Goal: Task Accomplishment & Management: Manage account settings

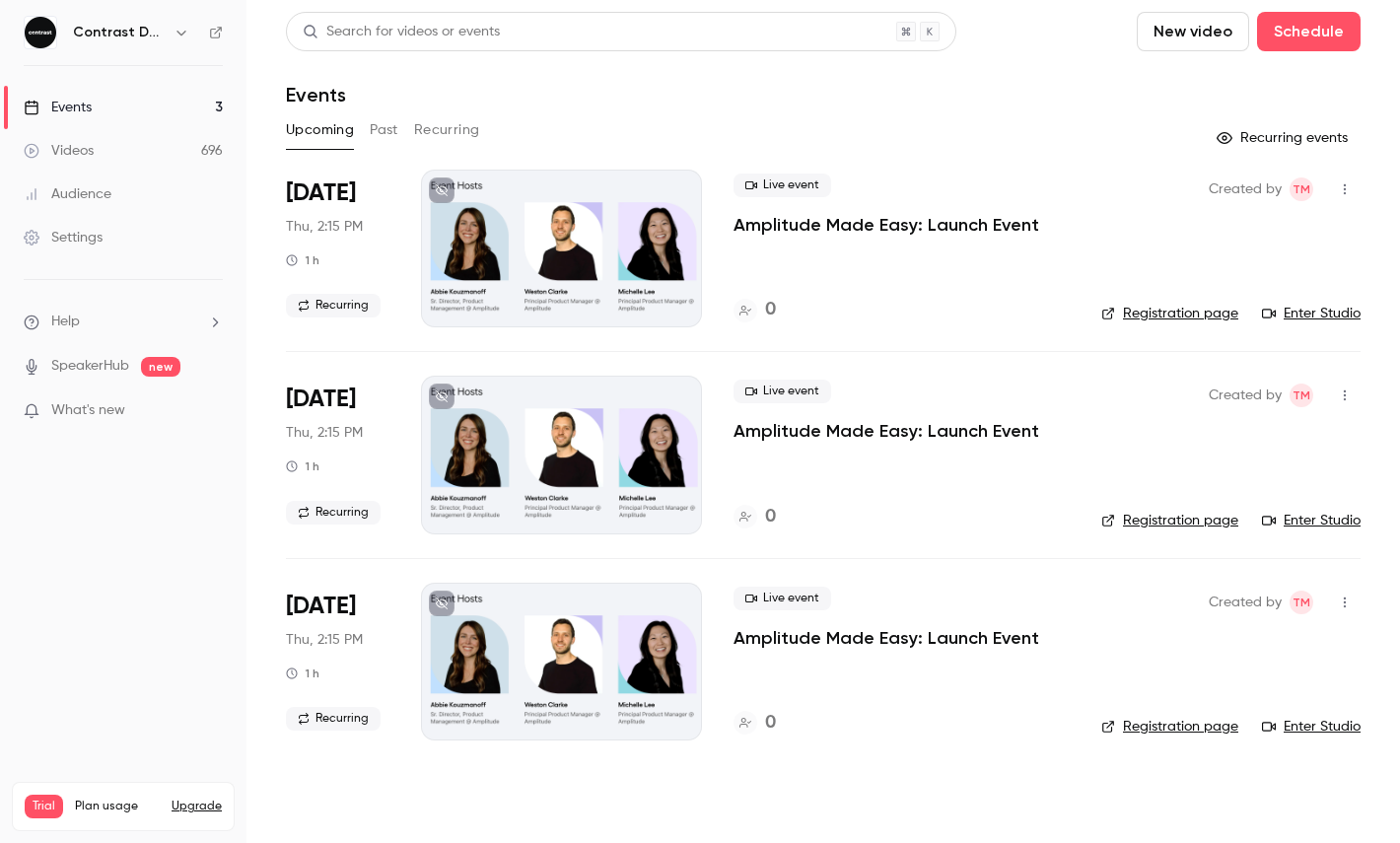
click at [173, 33] on button "button" at bounding box center [182, 33] width 24 height 24
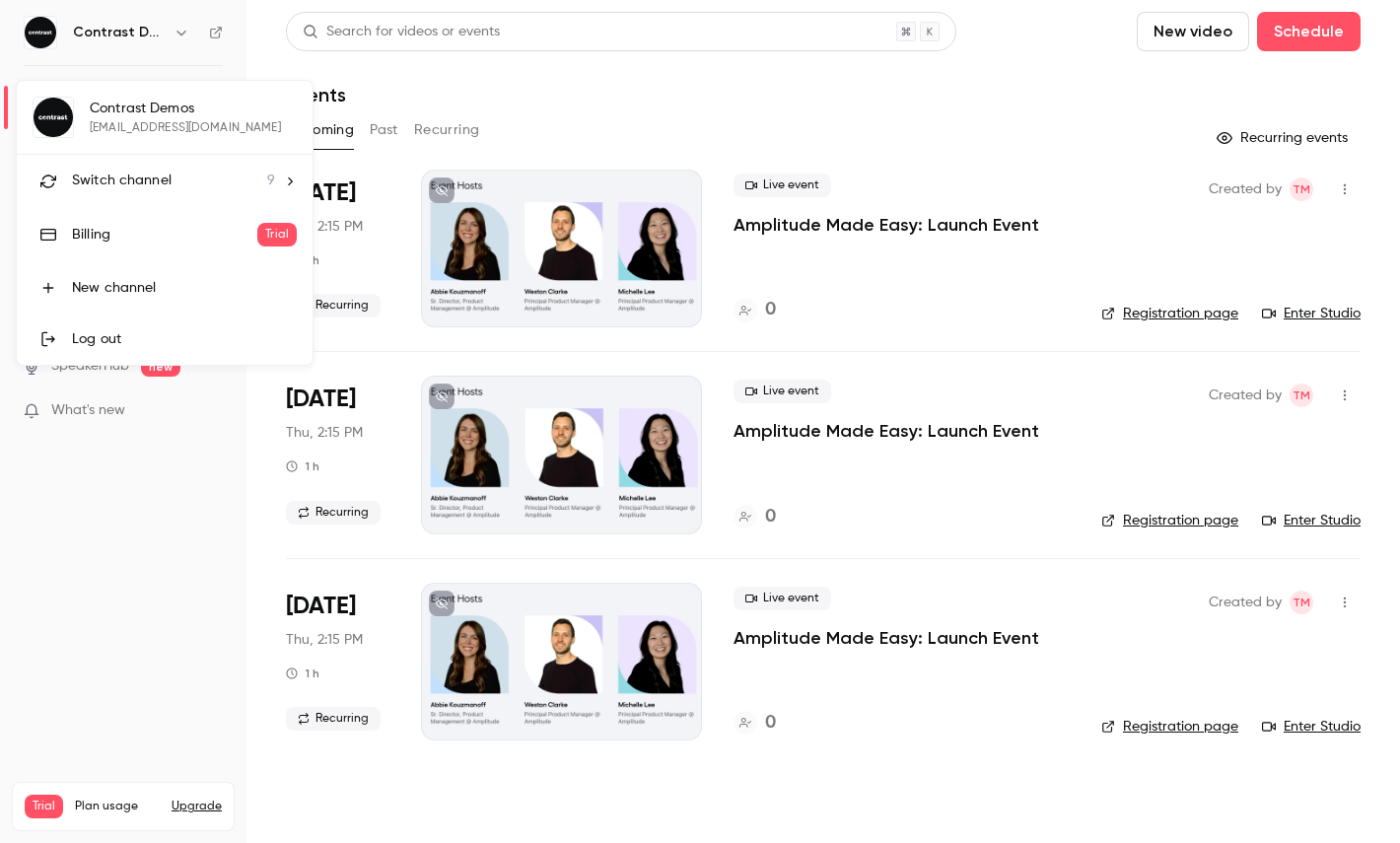
click at [146, 174] on span "Switch channel" at bounding box center [121, 181] width 99 height 21
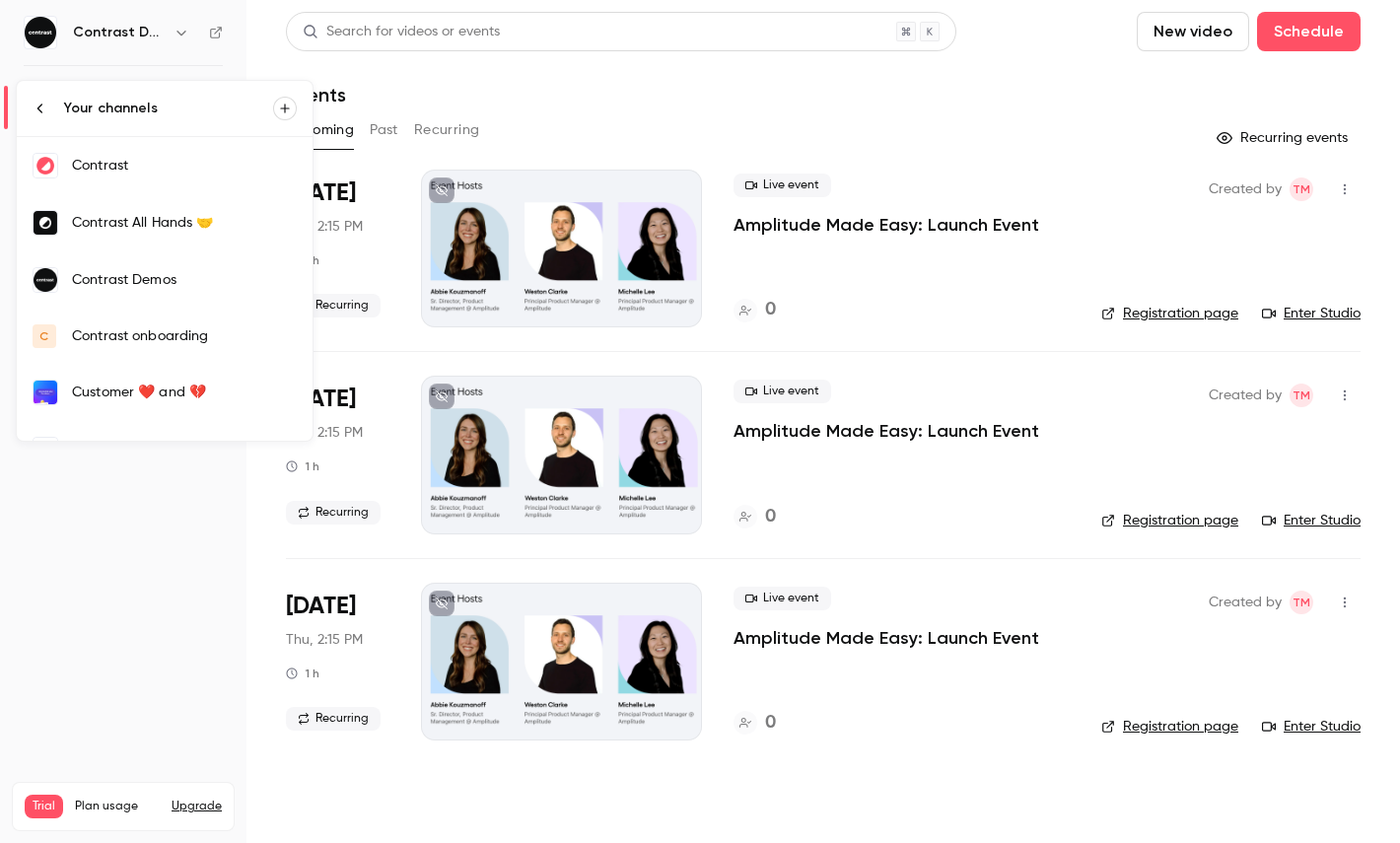
click at [158, 177] on link "Contrast" at bounding box center [165, 166] width 296 height 58
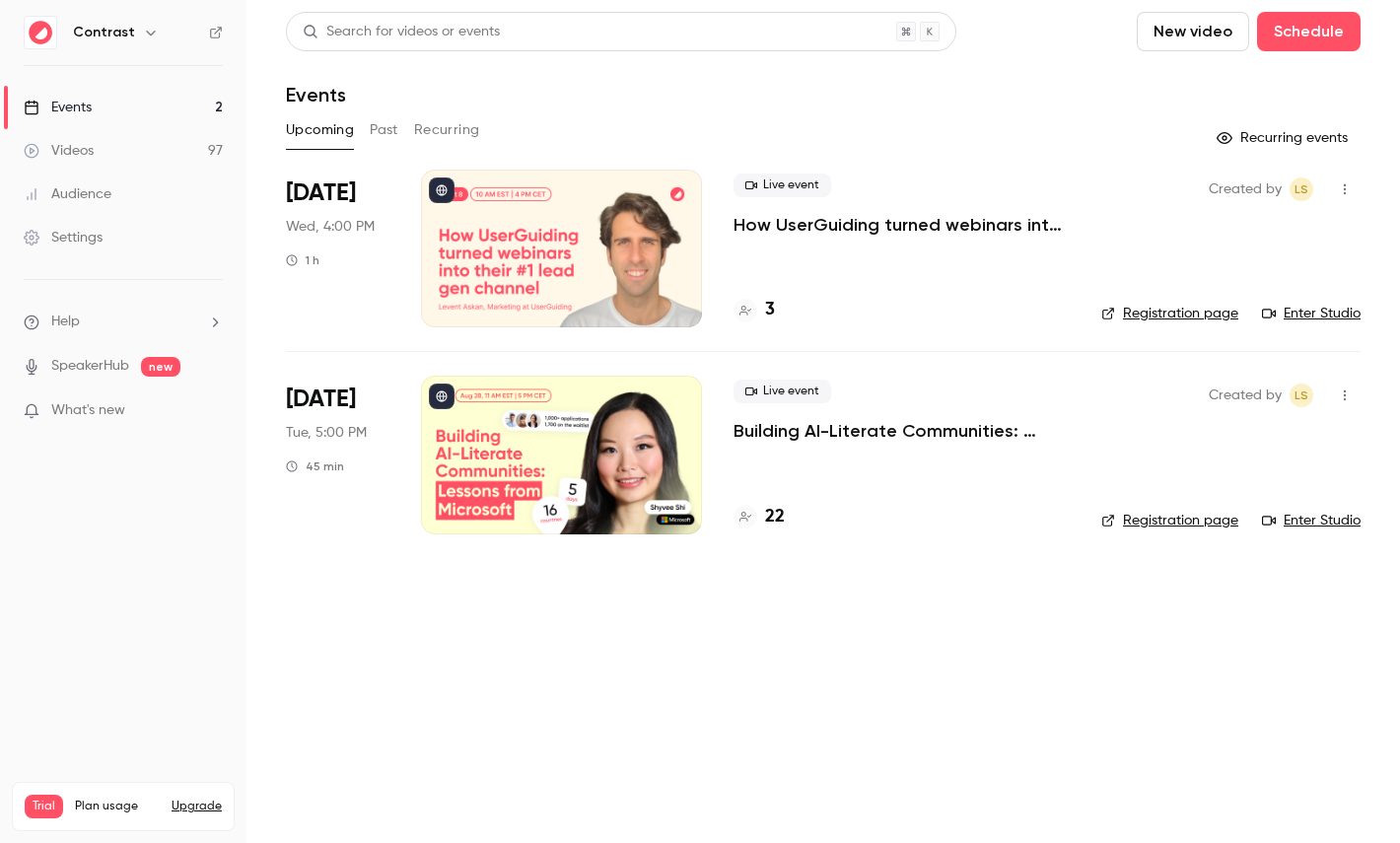
click at [165, 139] on link "Videos 97" at bounding box center [123, 151] width 246 height 44
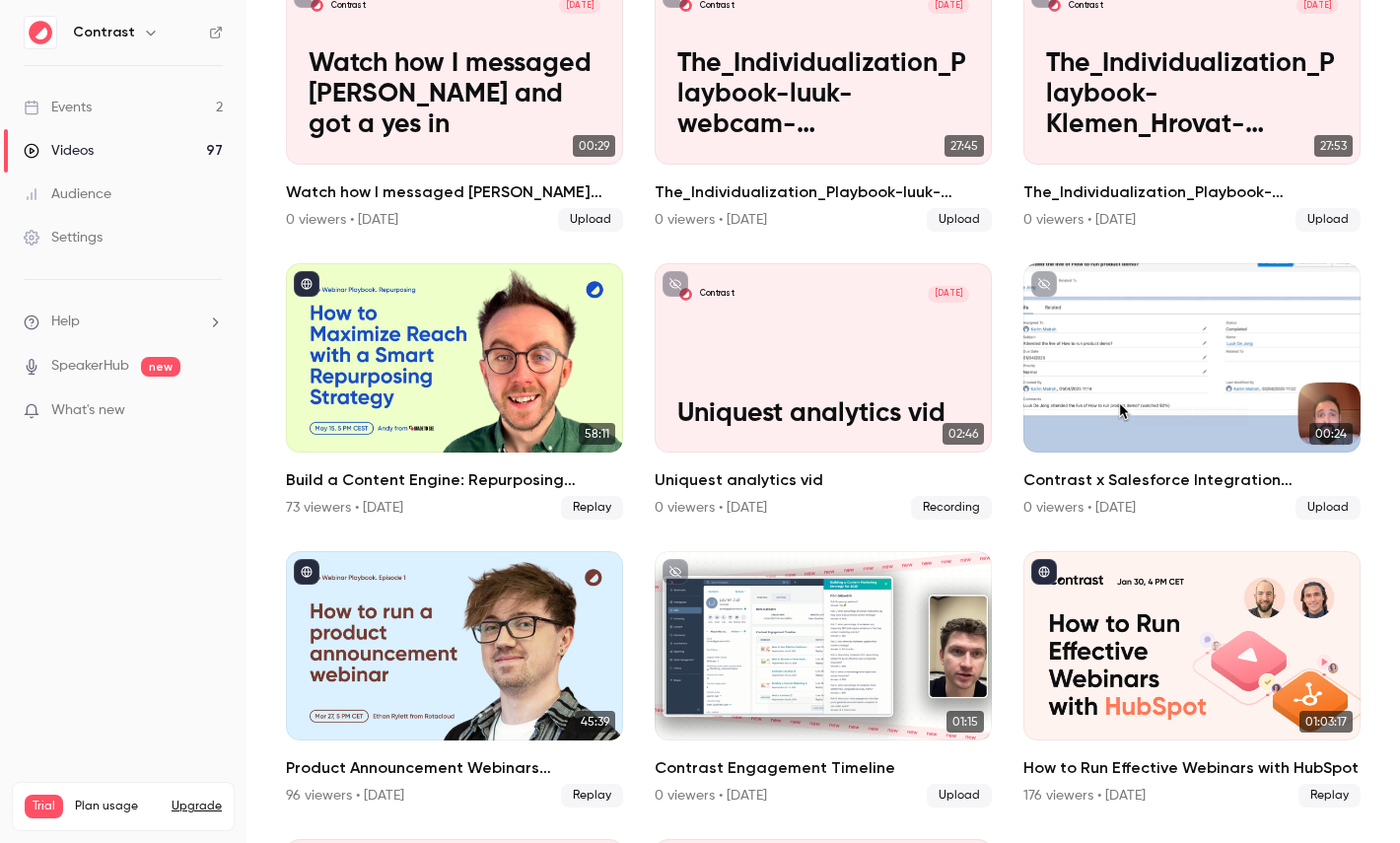
scroll to position [1092, 0]
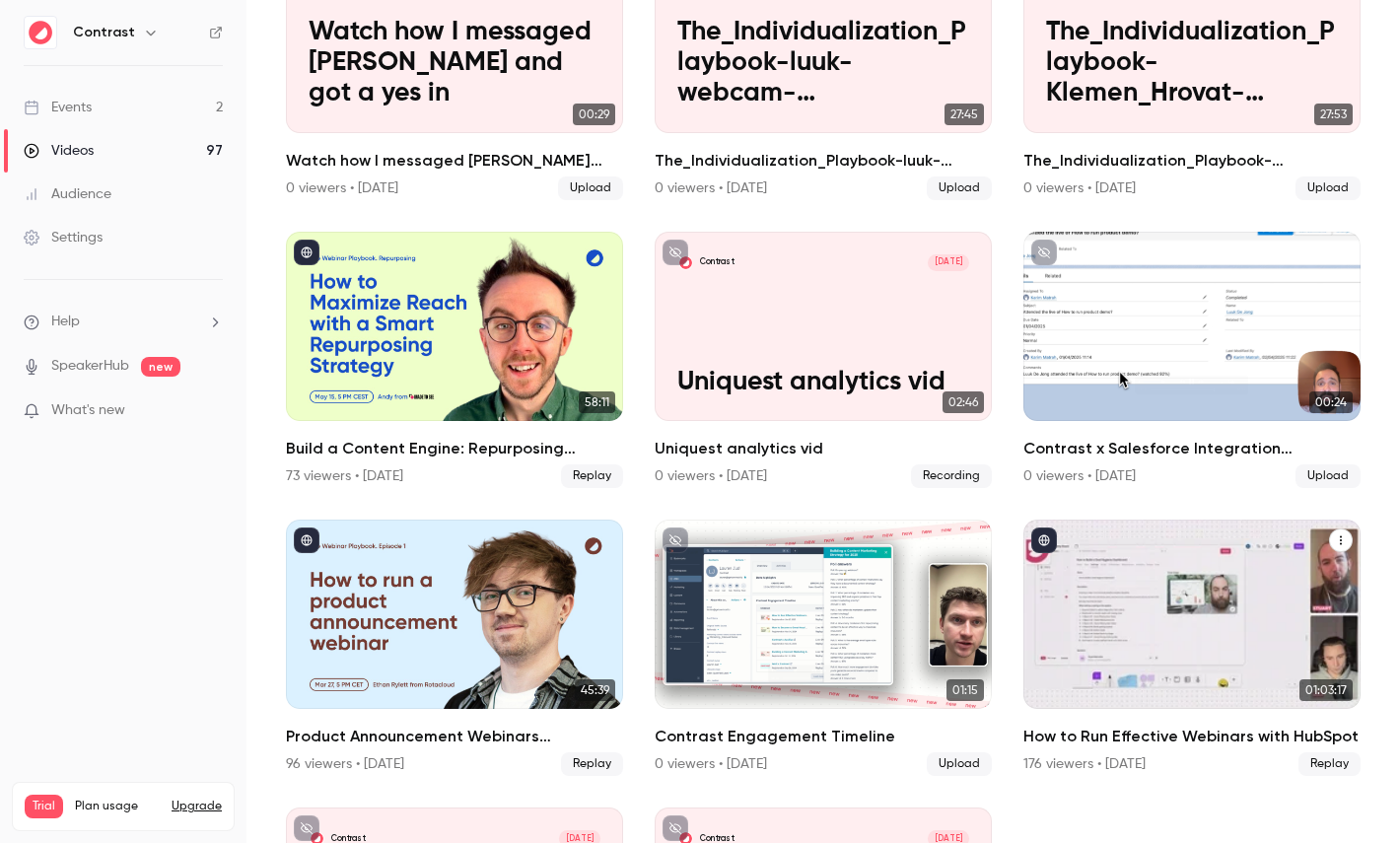
click at [1118, 591] on div "How to Run Effective Webinars with HubSpot" at bounding box center [1191, 614] width 337 height 189
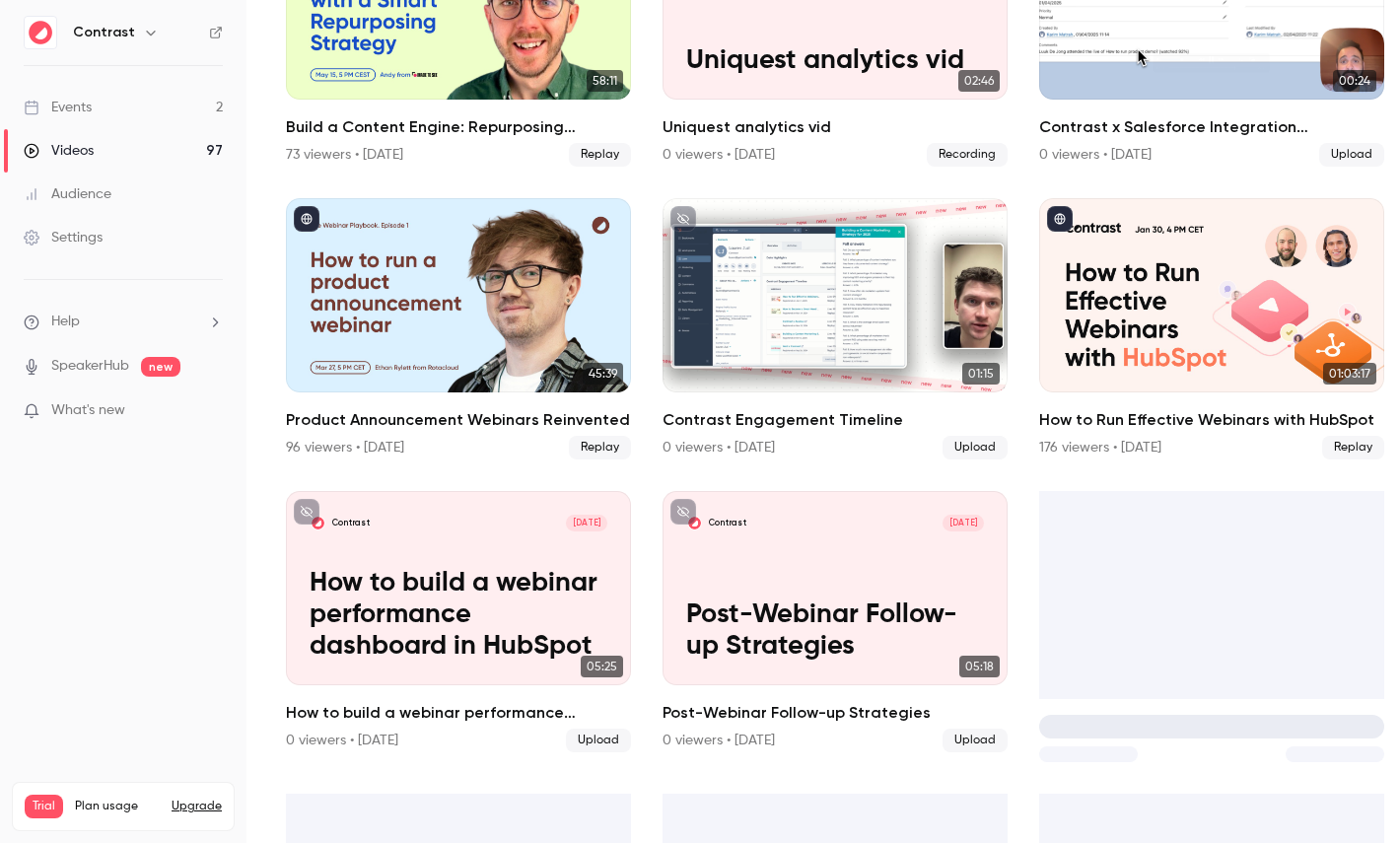
scroll to position [1418, 0]
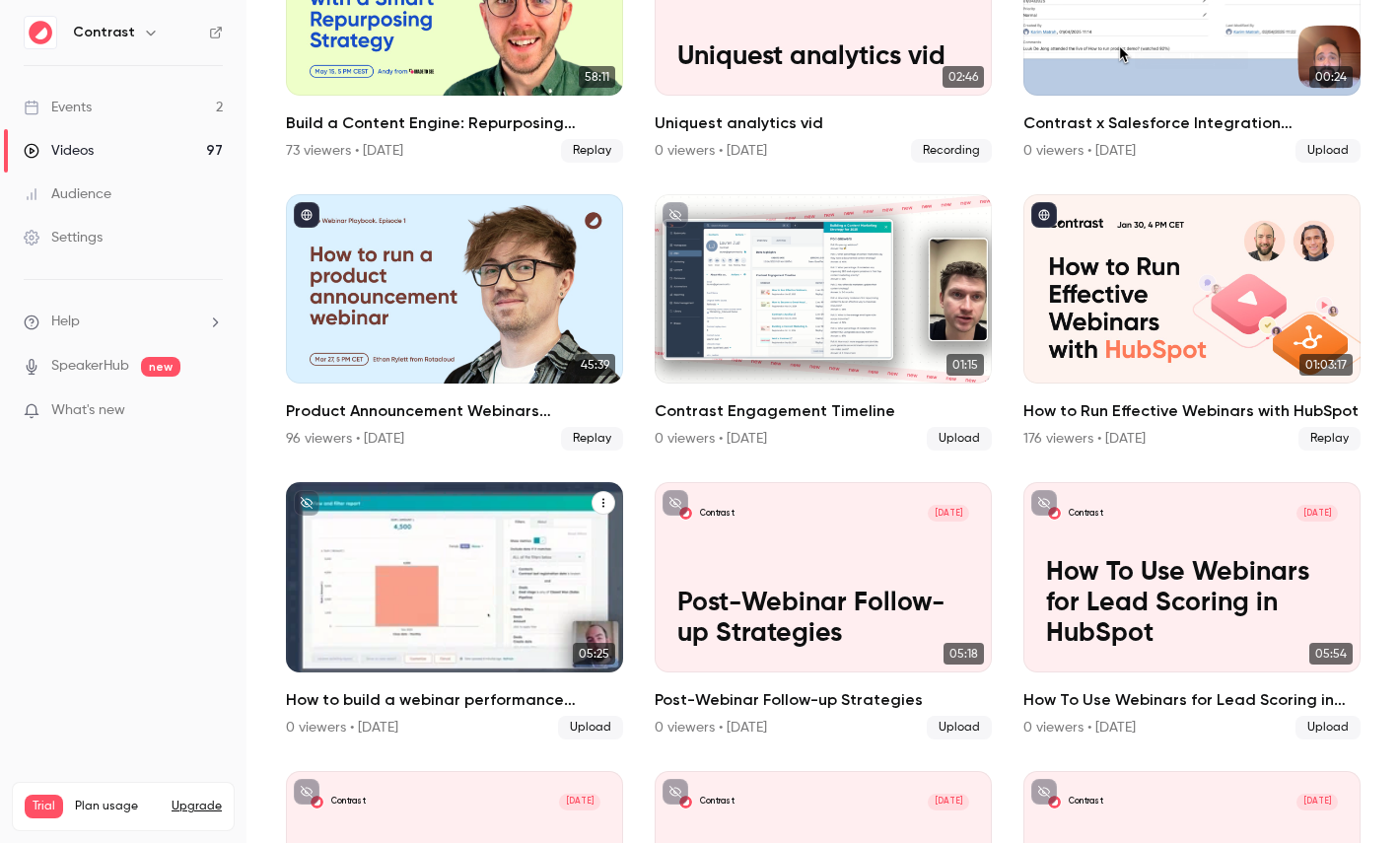
click at [494, 575] on p "How to build a webinar performance dashboard in HubSpot" at bounding box center [455, 604] width 292 height 91
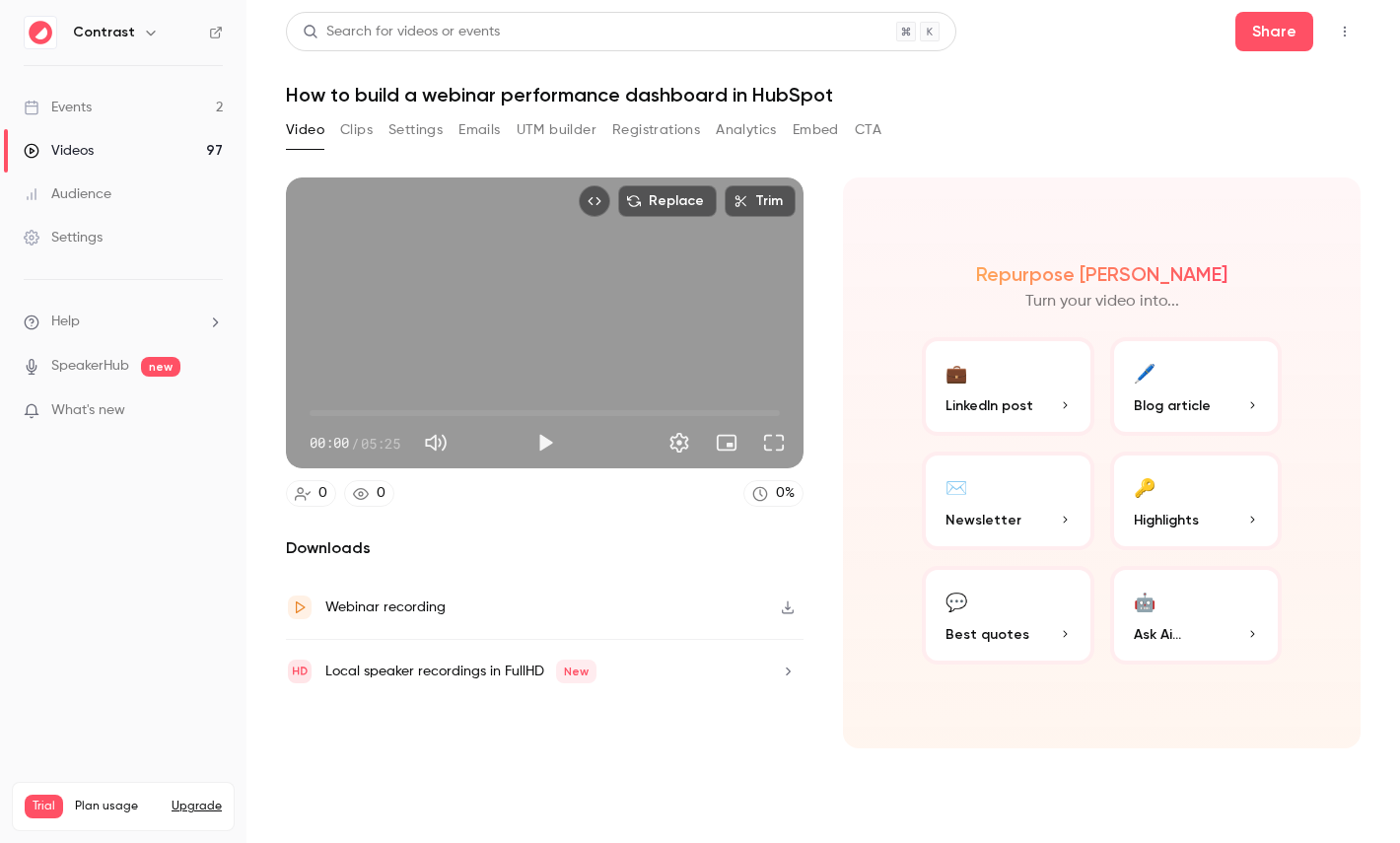
click at [360, 131] on button "Clips" at bounding box center [356, 130] width 33 height 32
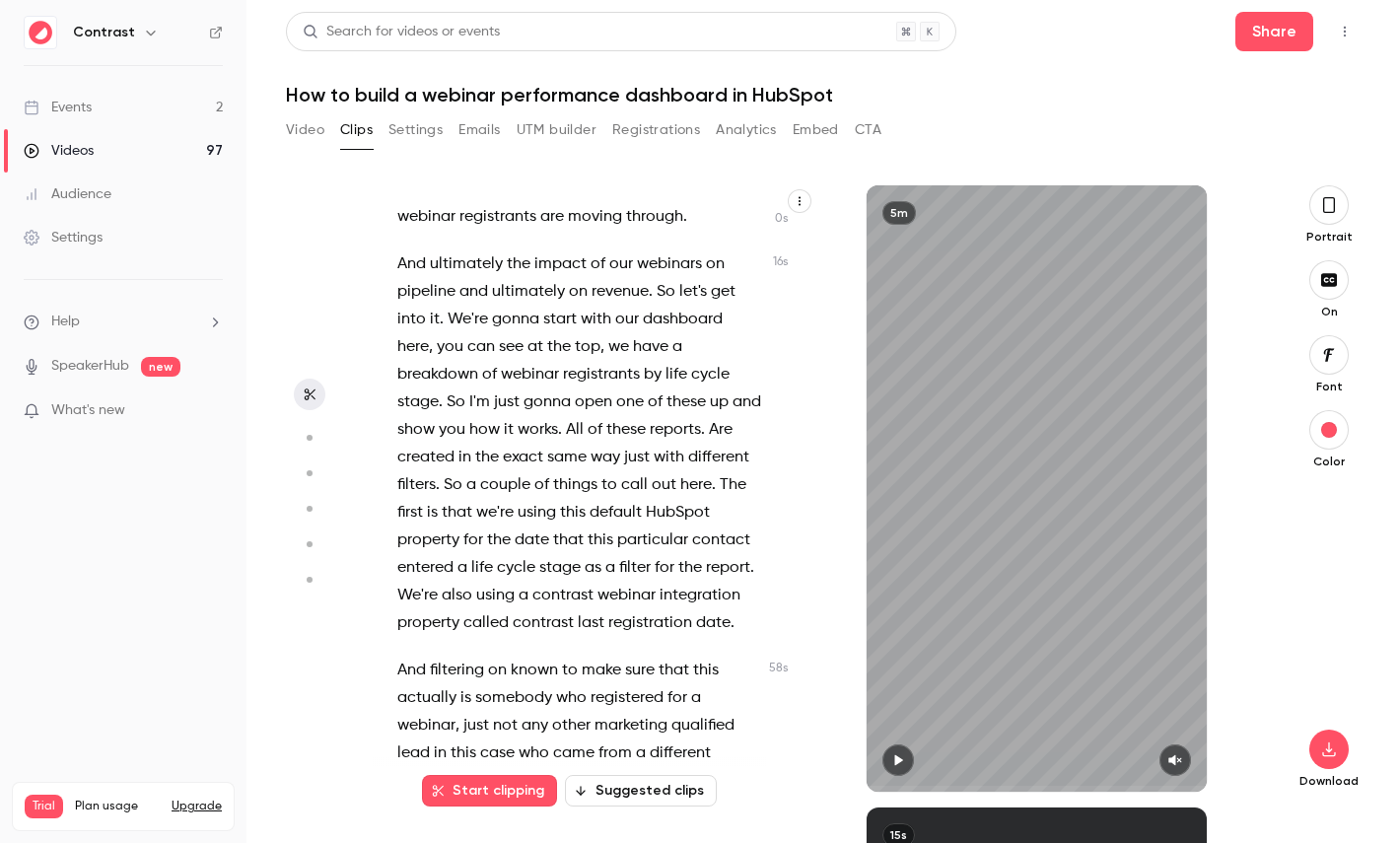
scroll to position [150, 0]
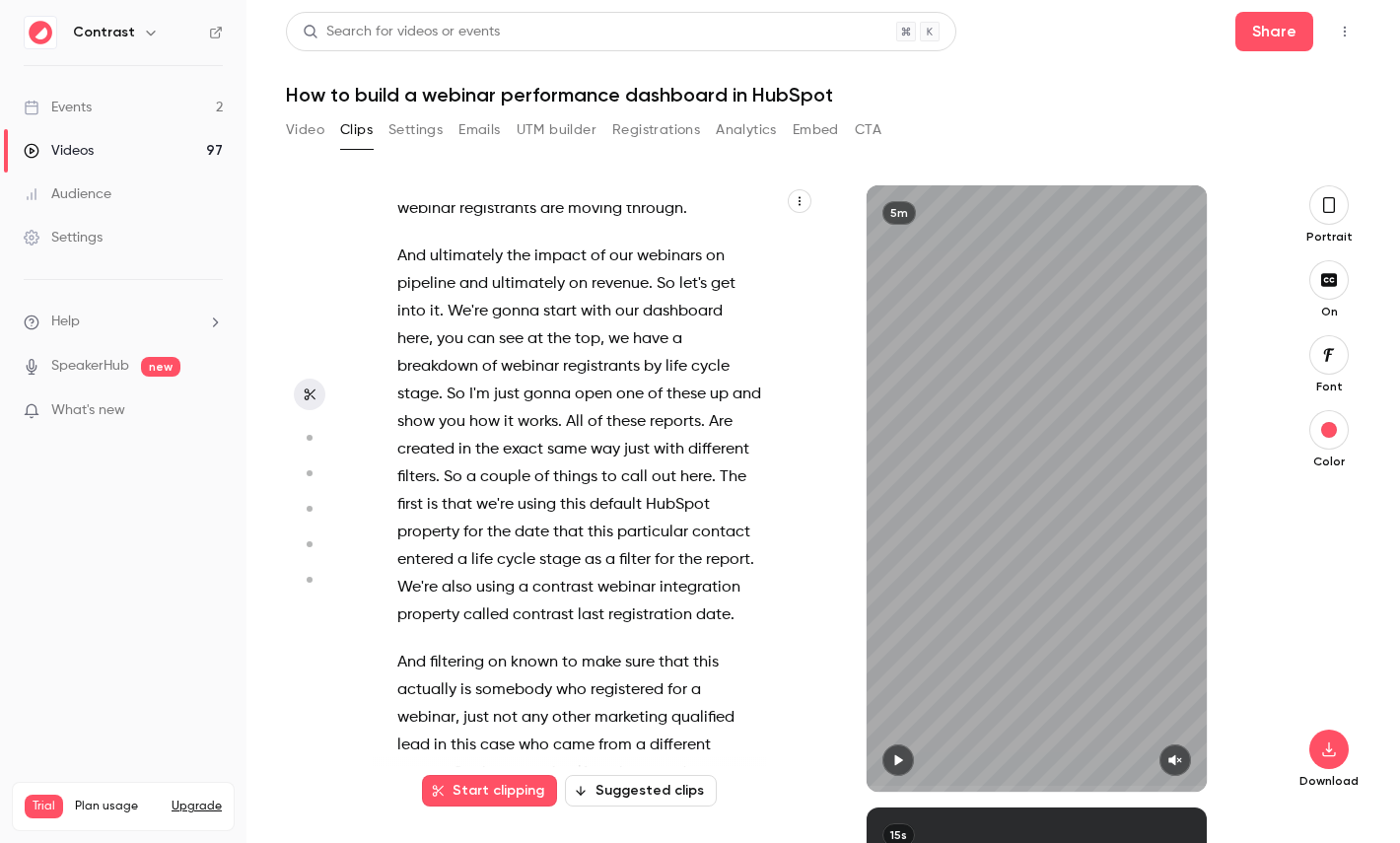
click at [796, 199] on icon "button" at bounding box center [800, 201] width 12 height 12
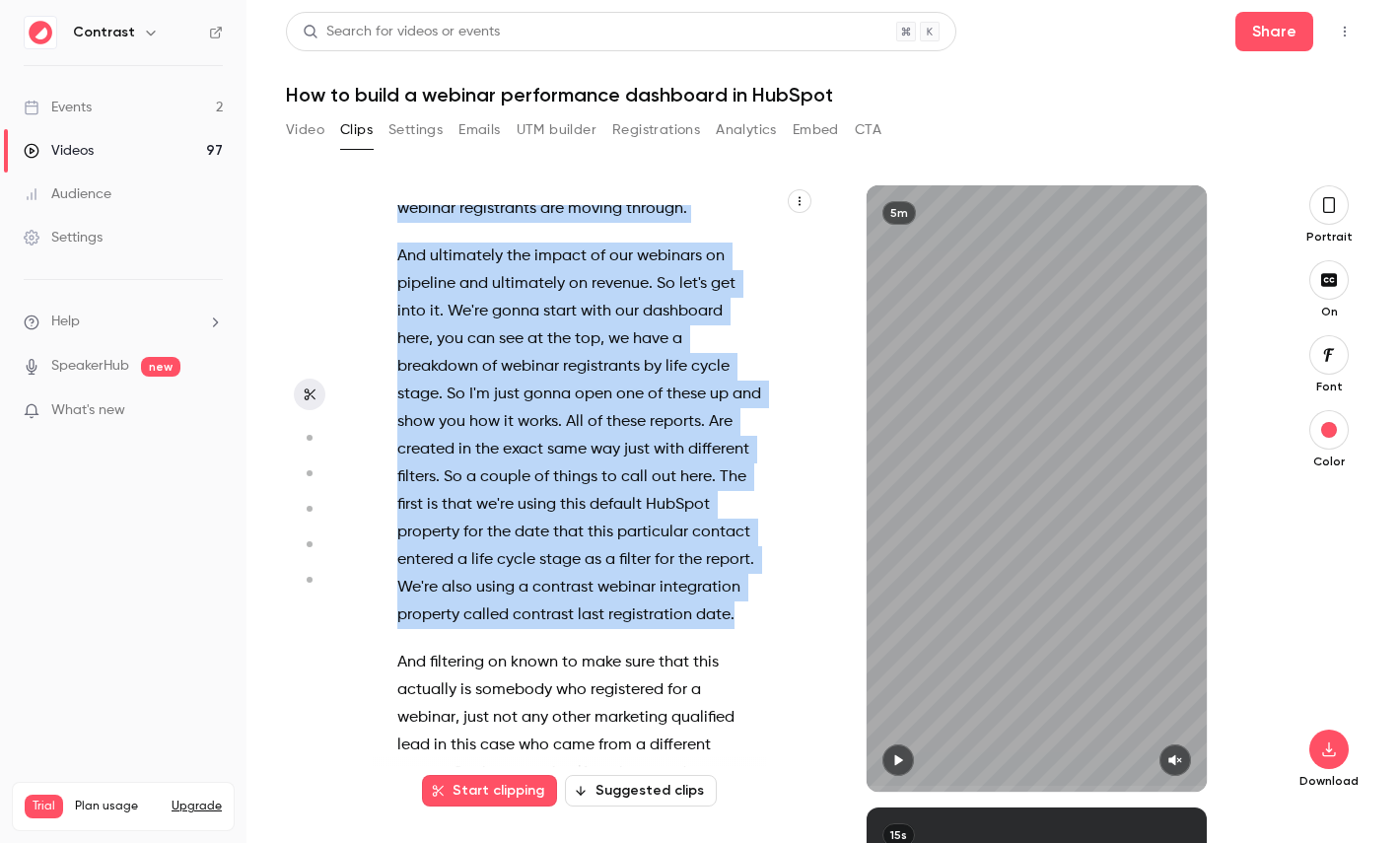
drag, startPoint x: 744, startPoint y: 611, endPoint x: 345, endPoint y: 241, distance: 544.2
click at [345, 241] on section "Hi , in this video , I'm going to show you how to build a webinar performance d…" at bounding box center [823, 515] width 1074 height 658
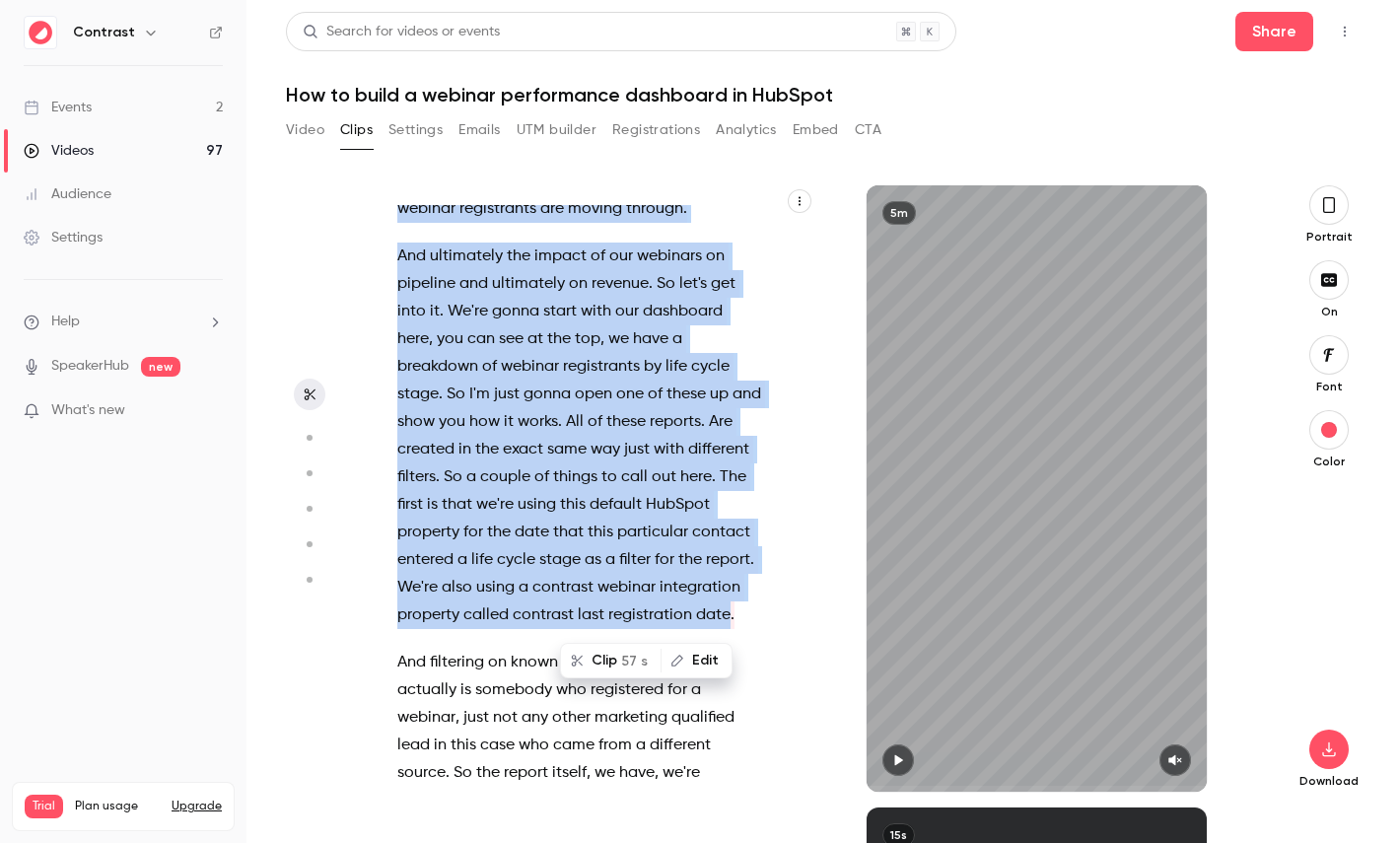
click at [622, 655] on button "Clip 57 s" at bounding box center [611, 661] width 97 height 32
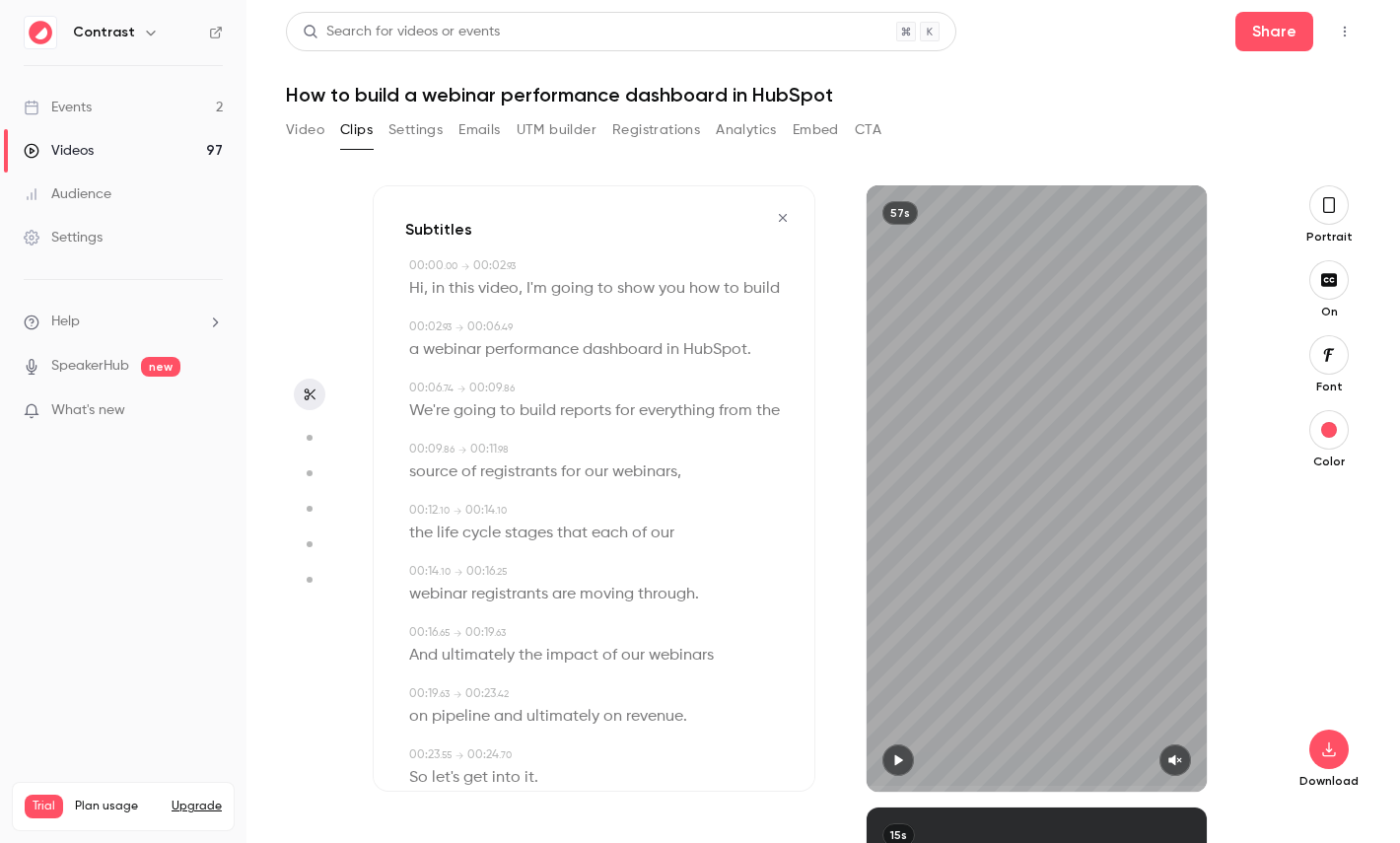
click at [1330, 196] on icon "button" at bounding box center [1328, 205] width 16 height 22
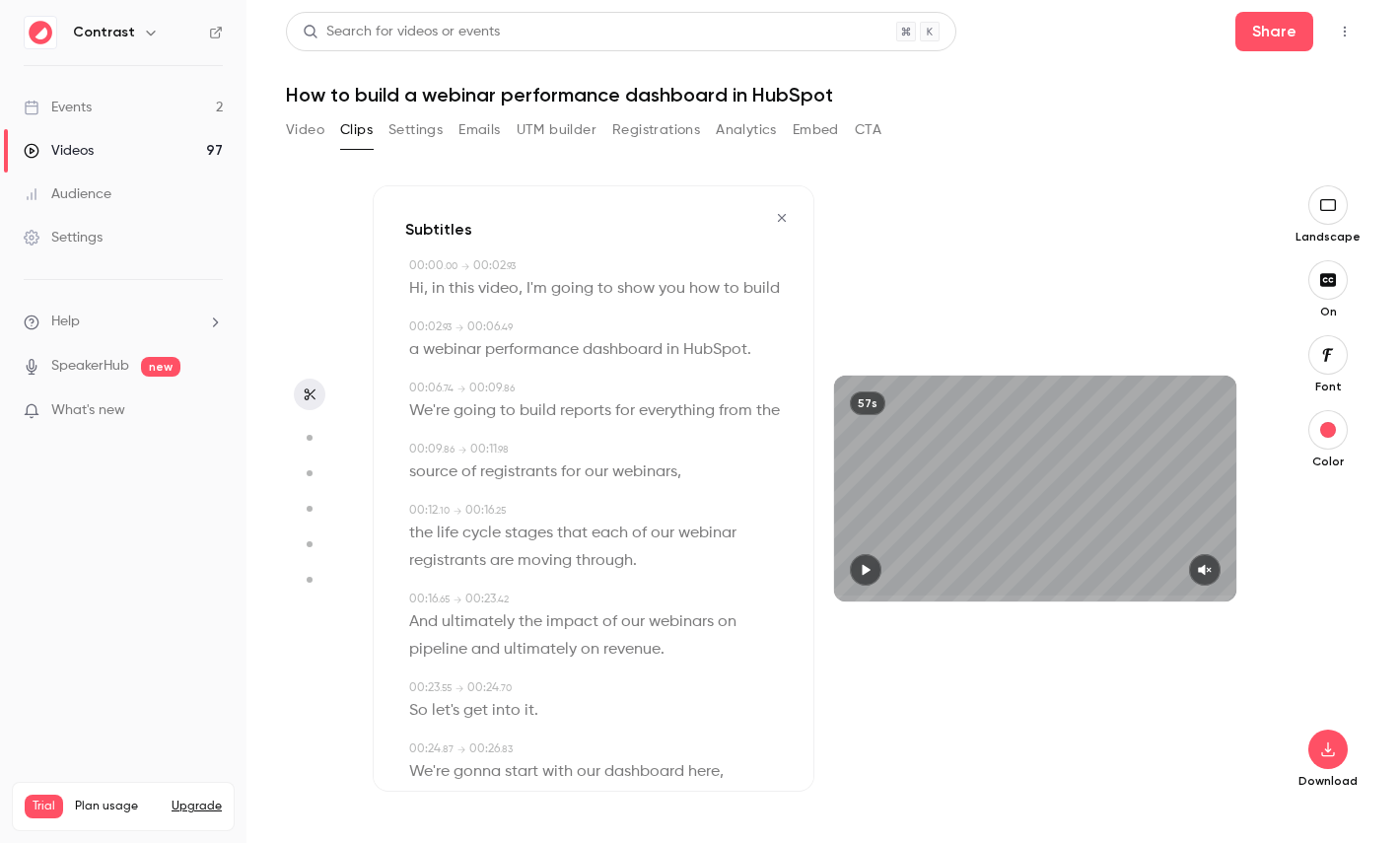
click at [1330, 357] on icon "button" at bounding box center [1327, 355] width 22 height 16
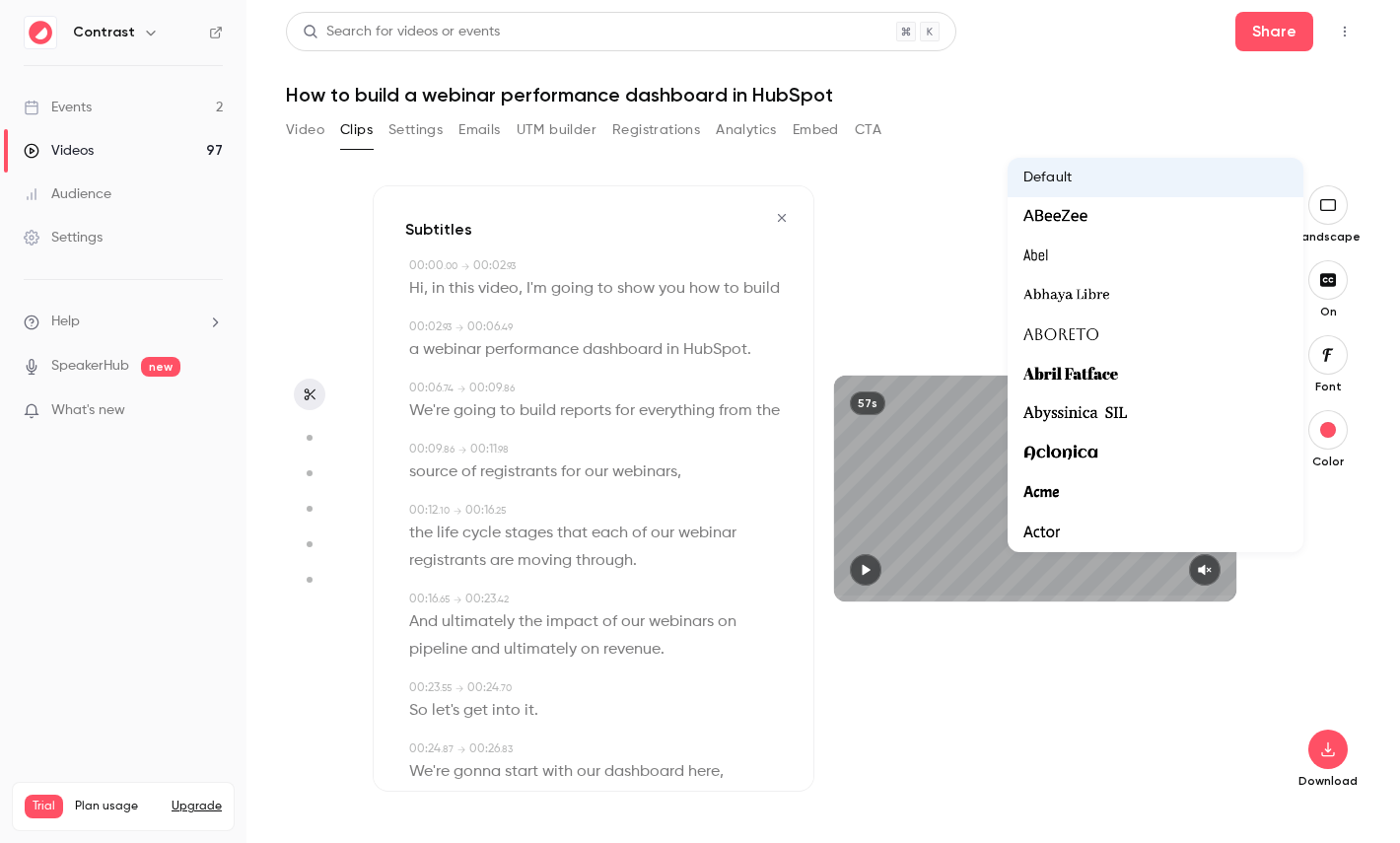
click at [1318, 597] on div at bounding box center [700, 422] width 1400 height 843
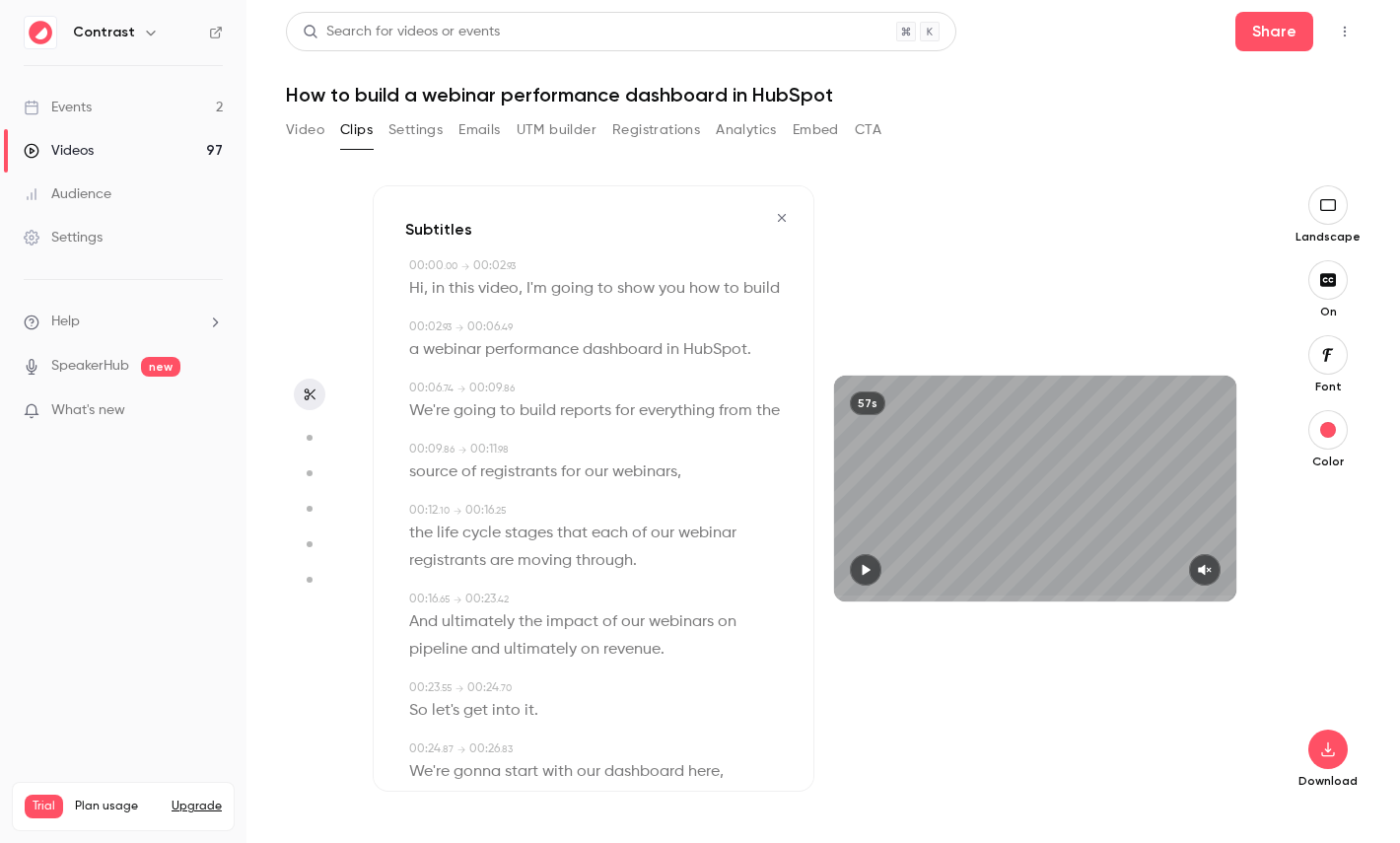
click at [633, 348] on span "dashboard" at bounding box center [622, 350] width 79 height 28
click at [772, 206] on button "button" at bounding box center [782, 218] width 32 height 32
type input "*"
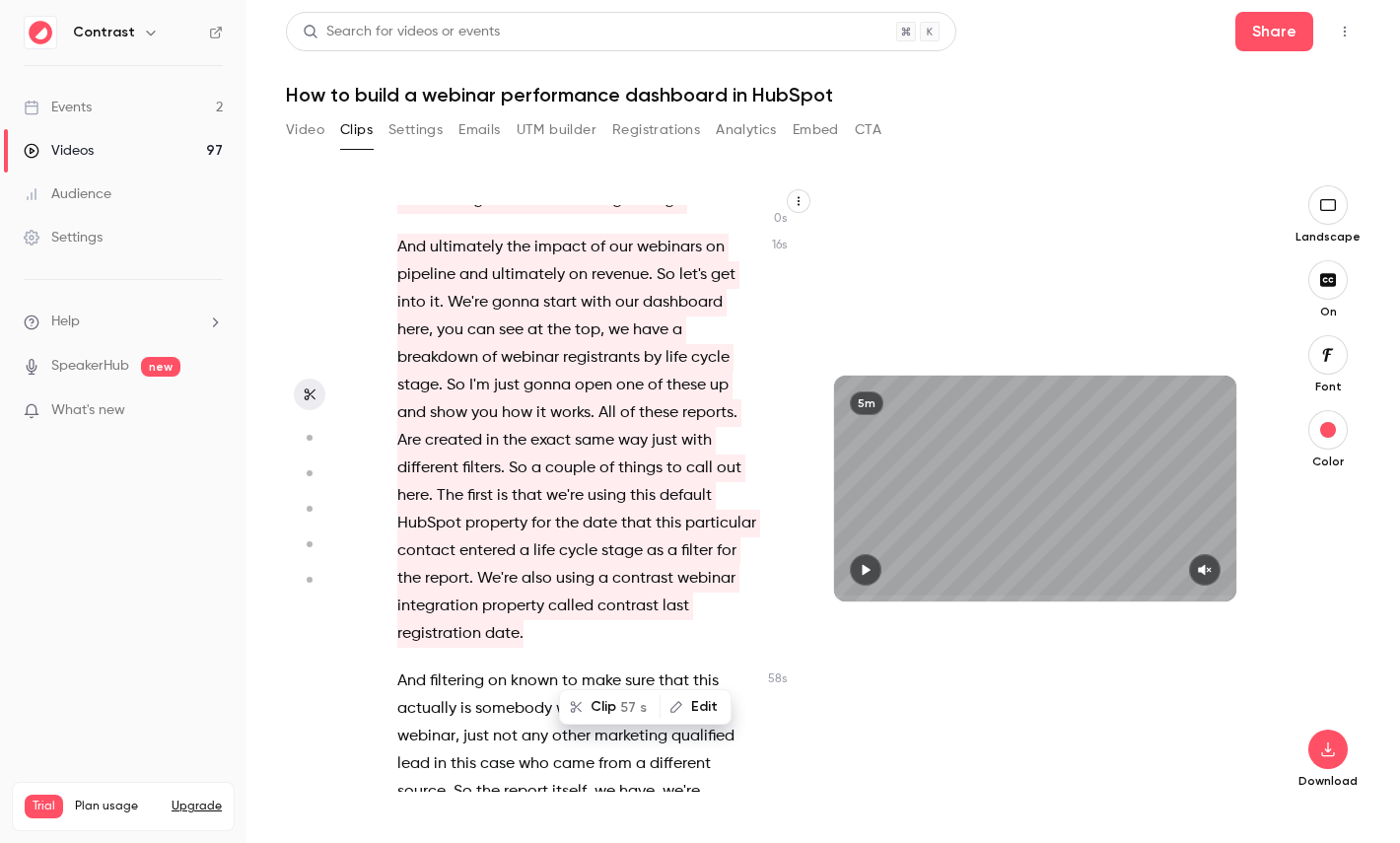
scroll to position [0, 0]
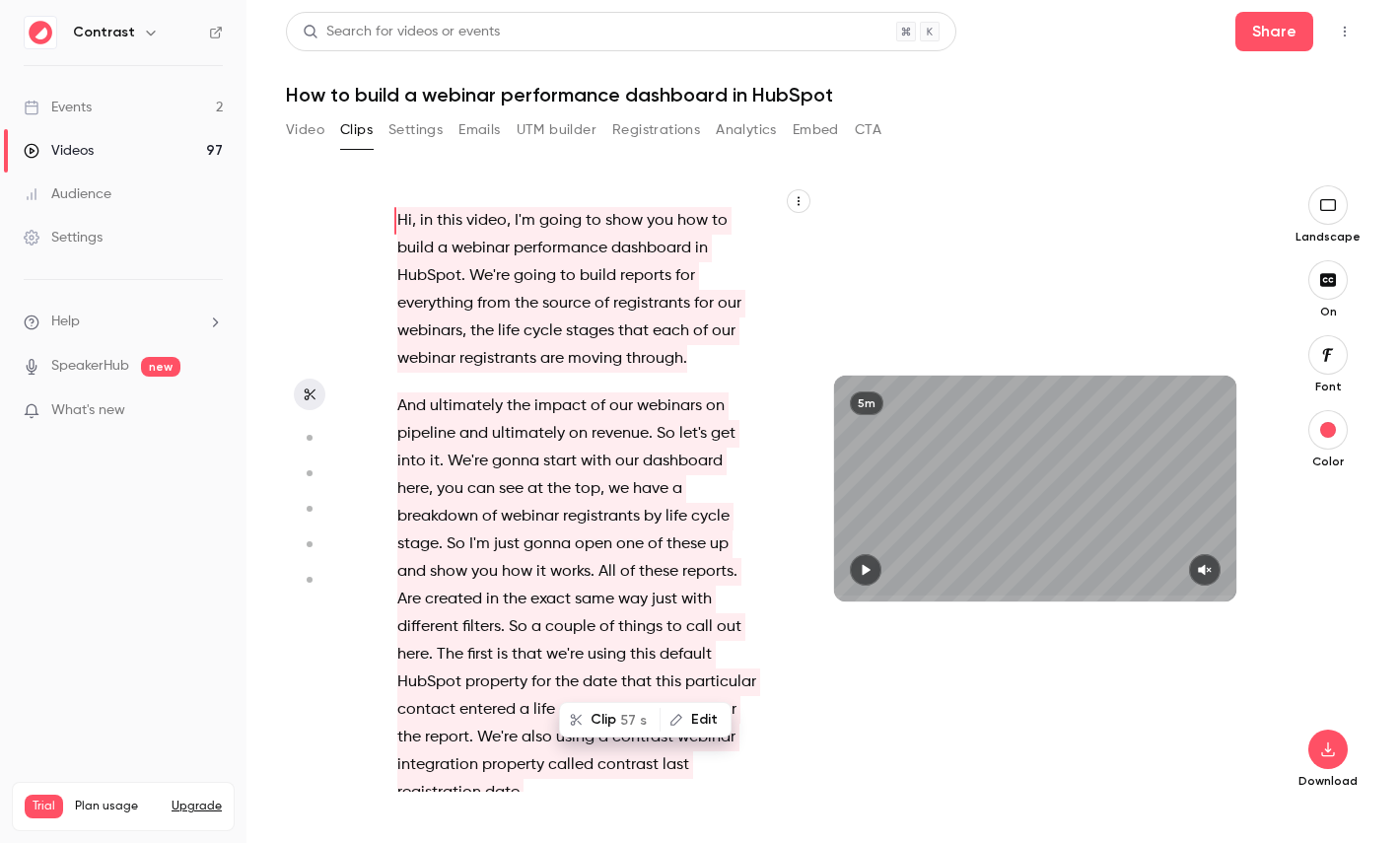
click at [300, 435] on icon "button" at bounding box center [309, 438] width 18 height 14
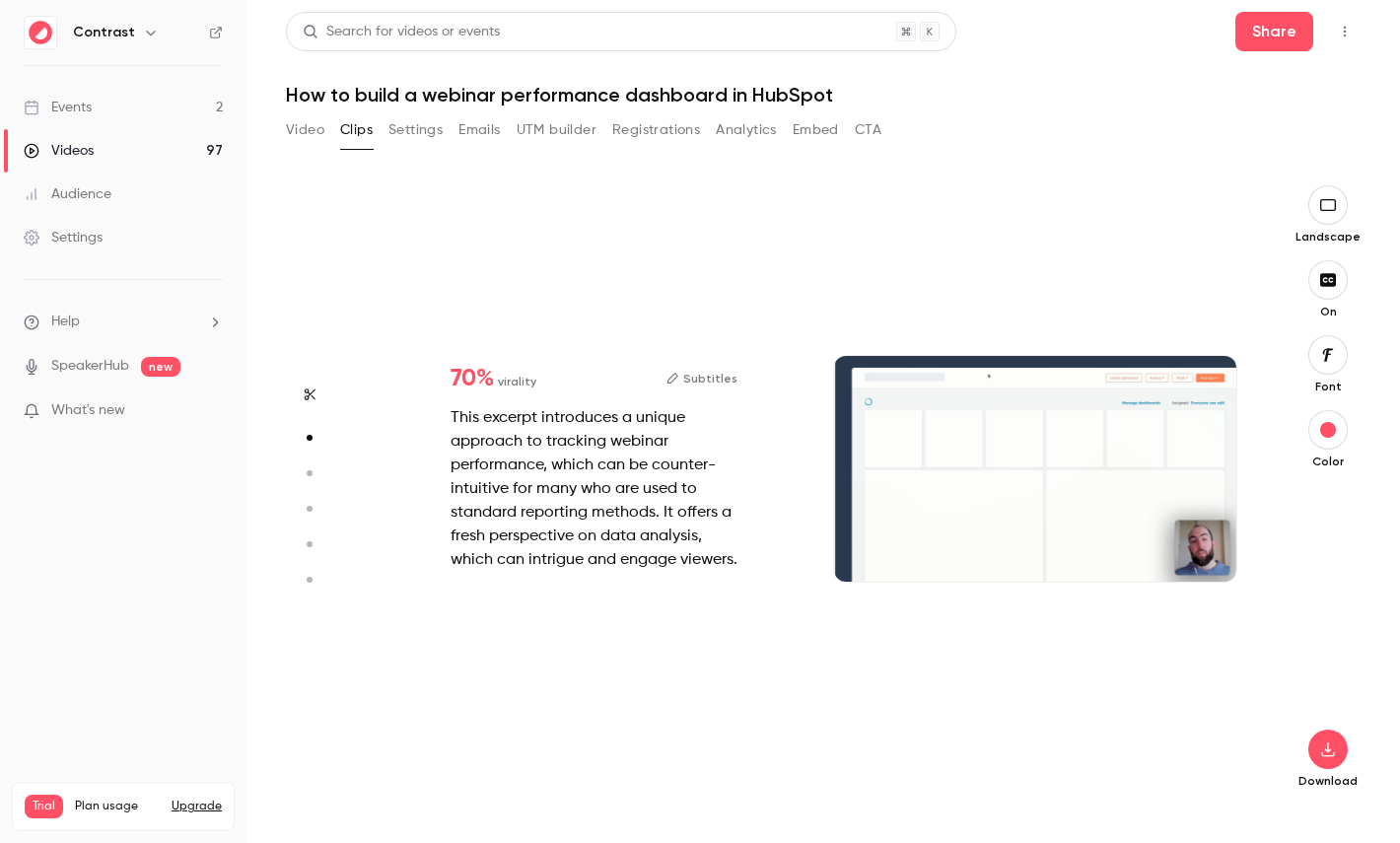
scroll to position [622, 0]
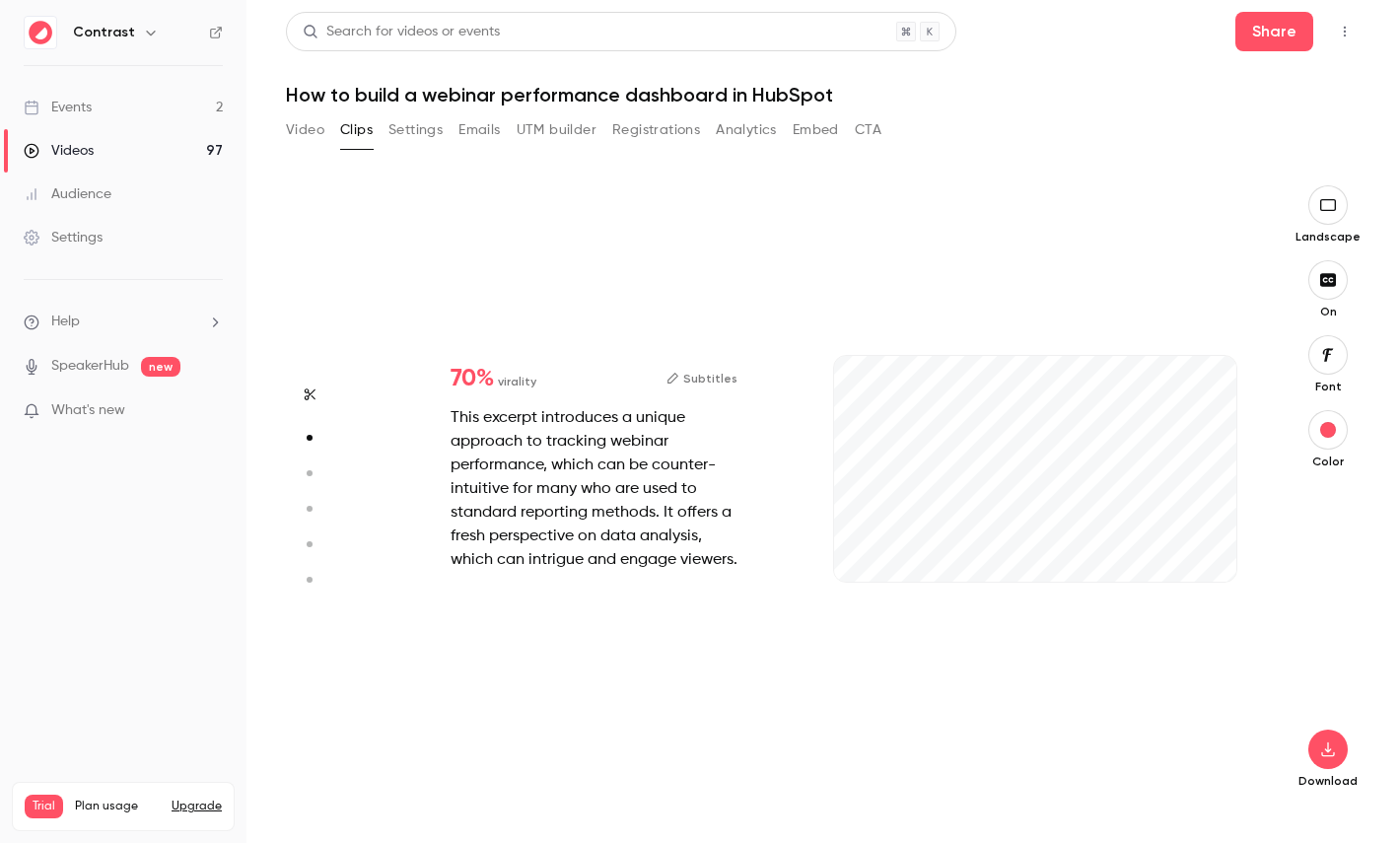
click at [312, 471] on icon "button" at bounding box center [309, 473] width 18 height 14
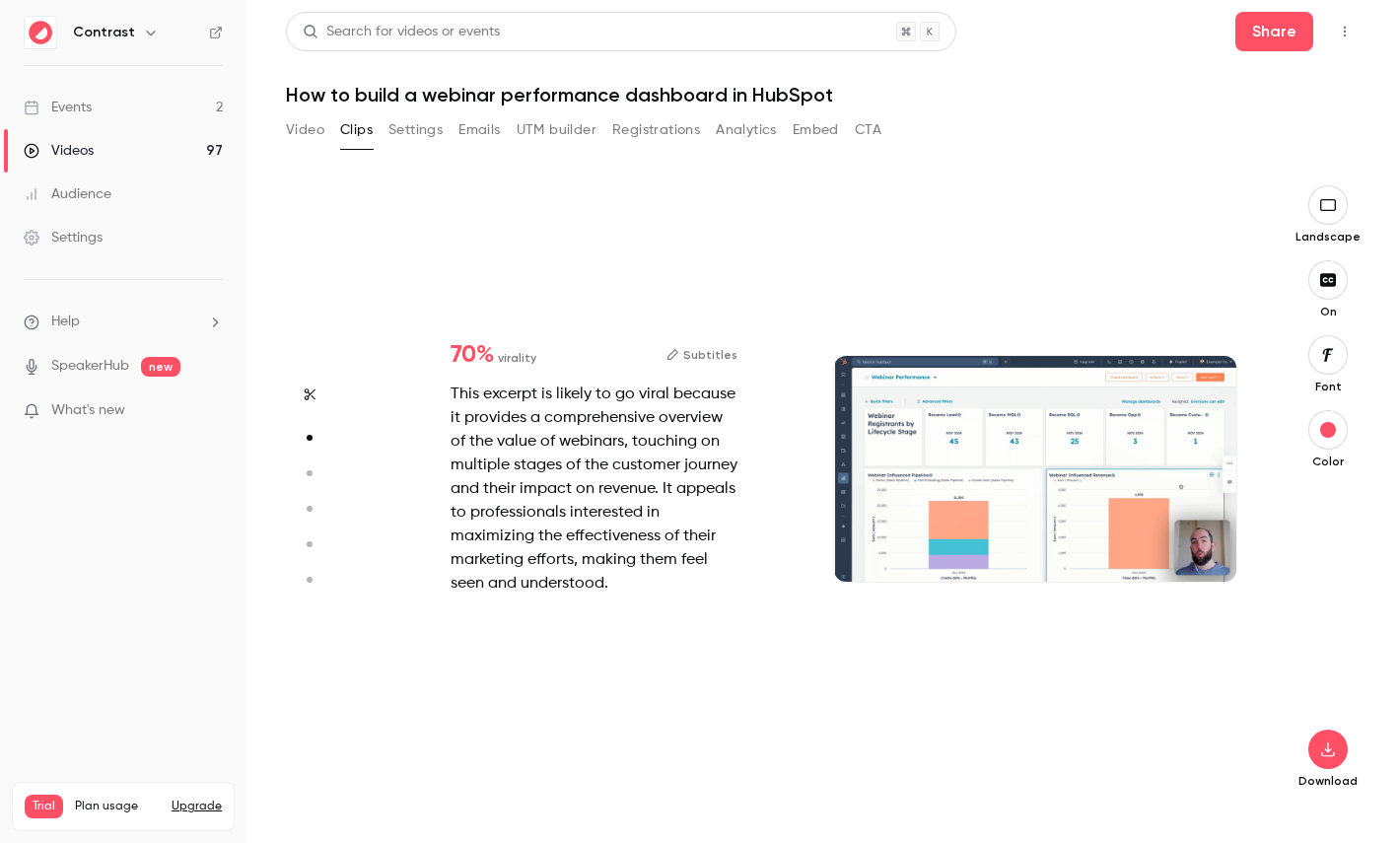
type input "*"
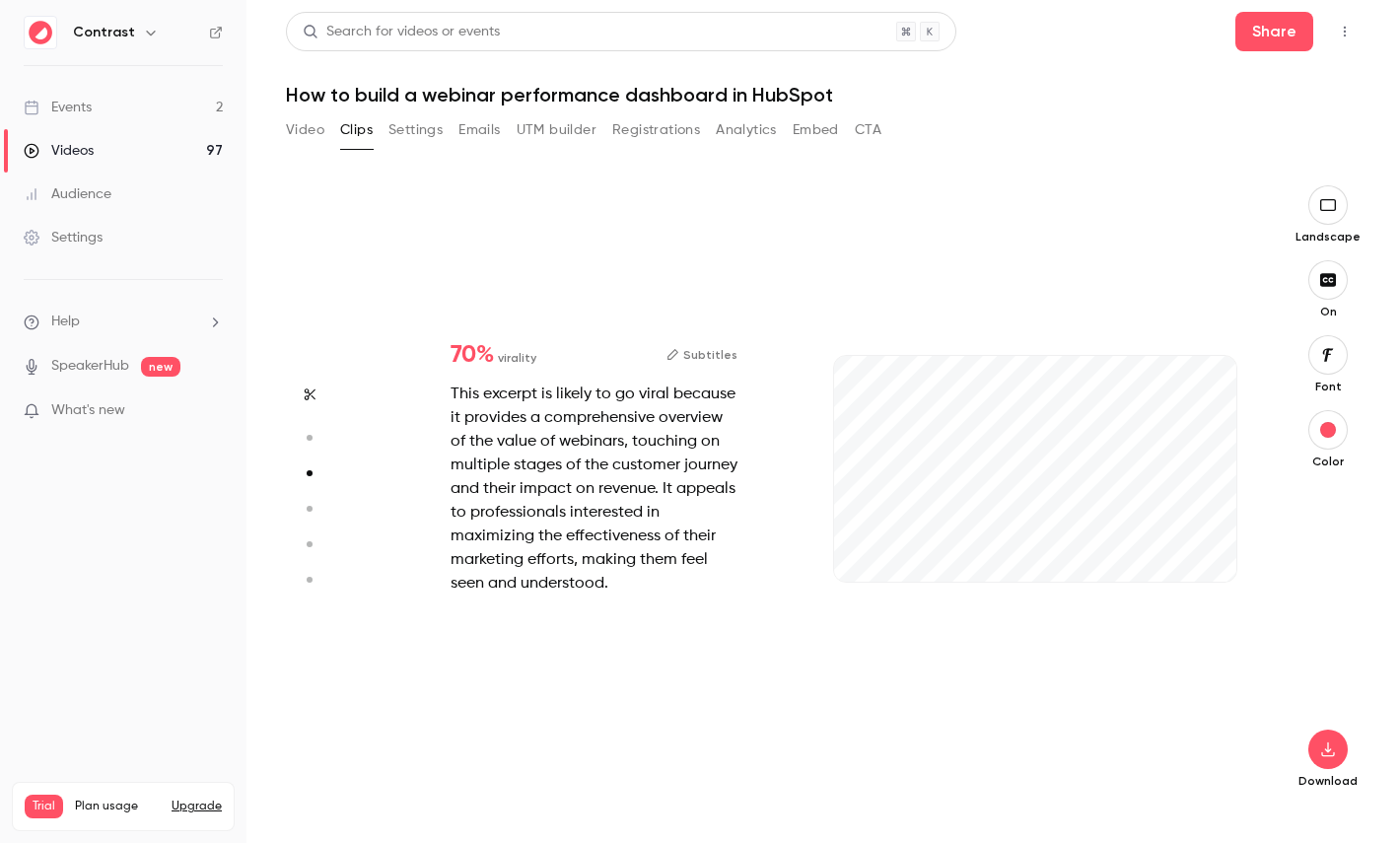
click at [311, 505] on icon "button" at bounding box center [309, 509] width 18 height 14
type input "*"
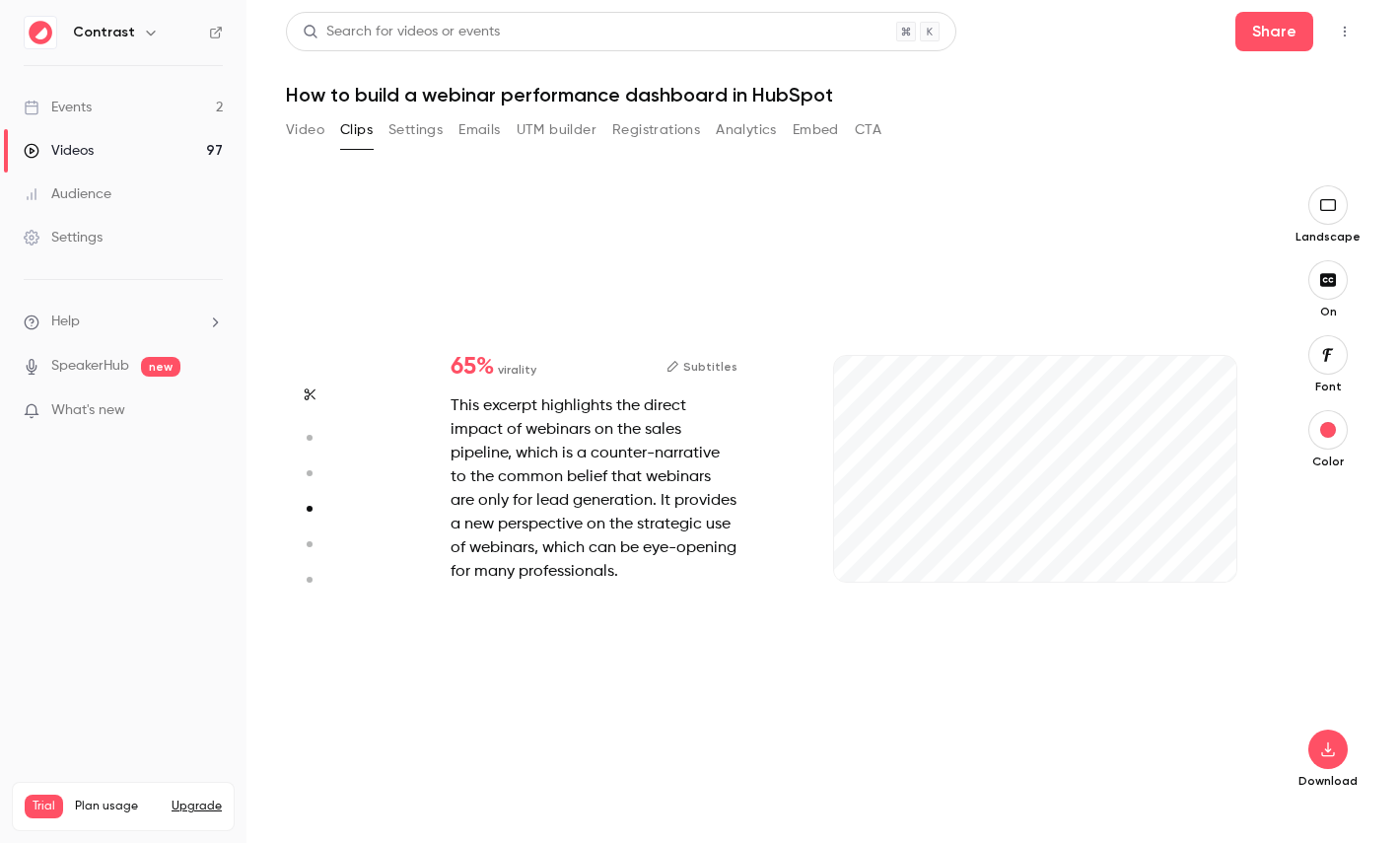
click at [310, 540] on icon "button" at bounding box center [309, 545] width 18 height 14
type input "*"
click at [308, 572] on button "button" at bounding box center [310, 580] width 32 height 32
type input "*"
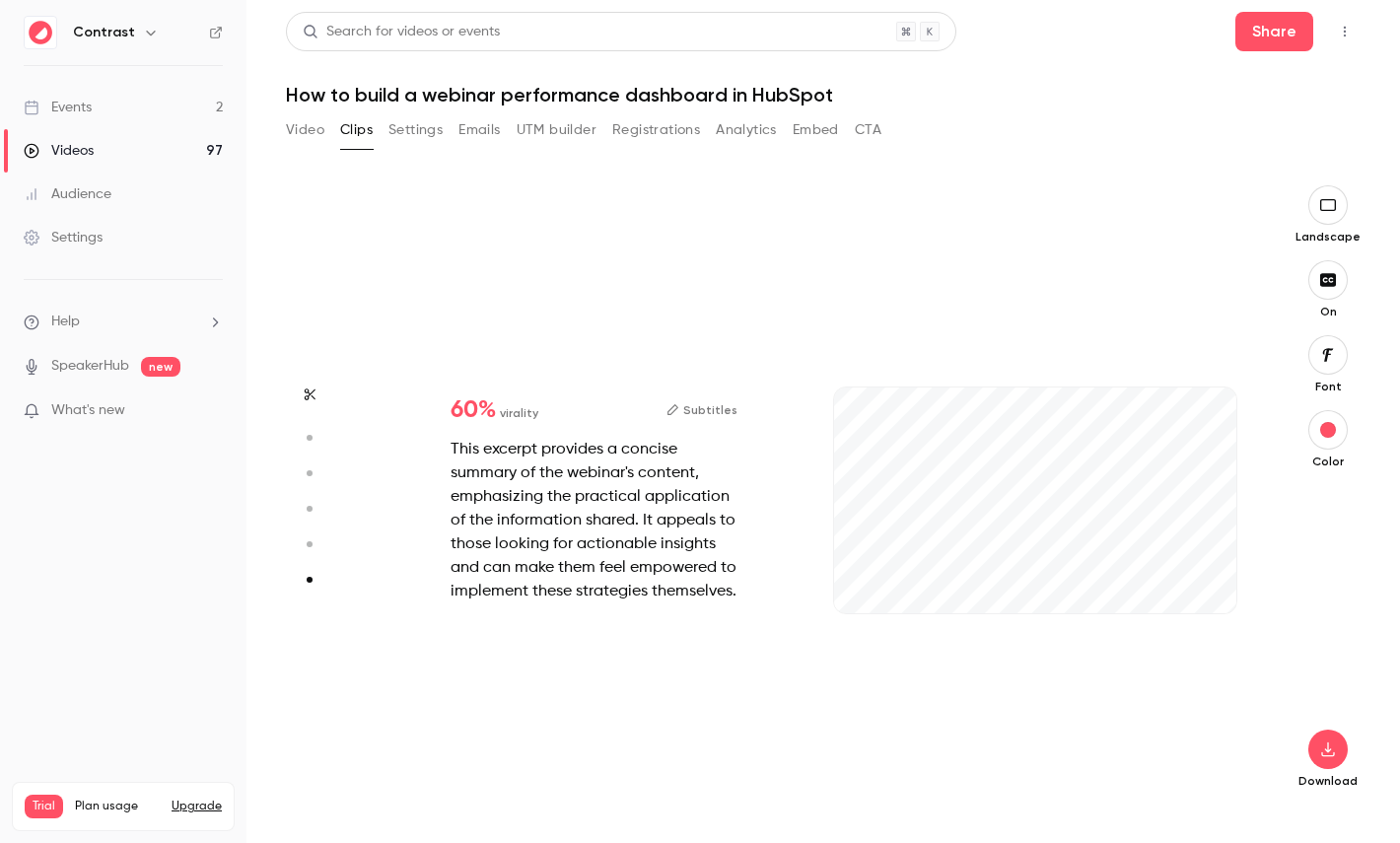
click at [310, 544] on circle "button" at bounding box center [310, 545] width 6 height 6
type input "*"
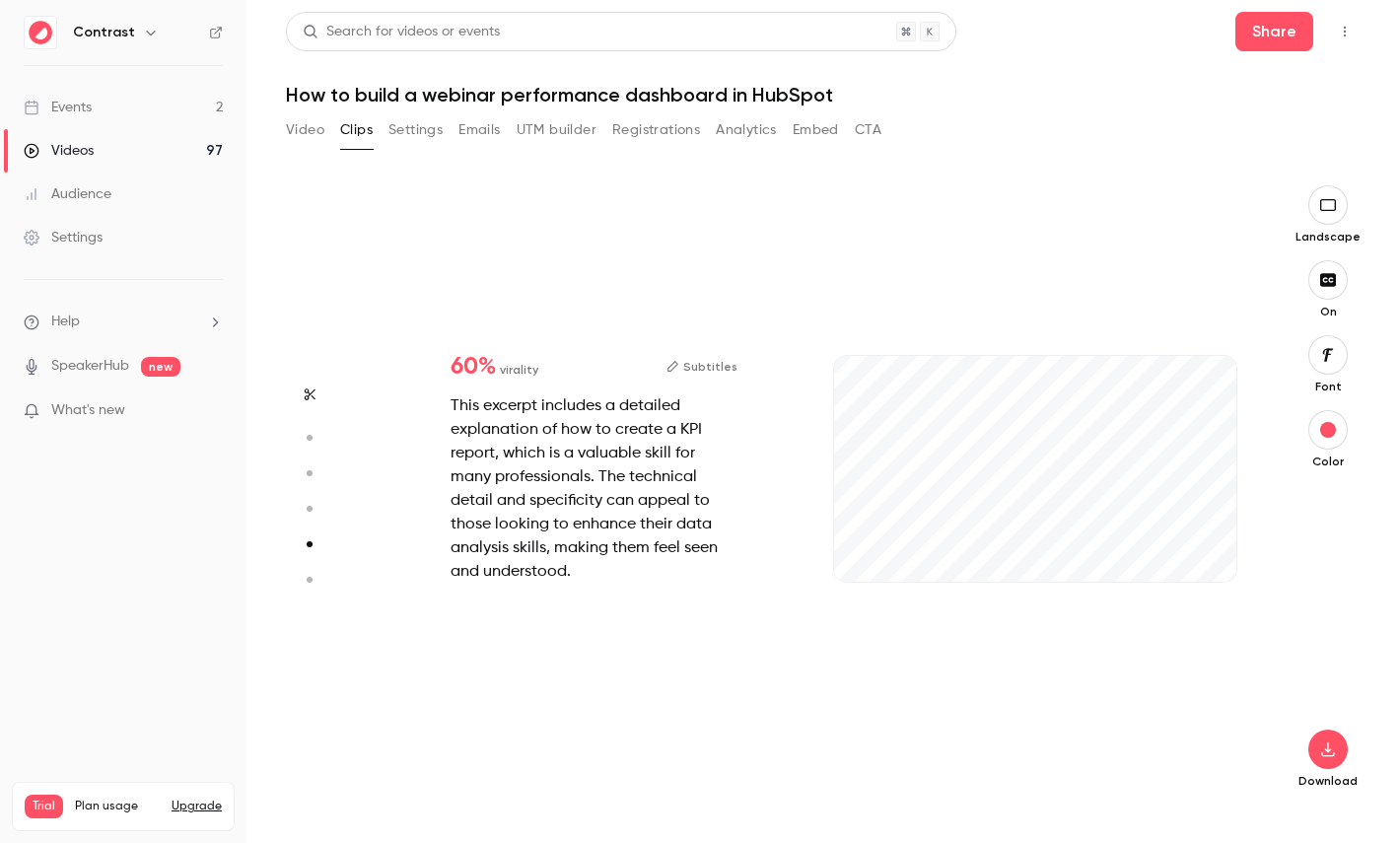
click at [310, 517] on button "button" at bounding box center [310, 509] width 32 height 32
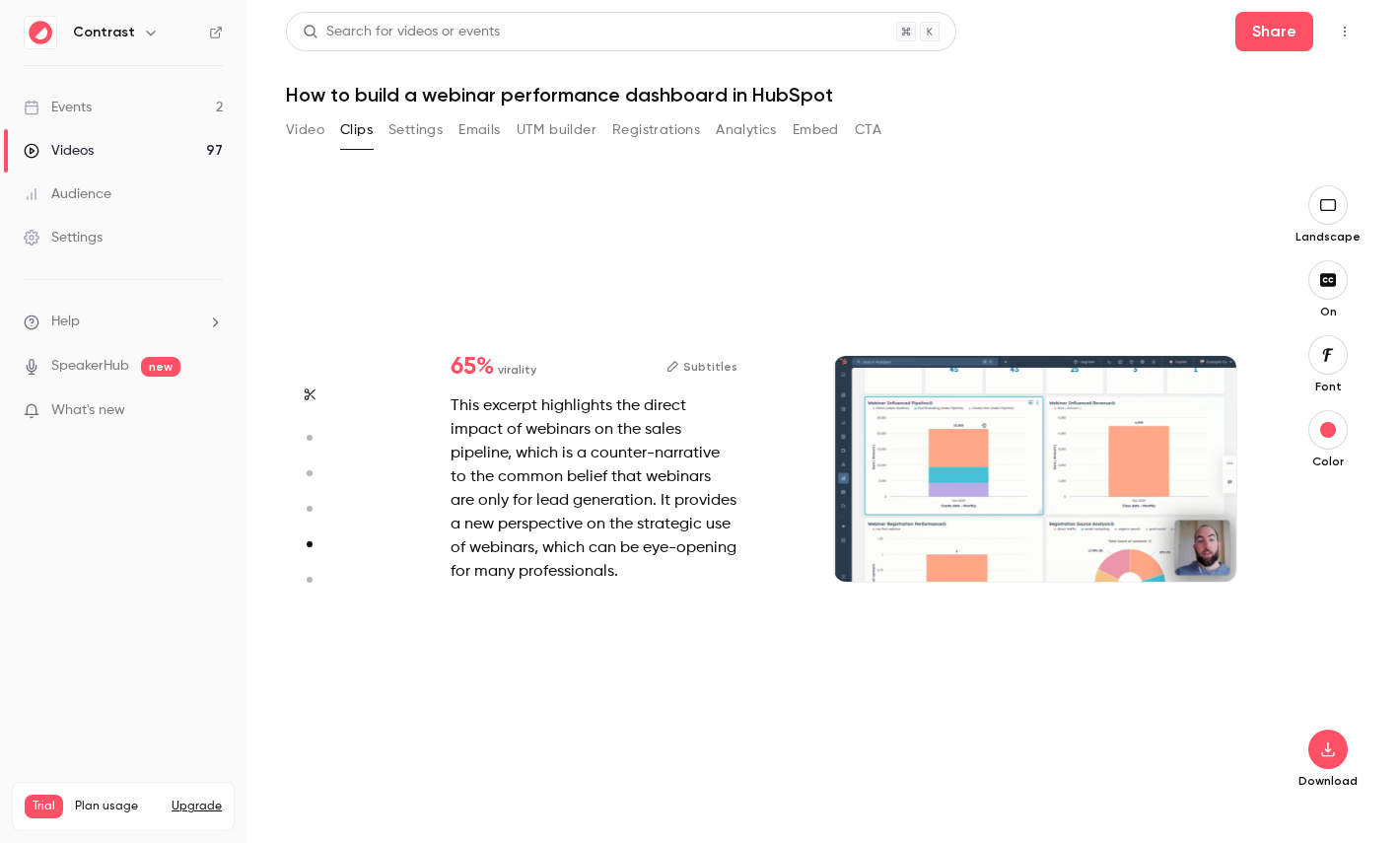
type input "*"
click at [311, 468] on icon "button" at bounding box center [309, 473] width 18 height 14
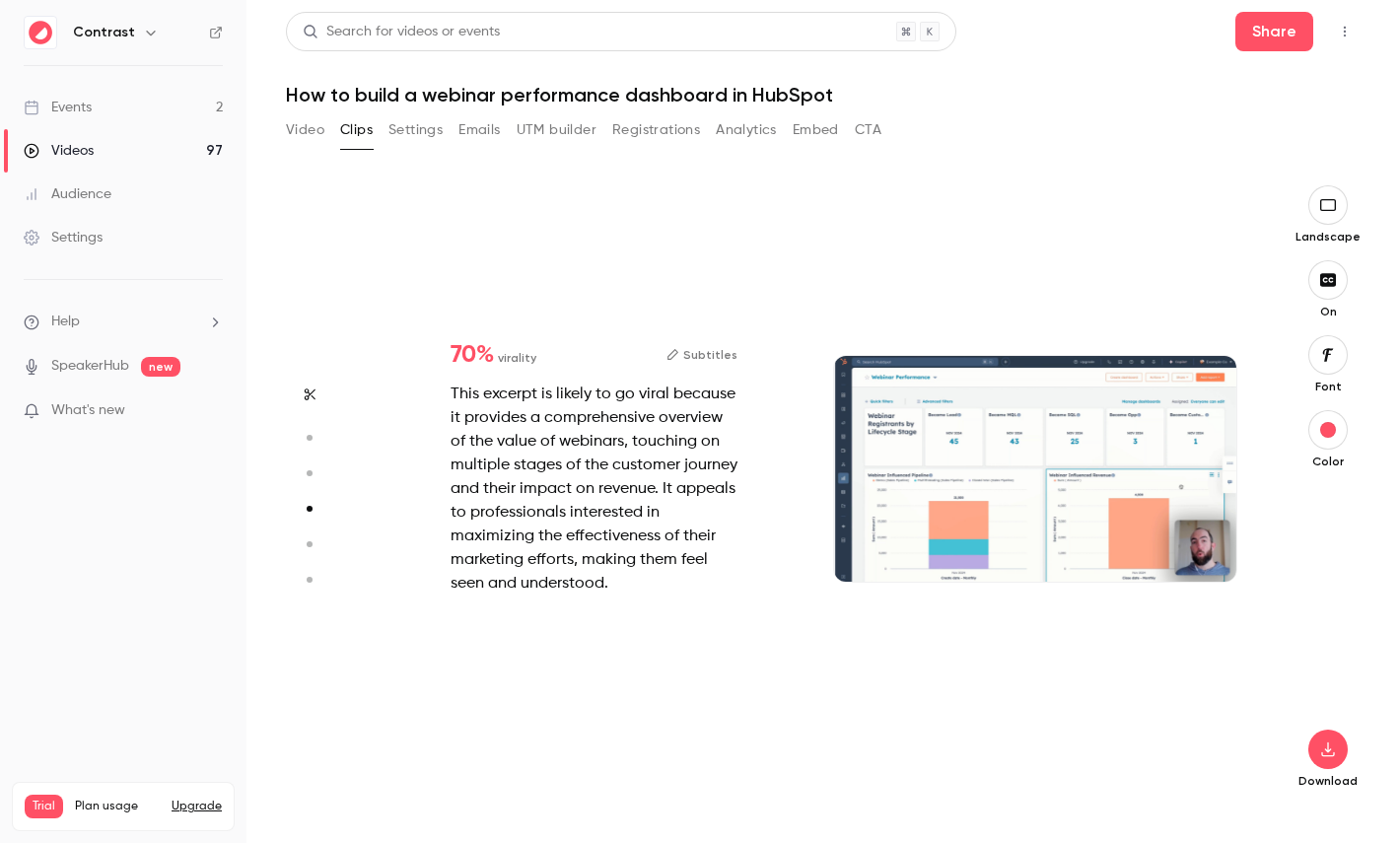
type input "*"
click at [312, 441] on icon "button" at bounding box center [309, 438] width 18 height 14
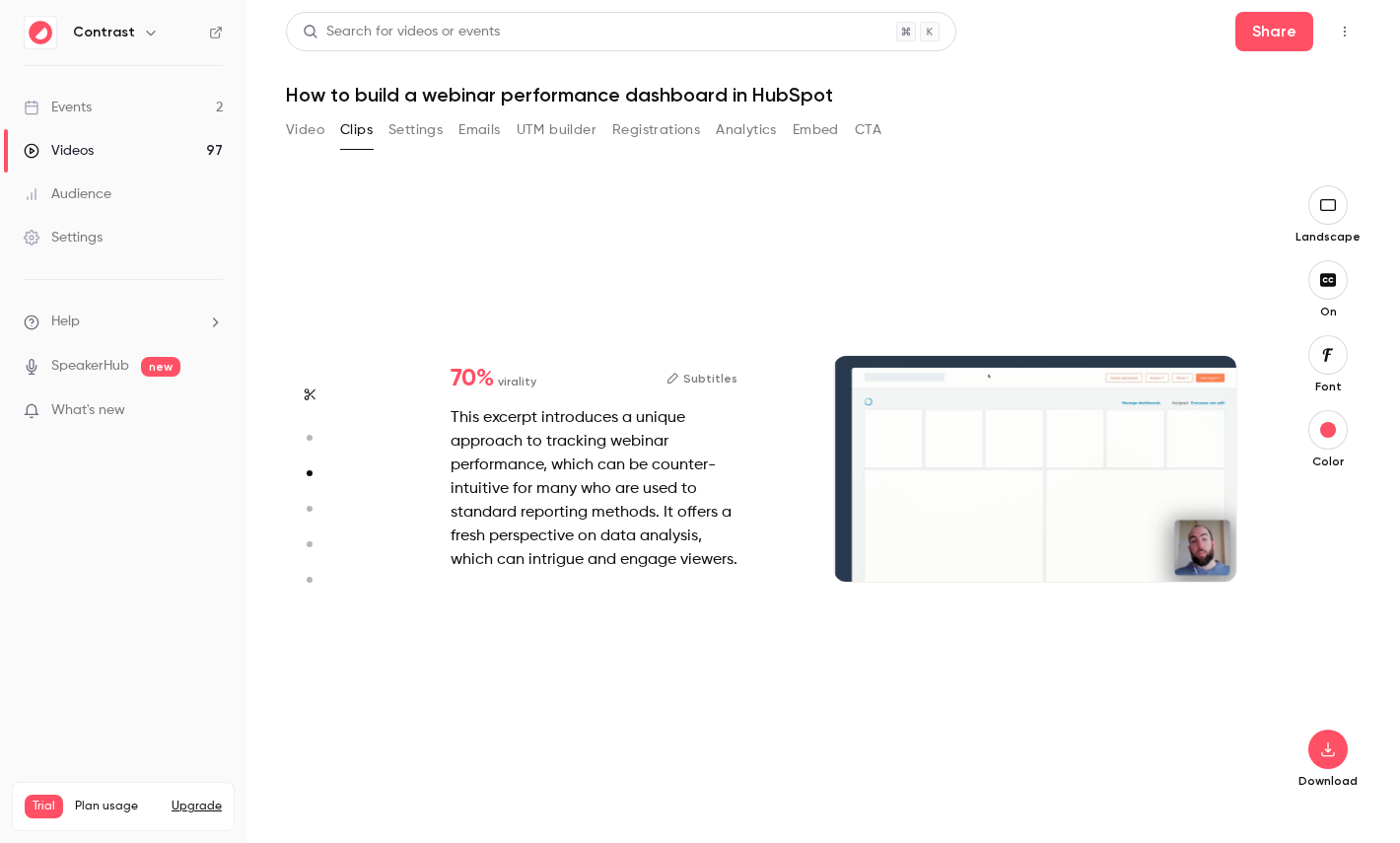
type input "*"
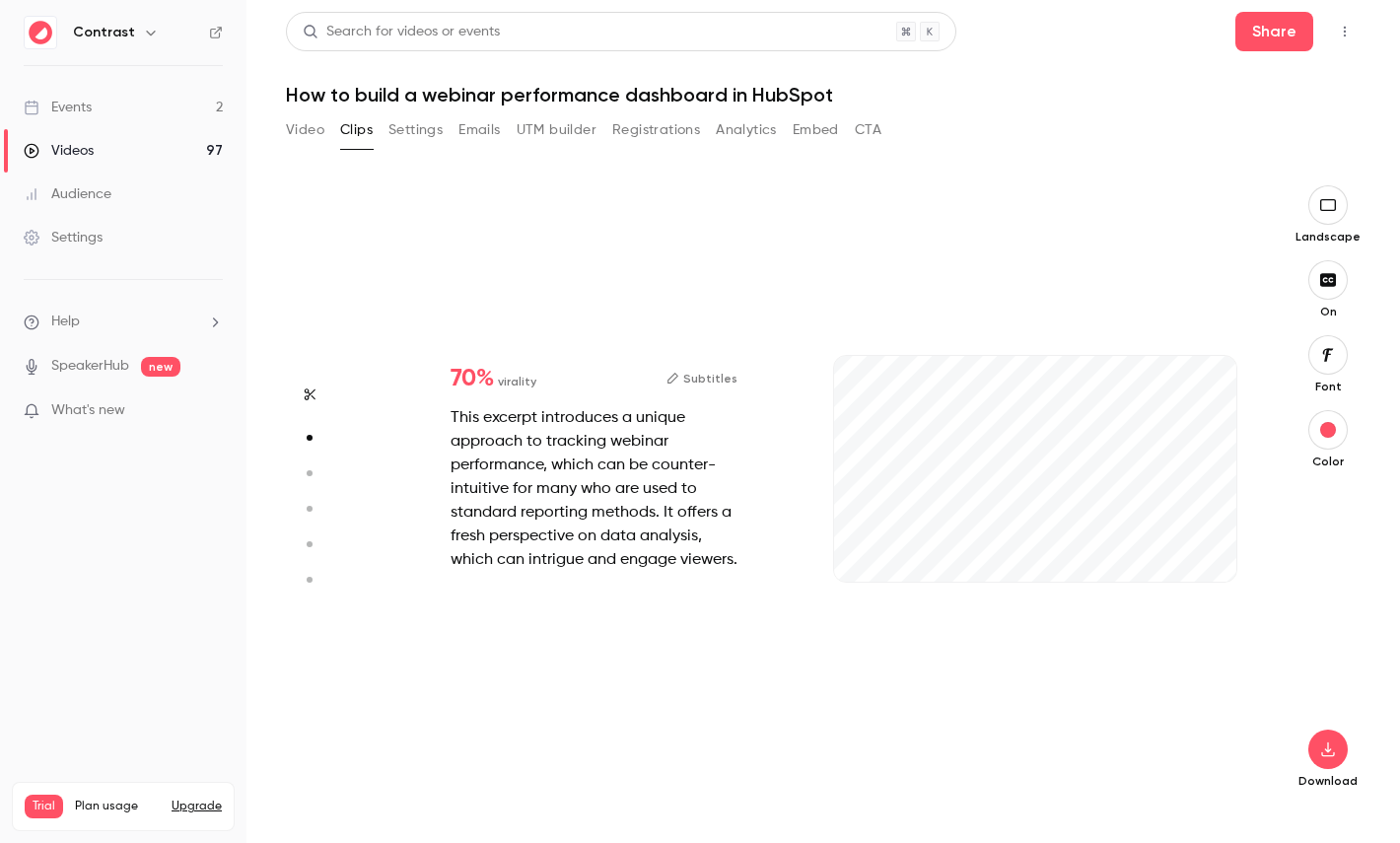
type input "****"
click at [154, 147] on link "Videos 97" at bounding box center [123, 151] width 246 height 44
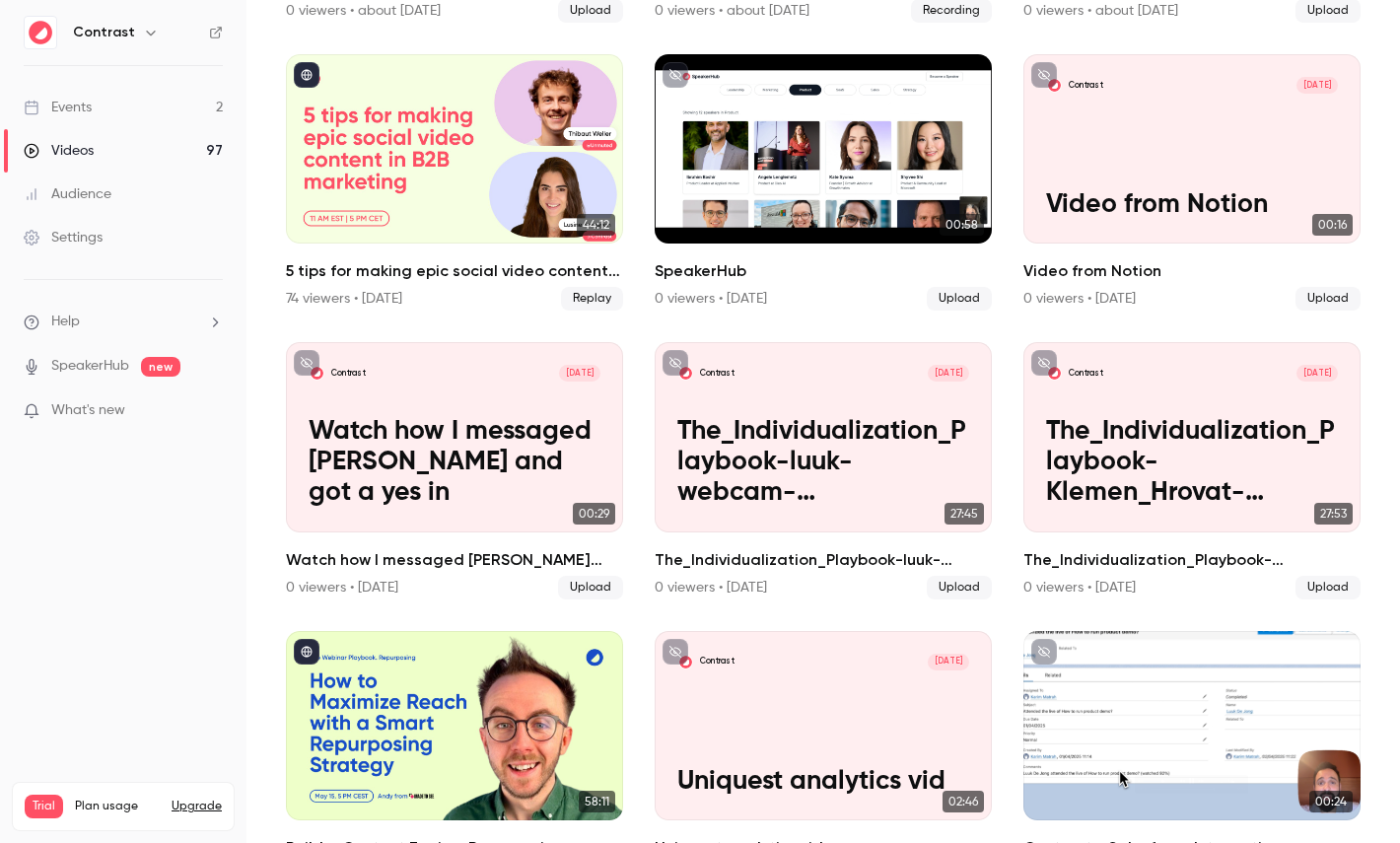
scroll to position [738, 0]
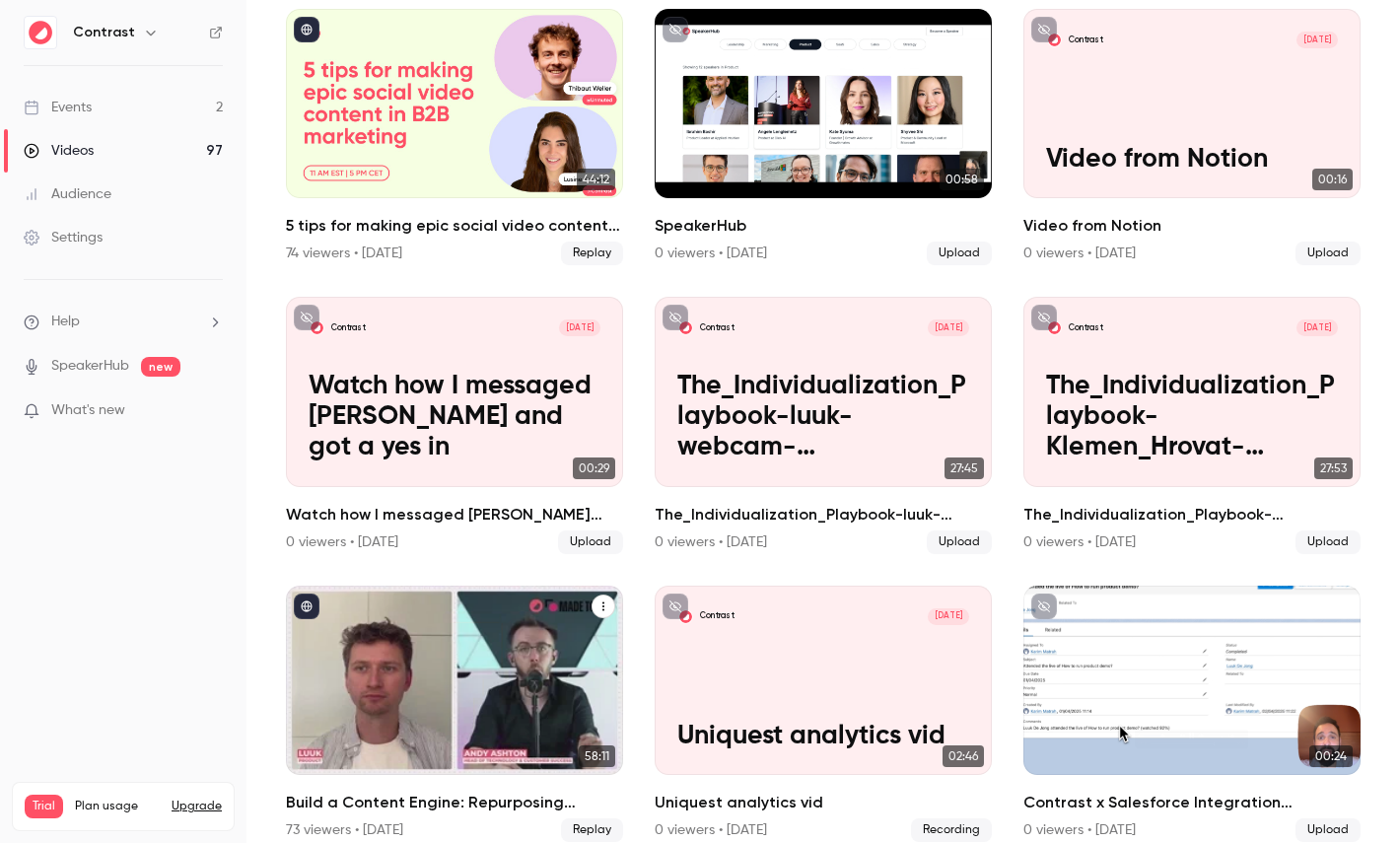
click at [488, 637] on div "Build a Content Engine: Repurposing Strategies for SaaS Teams" at bounding box center [454, 680] width 337 height 189
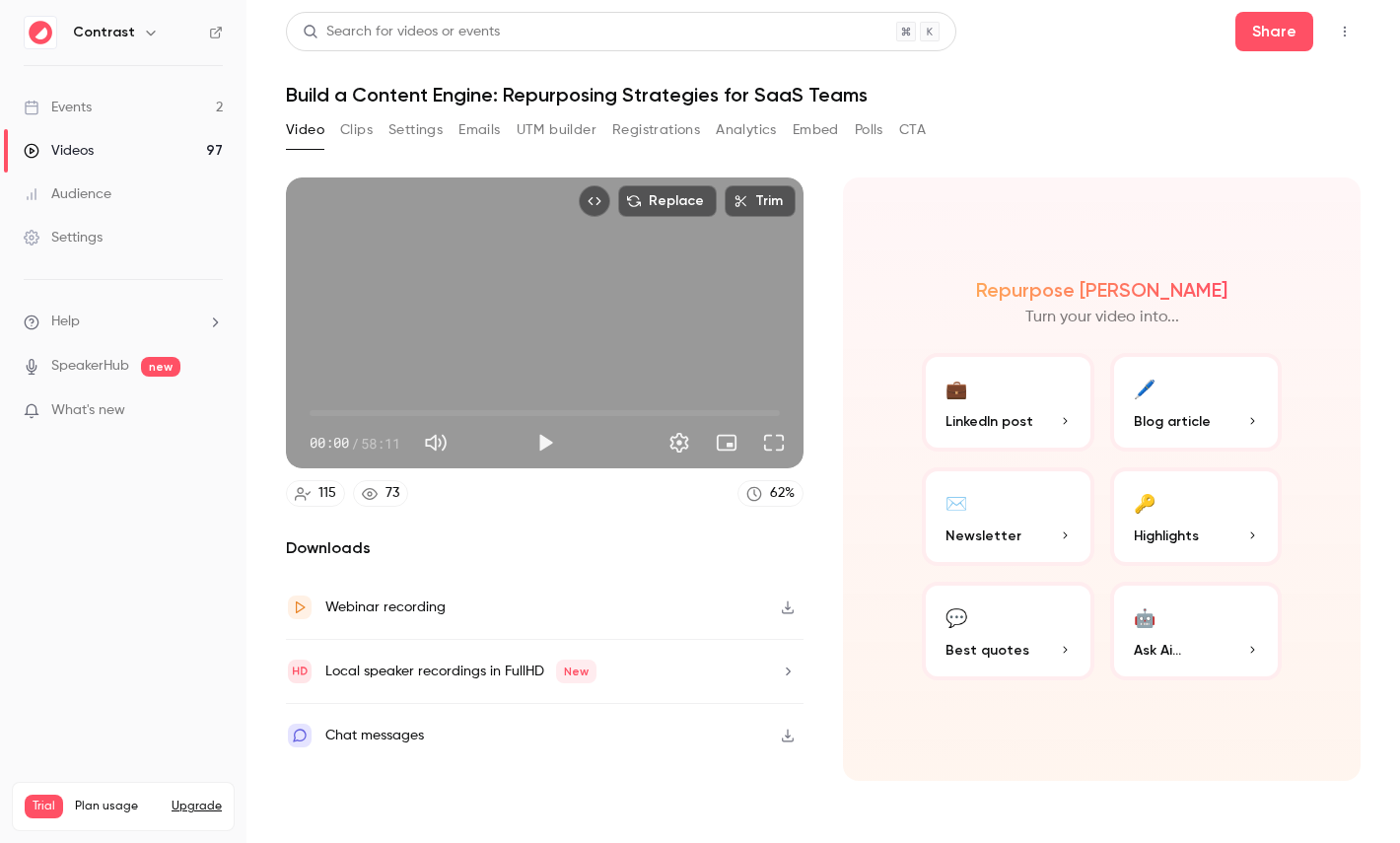
click at [374, 444] on span "58:11" at bounding box center [381, 443] width 40 height 21
drag, startPoint x: 374, startPoint y: 444, endPoint x: 401, endPoint y: 443, distance: 27.0
click at [400, 443] on span "58:11" at bounding box center [381, 443] width 40 height 21
click at [1160, 489] on button "🔑 Highlights" at bounding box center [1196, 516] width 173 height 98
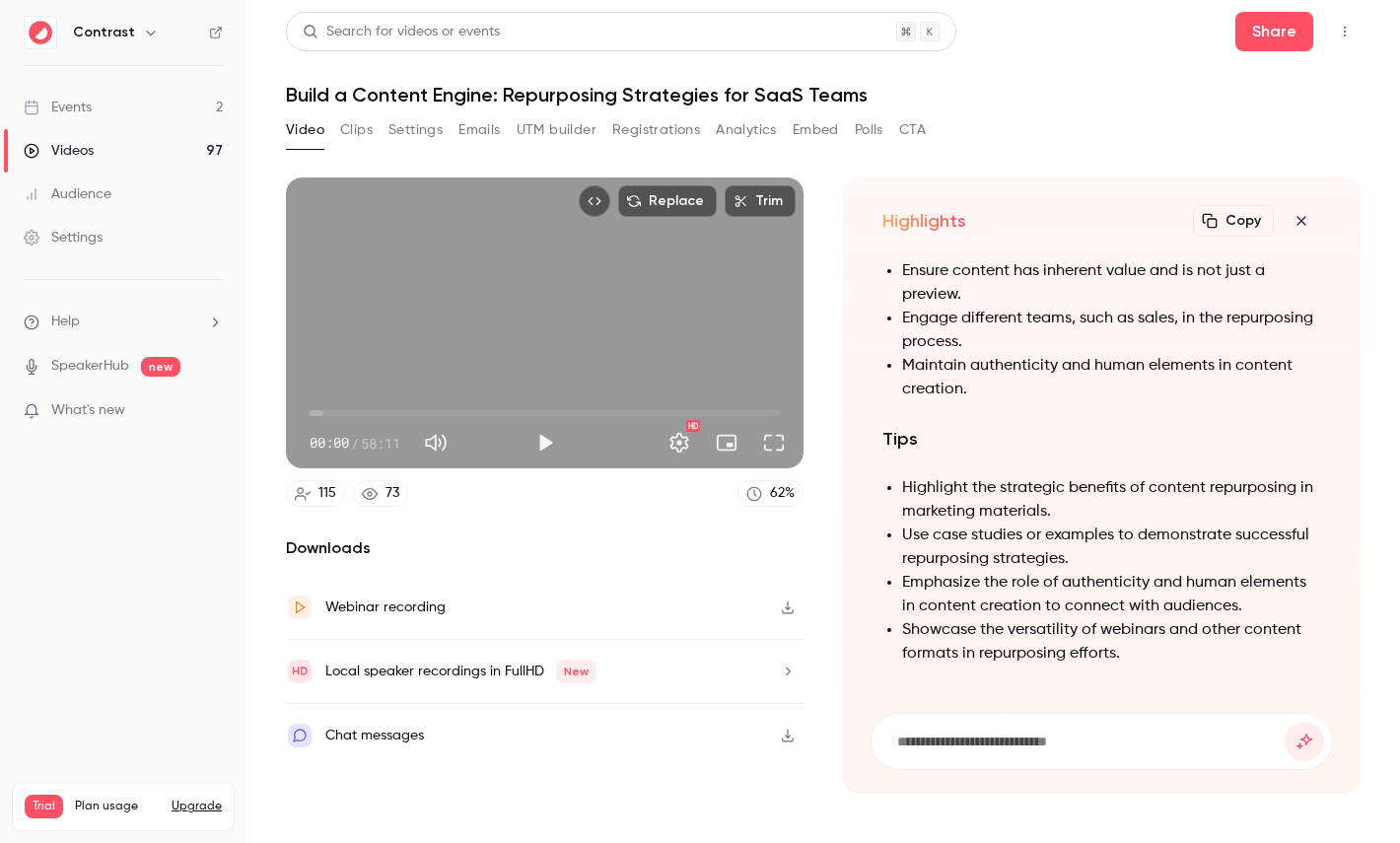
click at [402, 91] on h1 "Build a Content Engine: Repurposing Strategies for SaaS Teams" at bounding box center [823, 94] width 1074 height 24
drag, startPoint x: 401, startPoint y: 91, endPoint x: 453, endPoint y: 91, distance: 52.0
click at [453, 91] on h1 "Build a Content Engine: Repurposing Strategies for SaaS Teams" at bounding box center [823, 94] width 1074 height 24
copy h1 "Content Engine"
click at [952, 740] on input at bounding box center [1090, 742] width 389 height 22
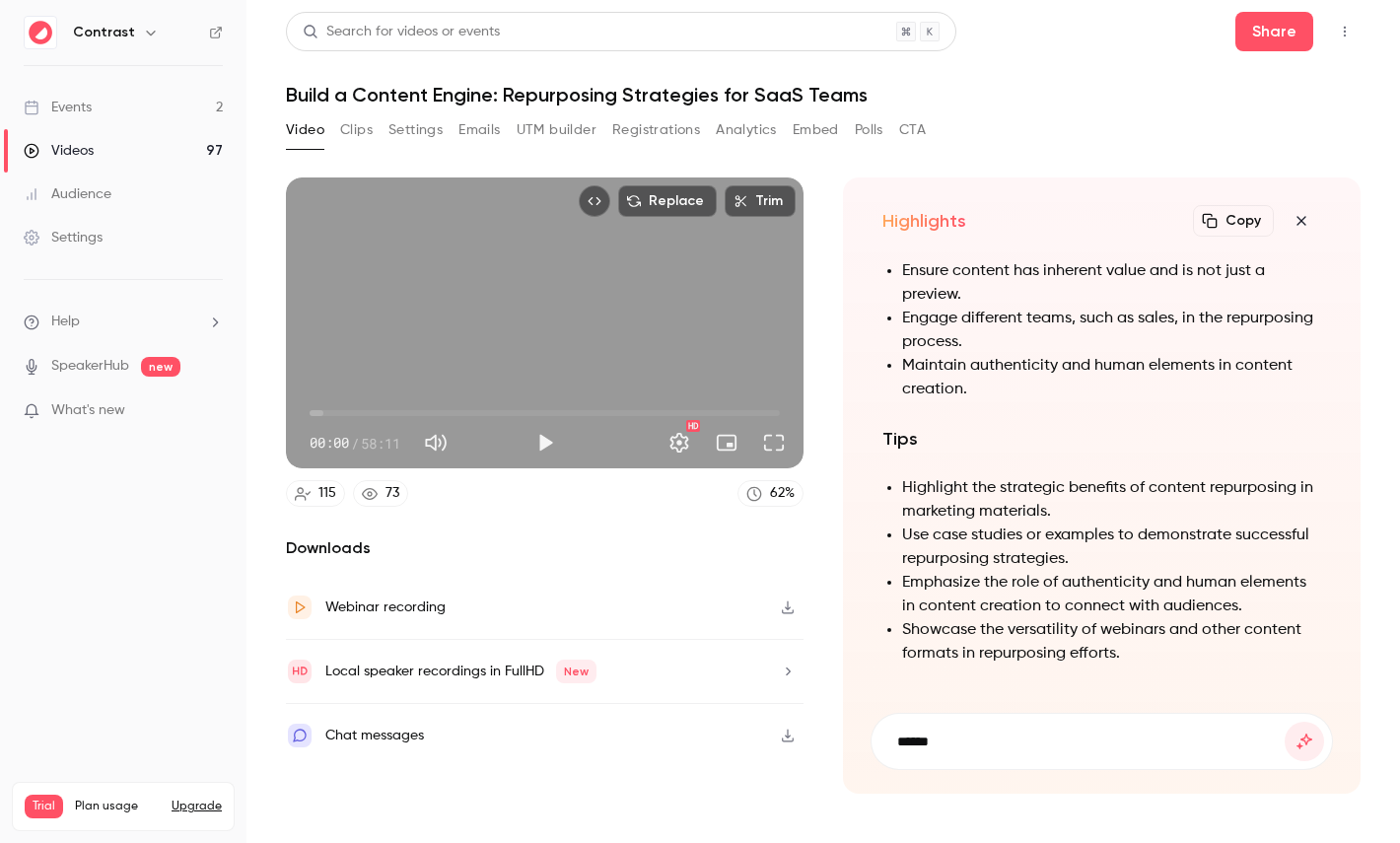
type input "*****"
paste input "**********"
type input "**********"
click at [1285, 722] on button "submit" at bounding box center [1305, 742] width 40 height 40
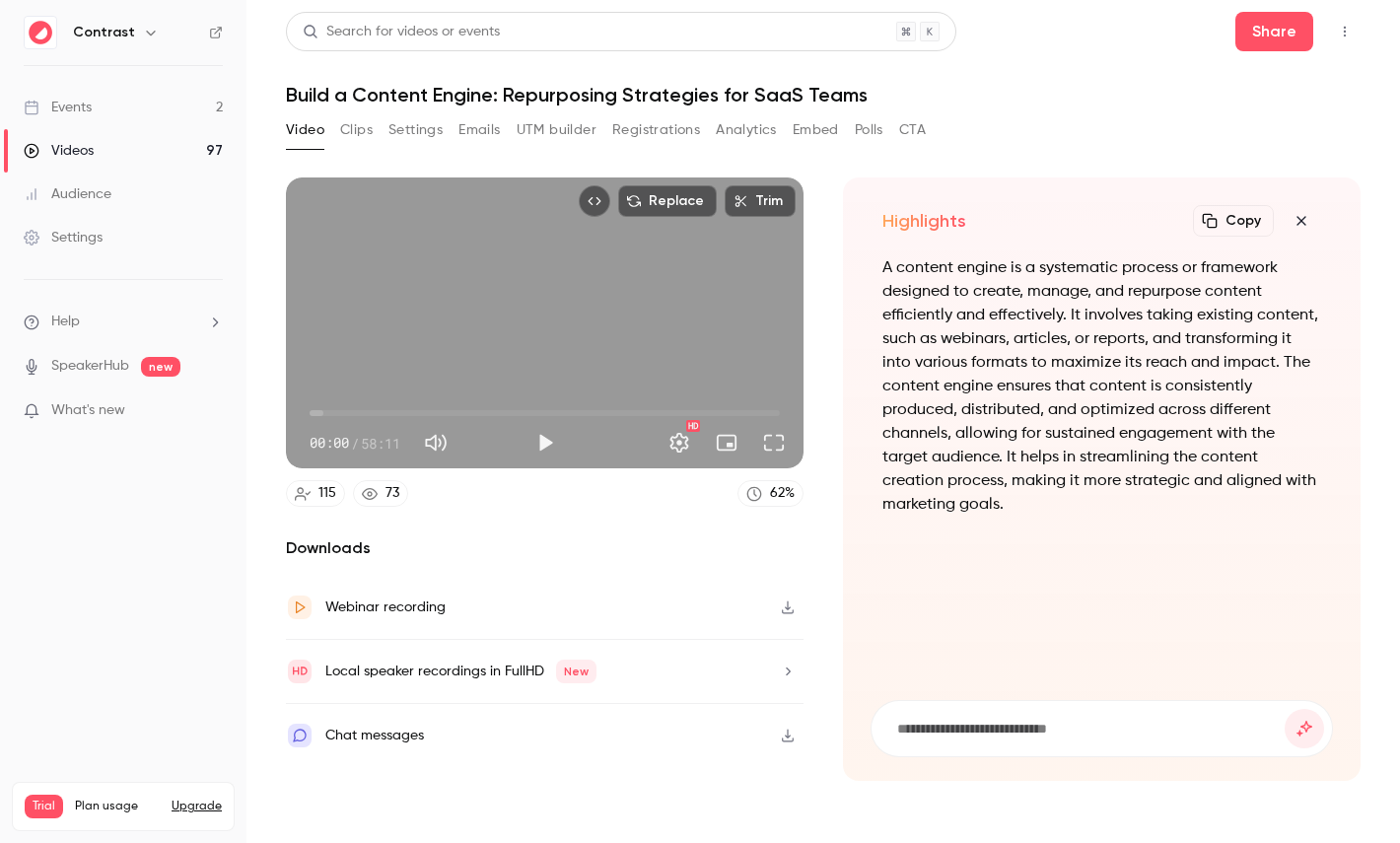
click at [1306, 209] on button "button" at bounding box center [1302, 221] width 40 height 40
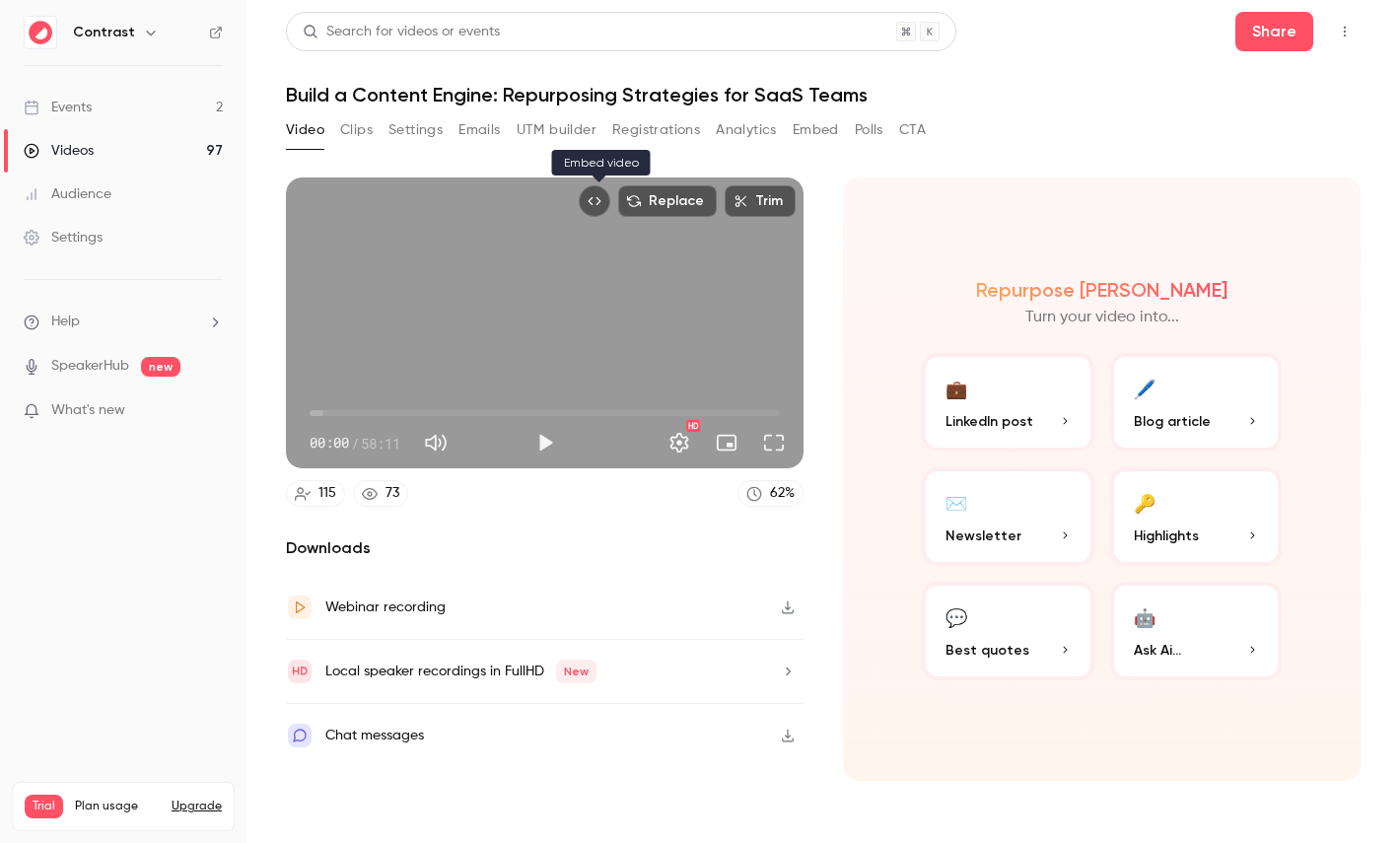
click at [610, 201] on button "Embed video" at bounding box center [594, 202] width 32 height 32
click at [511, 659] on div "Local speaker recordings in FullHD New" at bounding box center [441, 672] width 311 height 28
click at [847, 216] on div "Repurpose Ai Turn your video into... 💼 LinkedIn post 🖊️ Blog article ✉️ Newslet…" at bounding box center [1101, 479] width 518 height 603
click at [93, 371] on link "SpeakerHub" at bounding box center [90, 366] width 78 height 21
click at [223, 29] on nav "Contrast Events 2 Videos 97 Audience Settings Help SpeakerHub new What's new Tr…" at bounding box center [123, 422] width 246 height 843
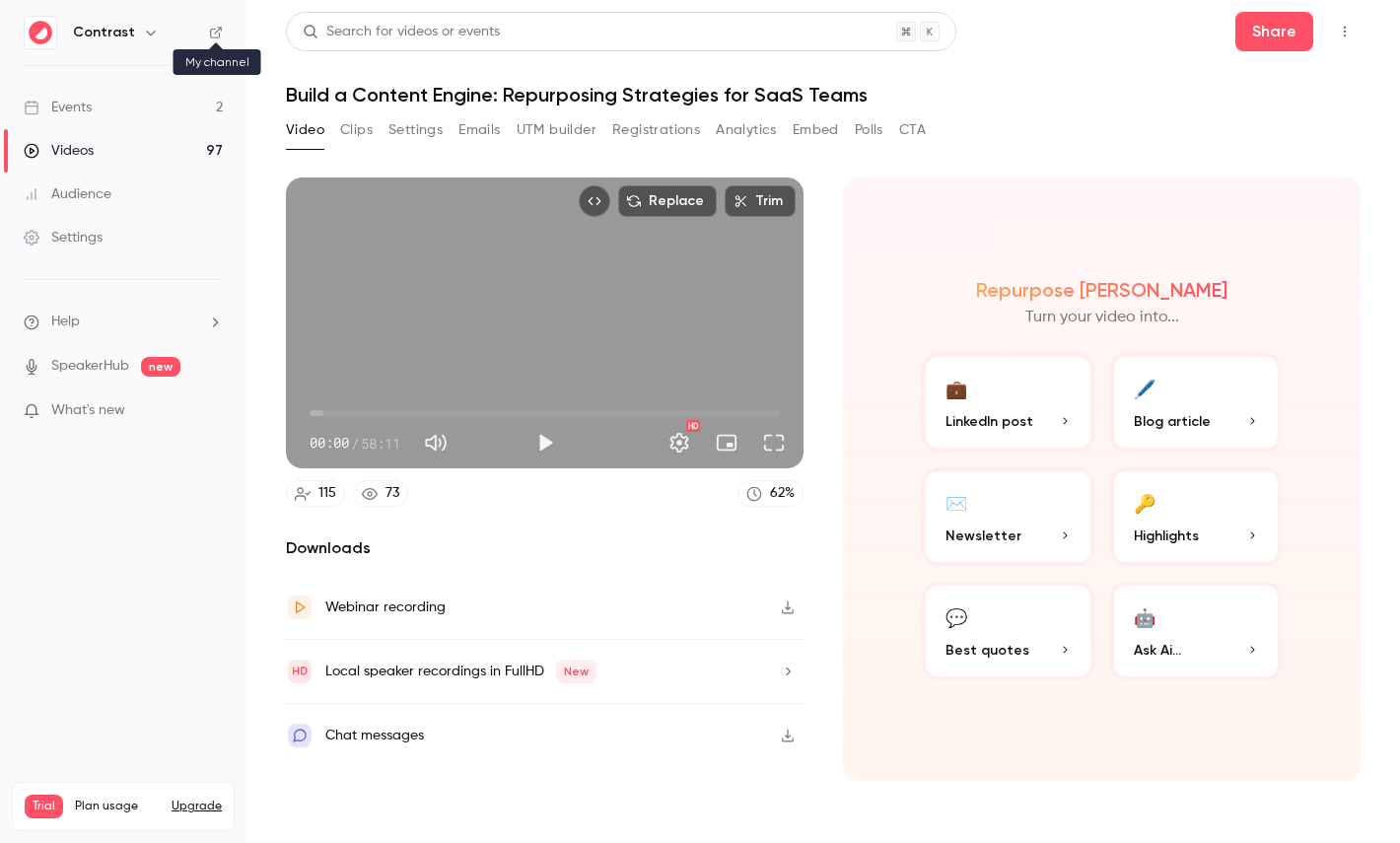
click at [215, 30] on icon at bounding box center [216, 33] width 14 height 14
click at [61, 228] on div "Settings" at bounding box center [63, 238] width 78 height 20
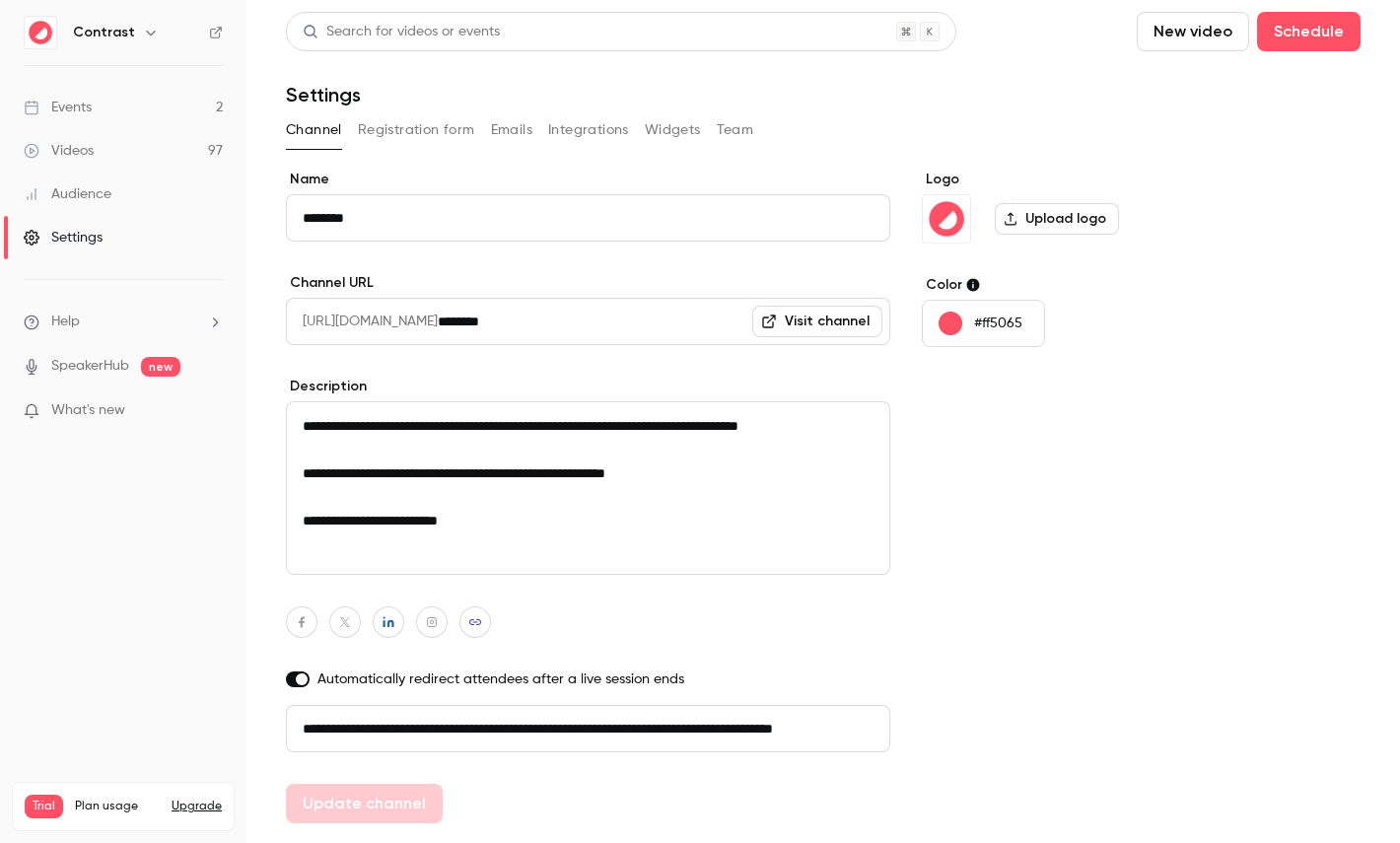
click at [143, 35] on icon "button" at bounding box center [151, 33] width 16 height 16
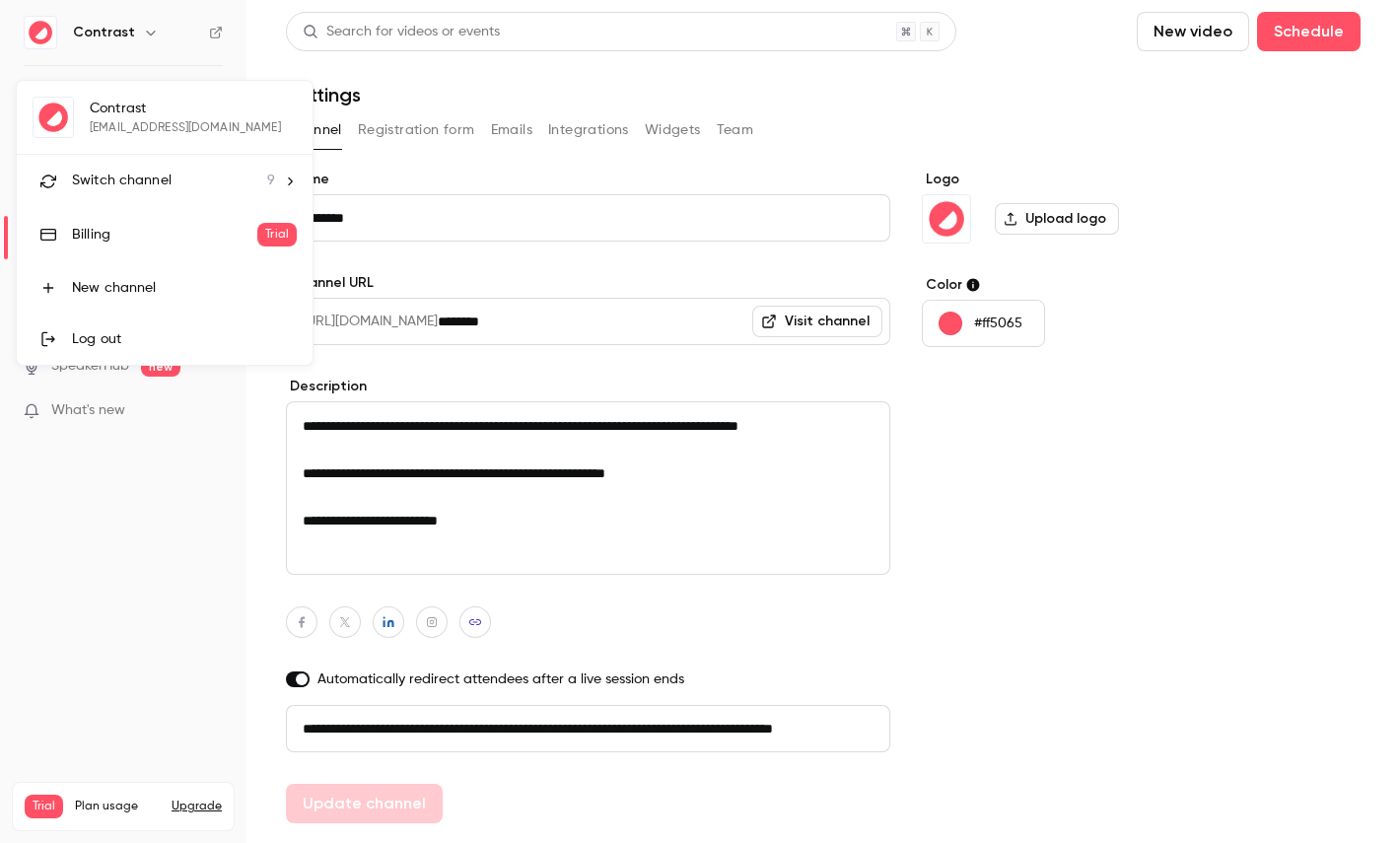
click at [101, 174] on span "Switch channel" at bounding box center [121, 181] width 99 height 21
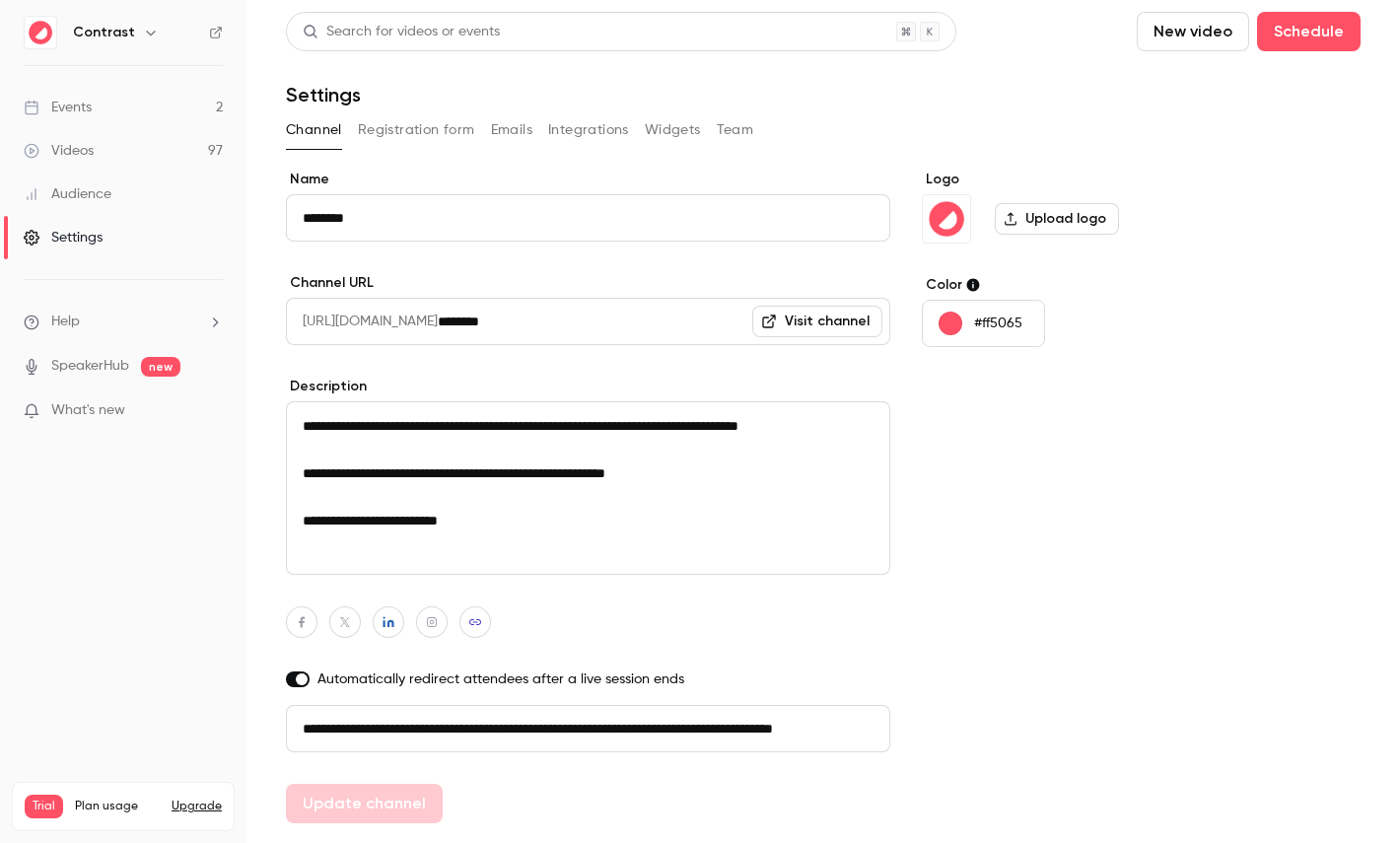
drag, startPoint x: 319, startPoint y: 209, endPoint x: 489, endPoint y: 209, distance: 170.0
click at [489, 209] on input "********" at bounding box center [588, 218] width 604 height 48
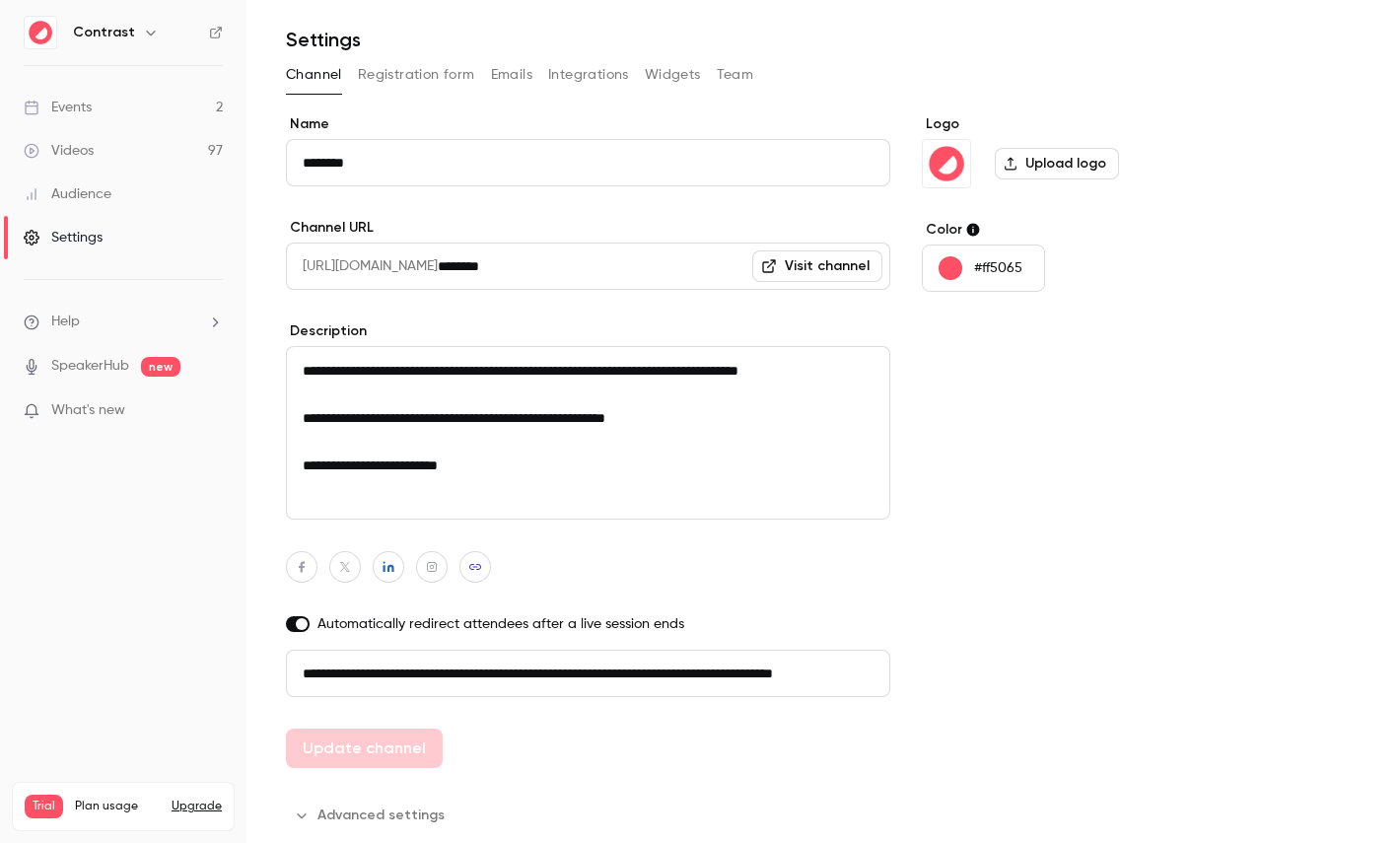
scroll to position [45, 0]
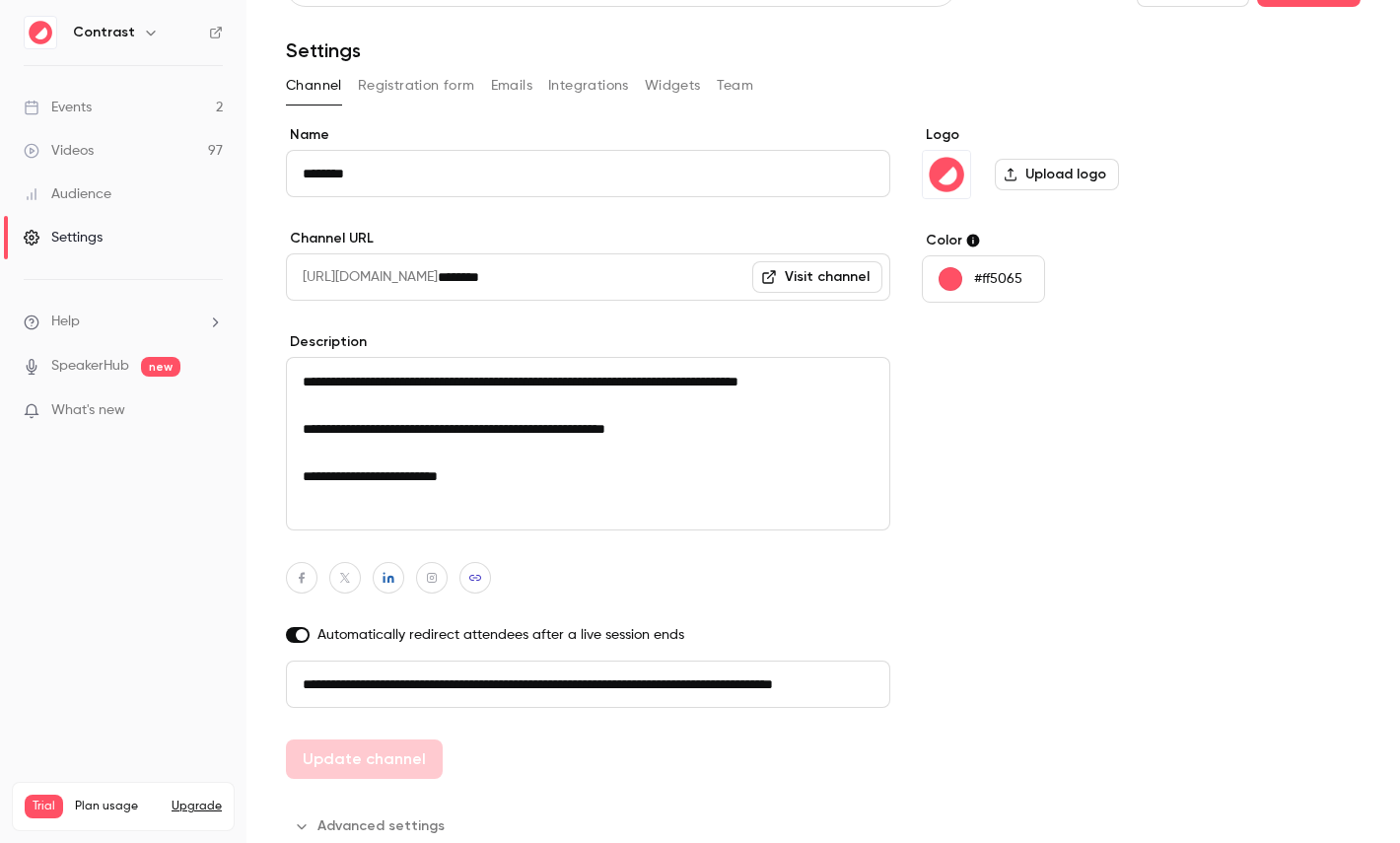
drag, startPoint x: 399, startPoint y: 680, endPoint x: 784, endPoint y: 678, distance: 385.0
click at [784, 678] on input "**********" at bounding box center [588, 685] width 604 height 48
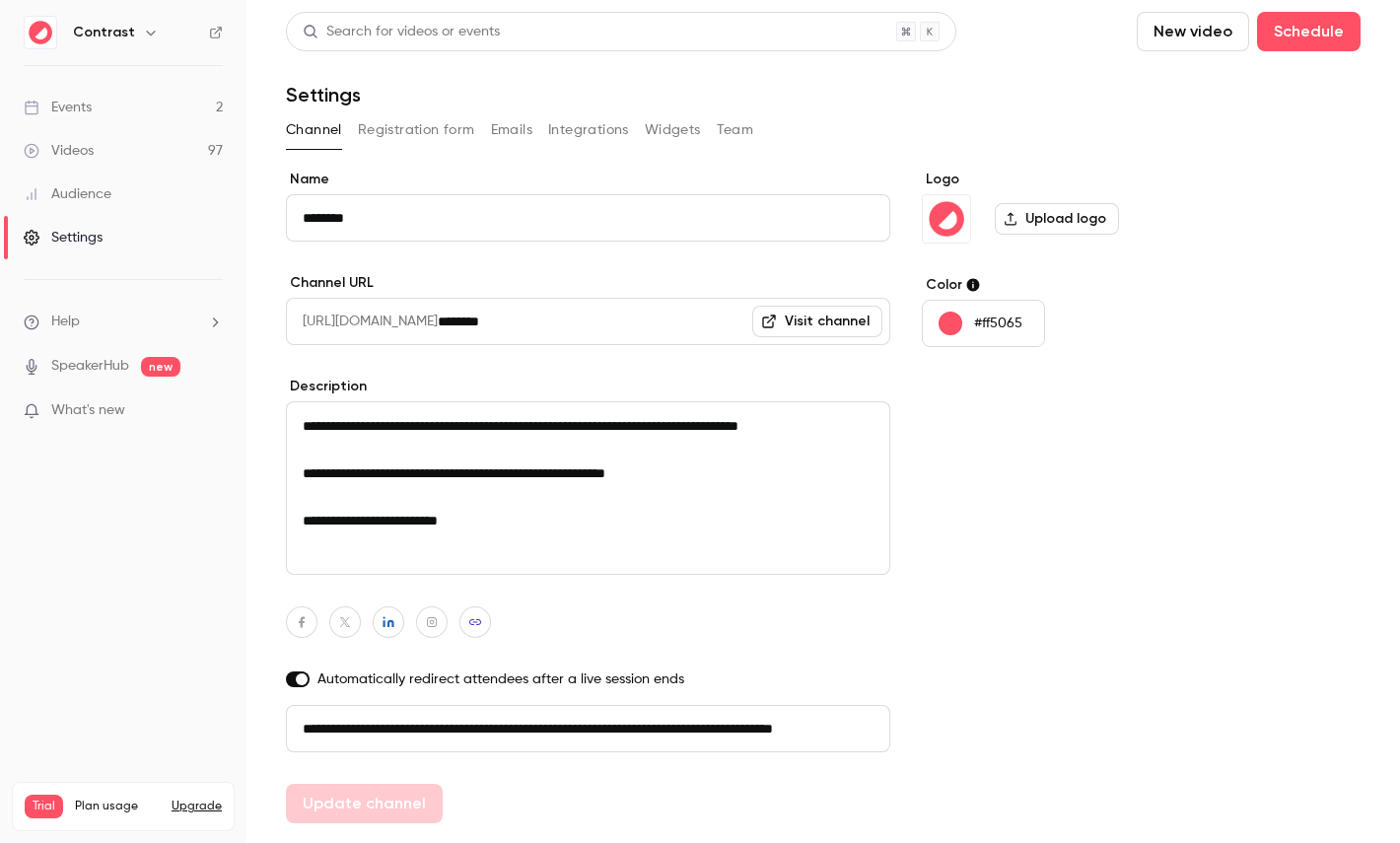
click at [419, 134] on button "Registration form" at bounding box center [416, 130] width 117 height 32
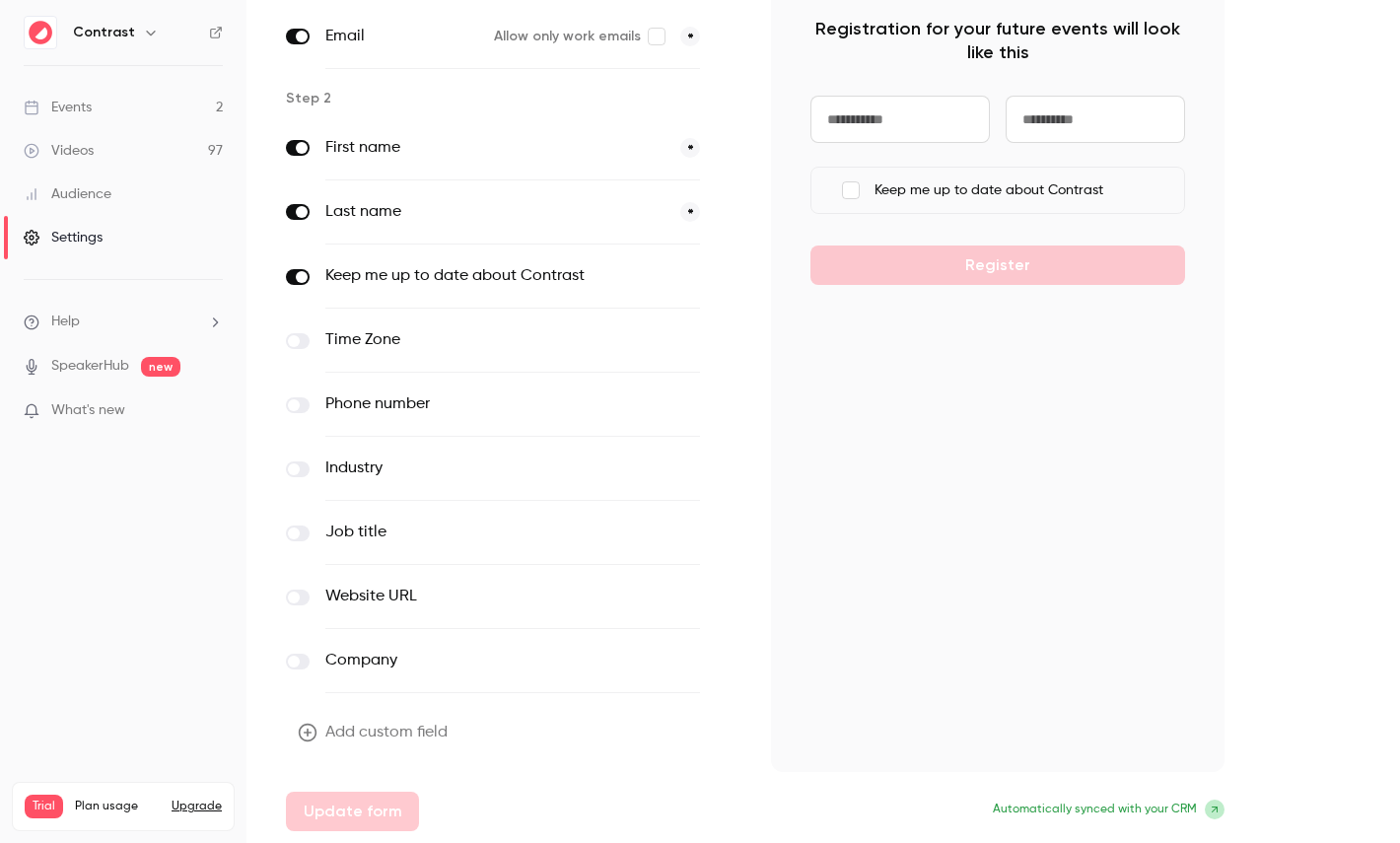
scroll to position [181, 0]
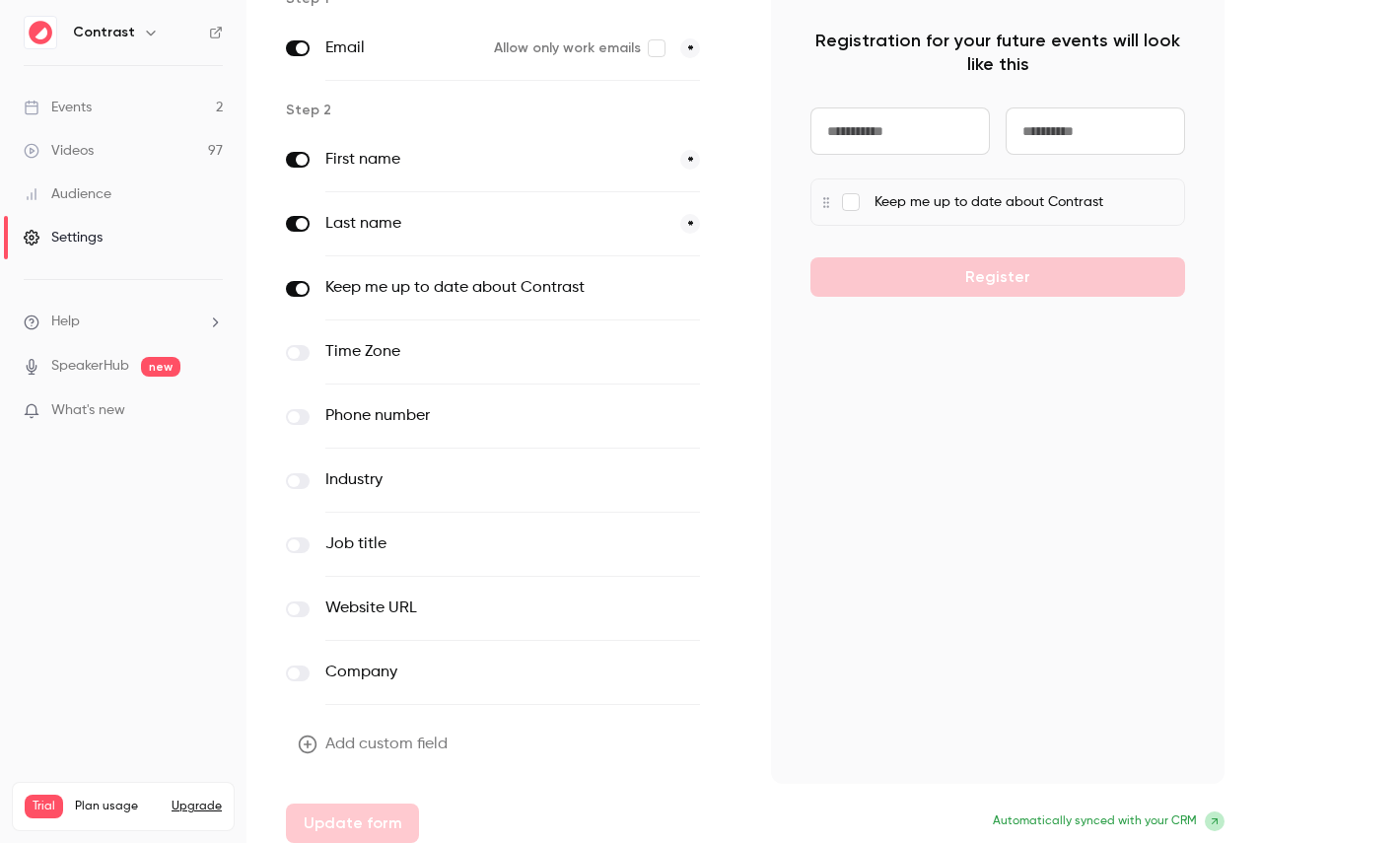
click at [367, 732] on button "Add custom field" at bounding box center [375, 745] width 178 height 40
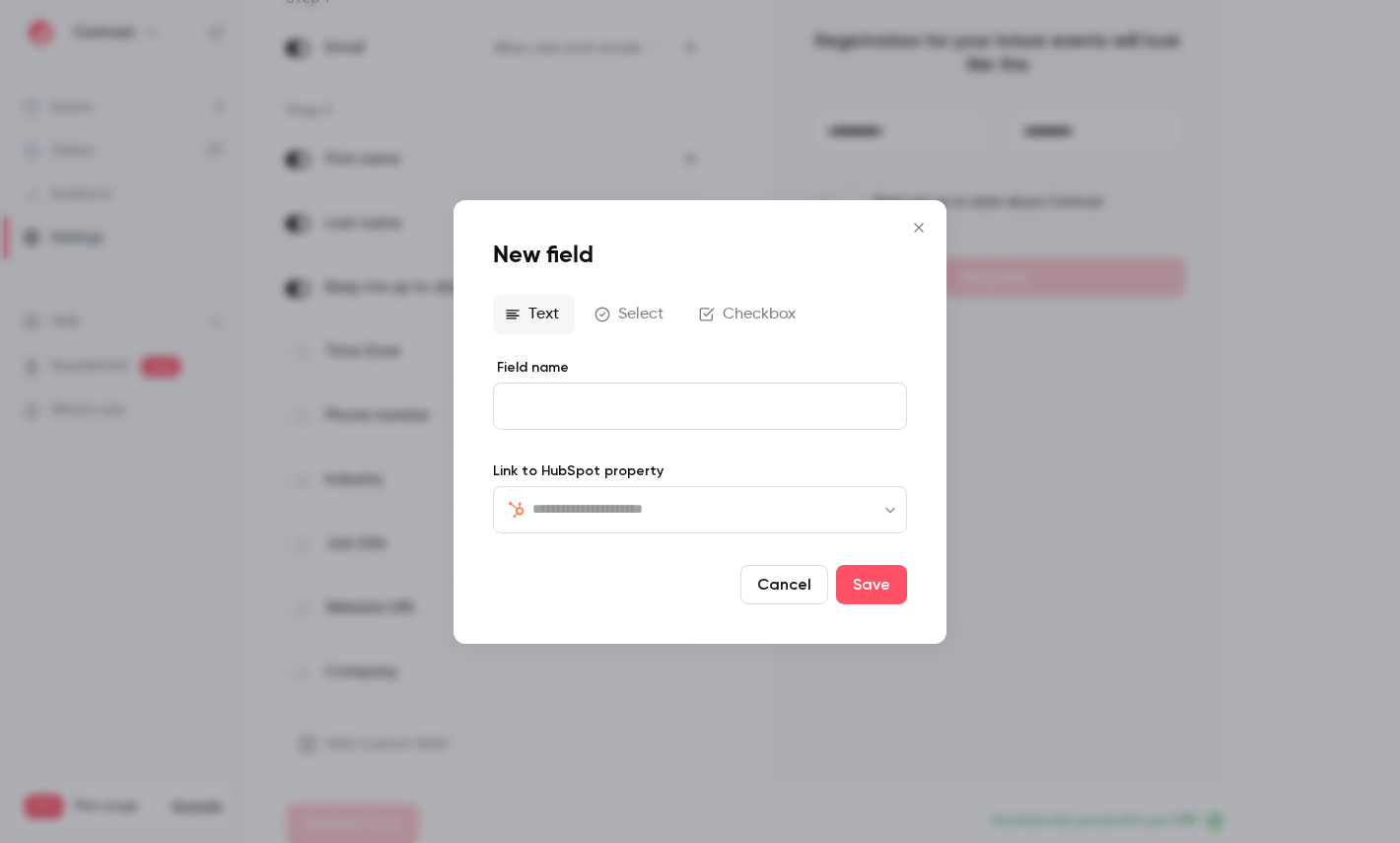
click at [597, 505] on input "text" at bounding box center [711, 509] width 359 height 24
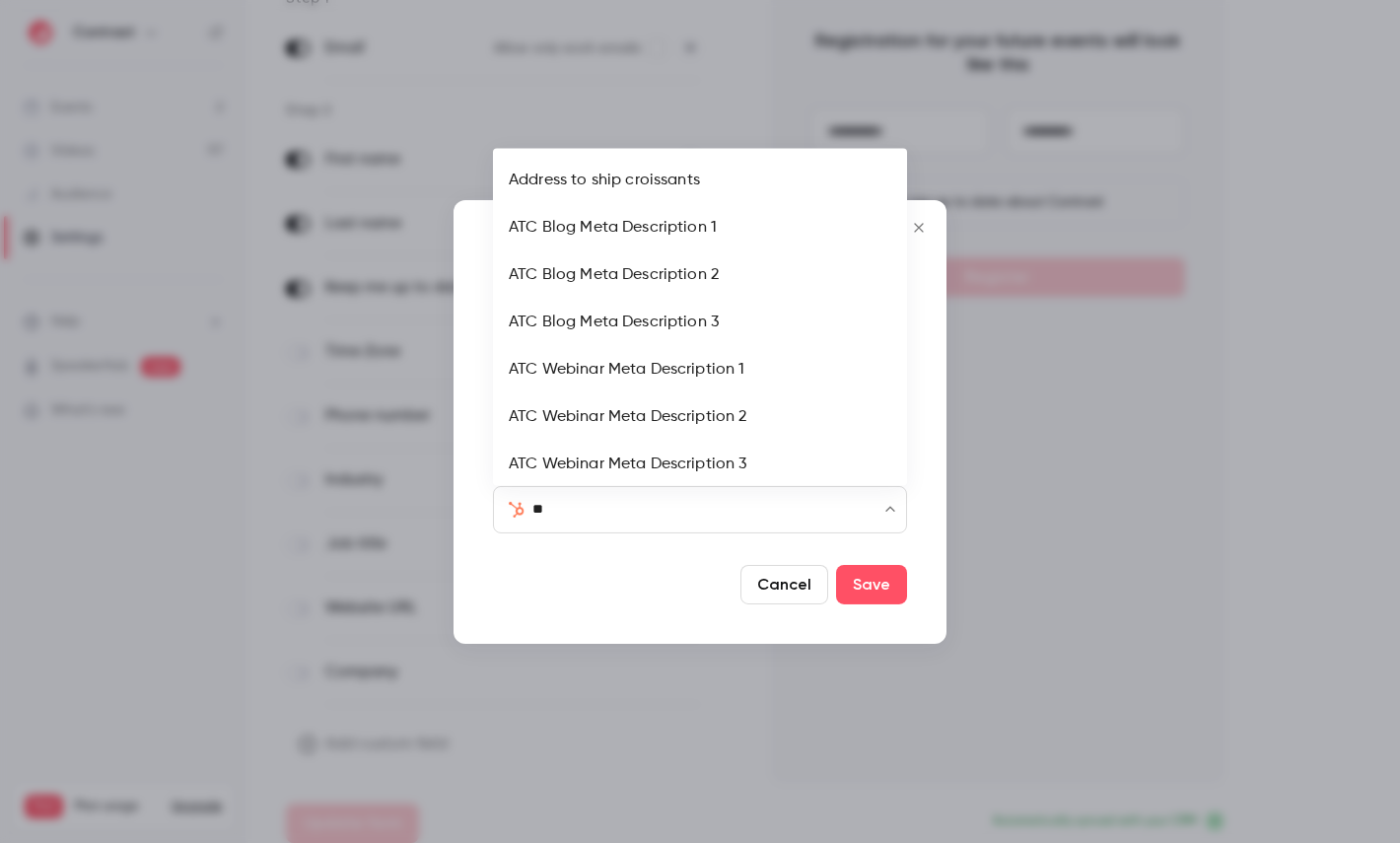
type input "***"
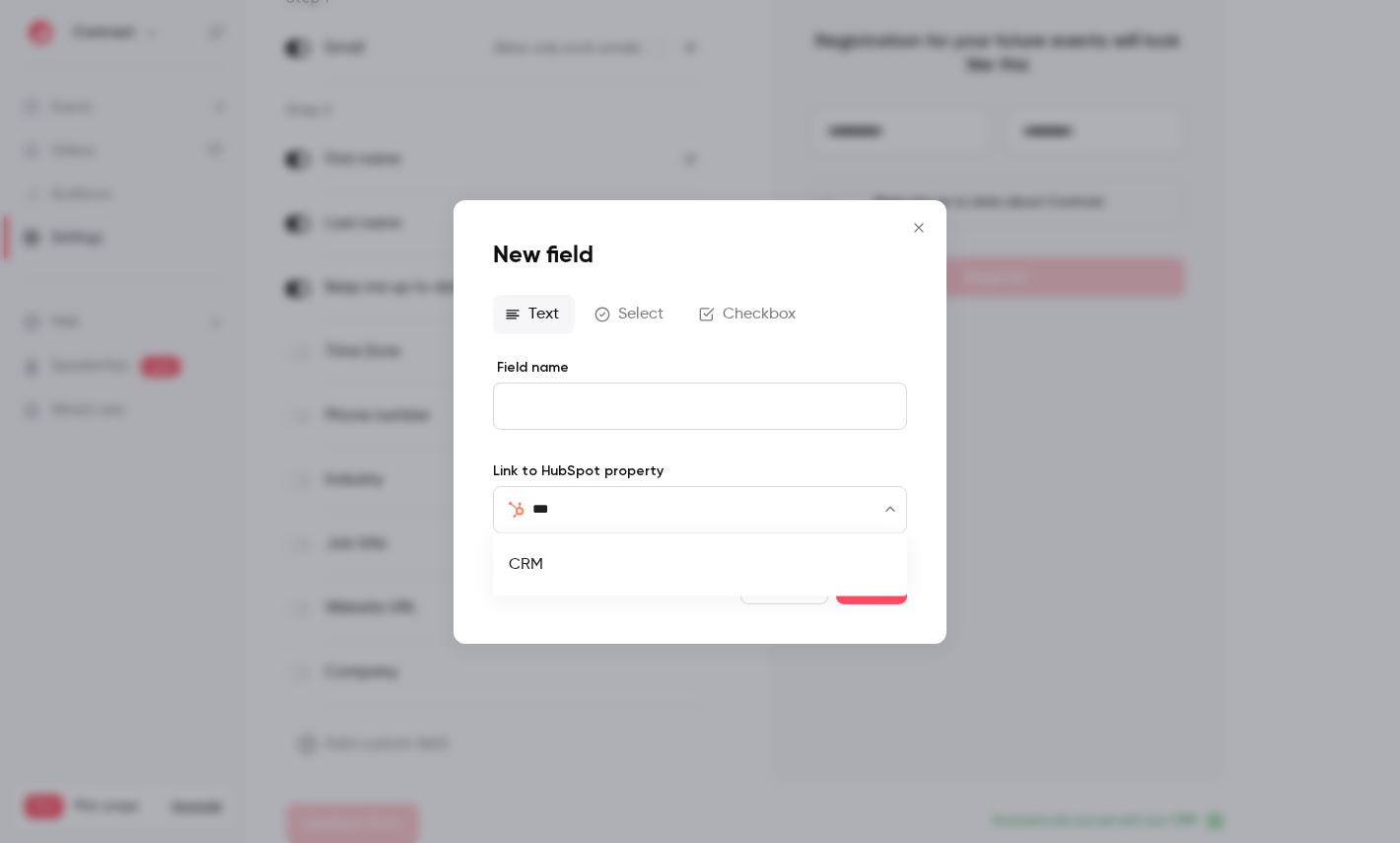
click at [540, 557] on li "CRM" at bounding box center [700, 566] width 414 height 48
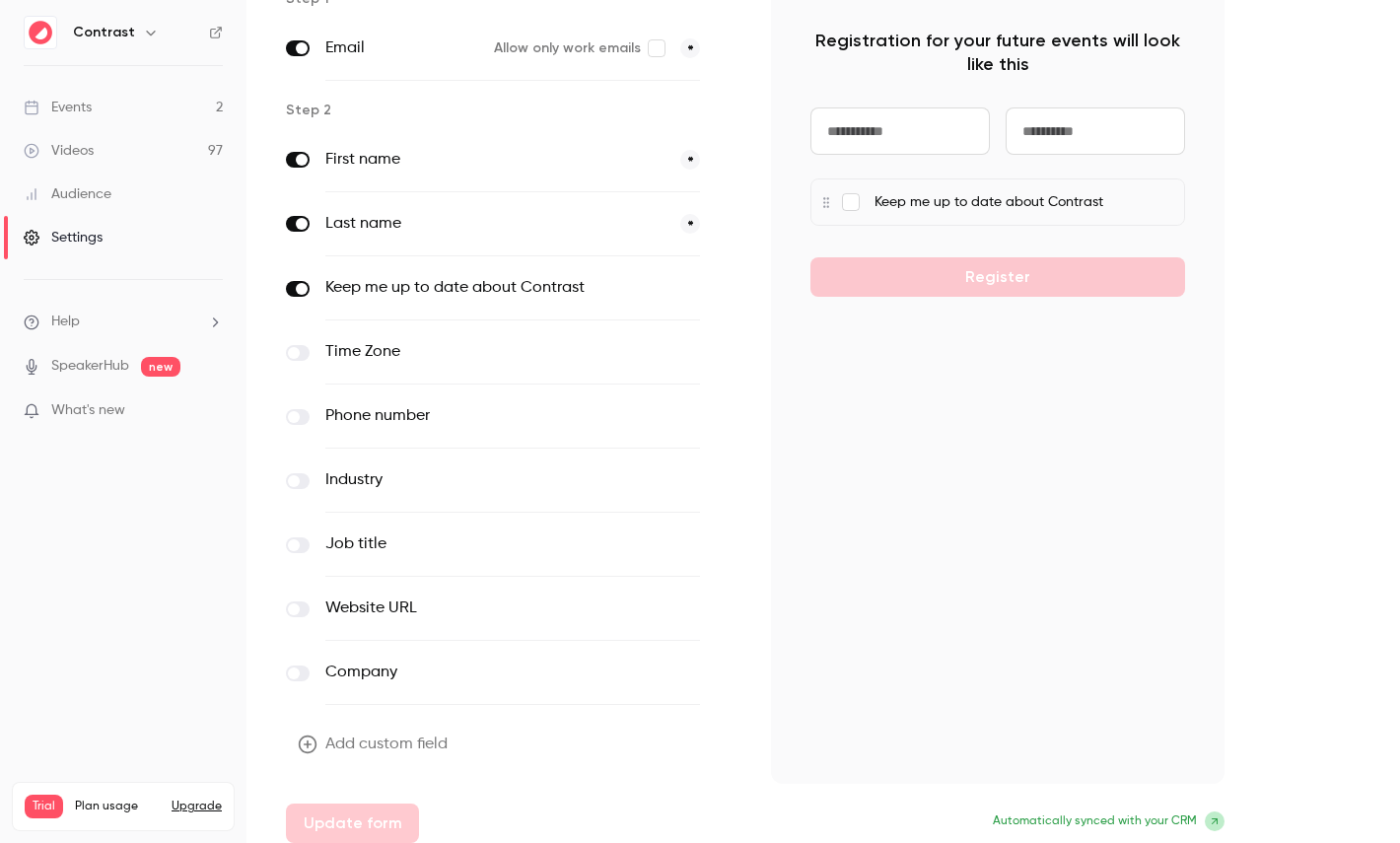
scroll to position [0, 0]
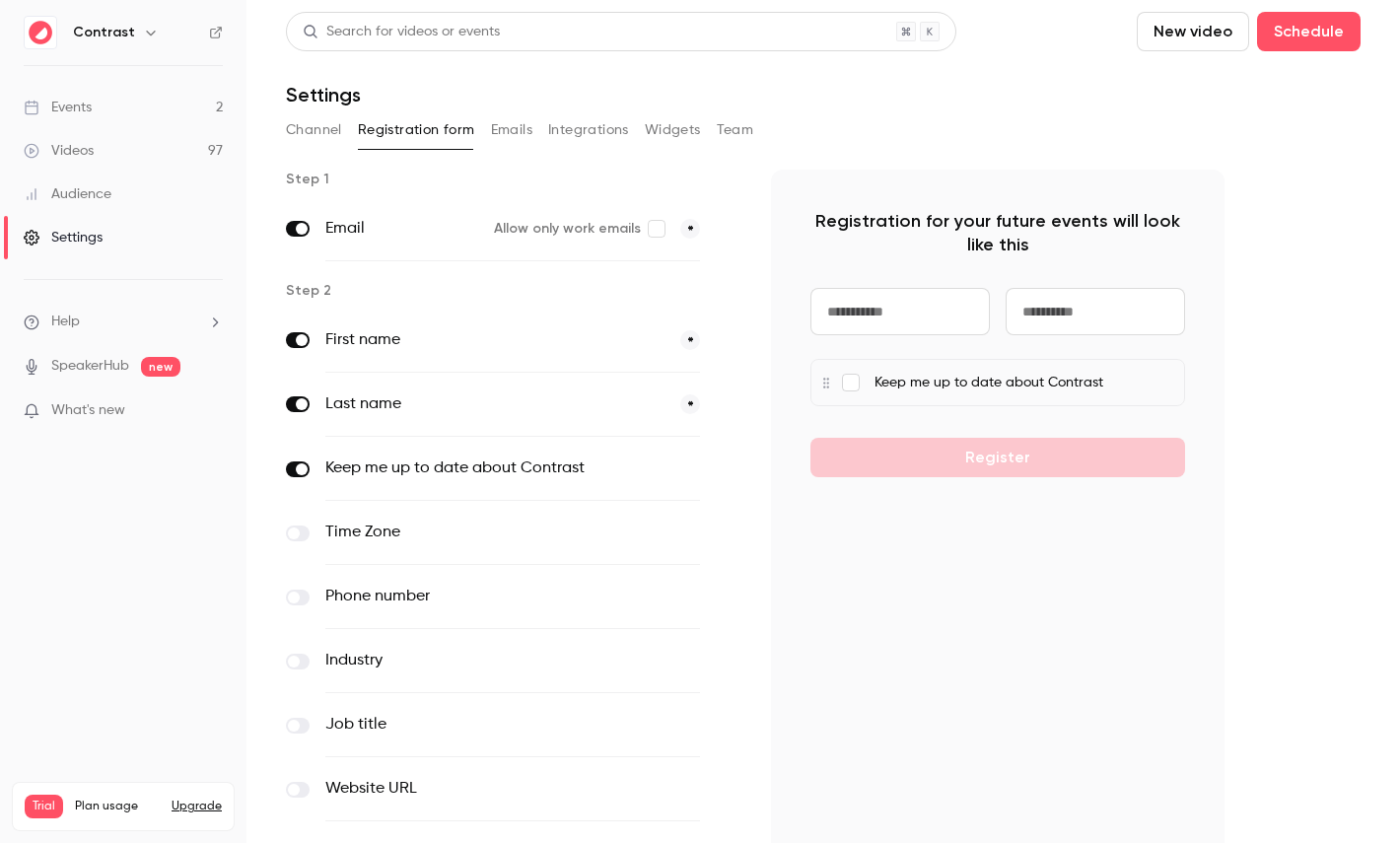
click at [509, 139] on button "Emails" at bounding box center [512, 130] width 42 height 32
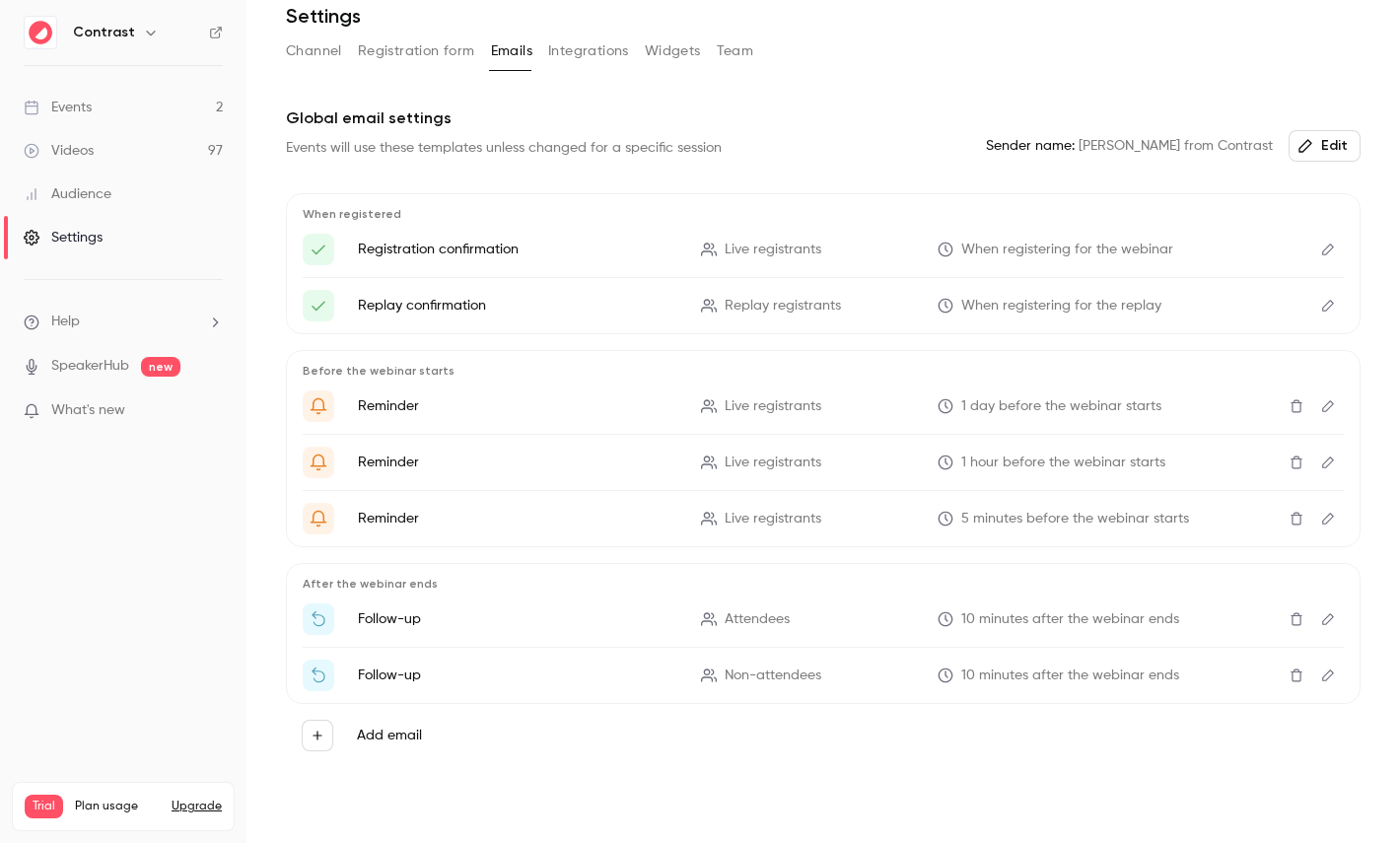
scroll to position [85, 0]
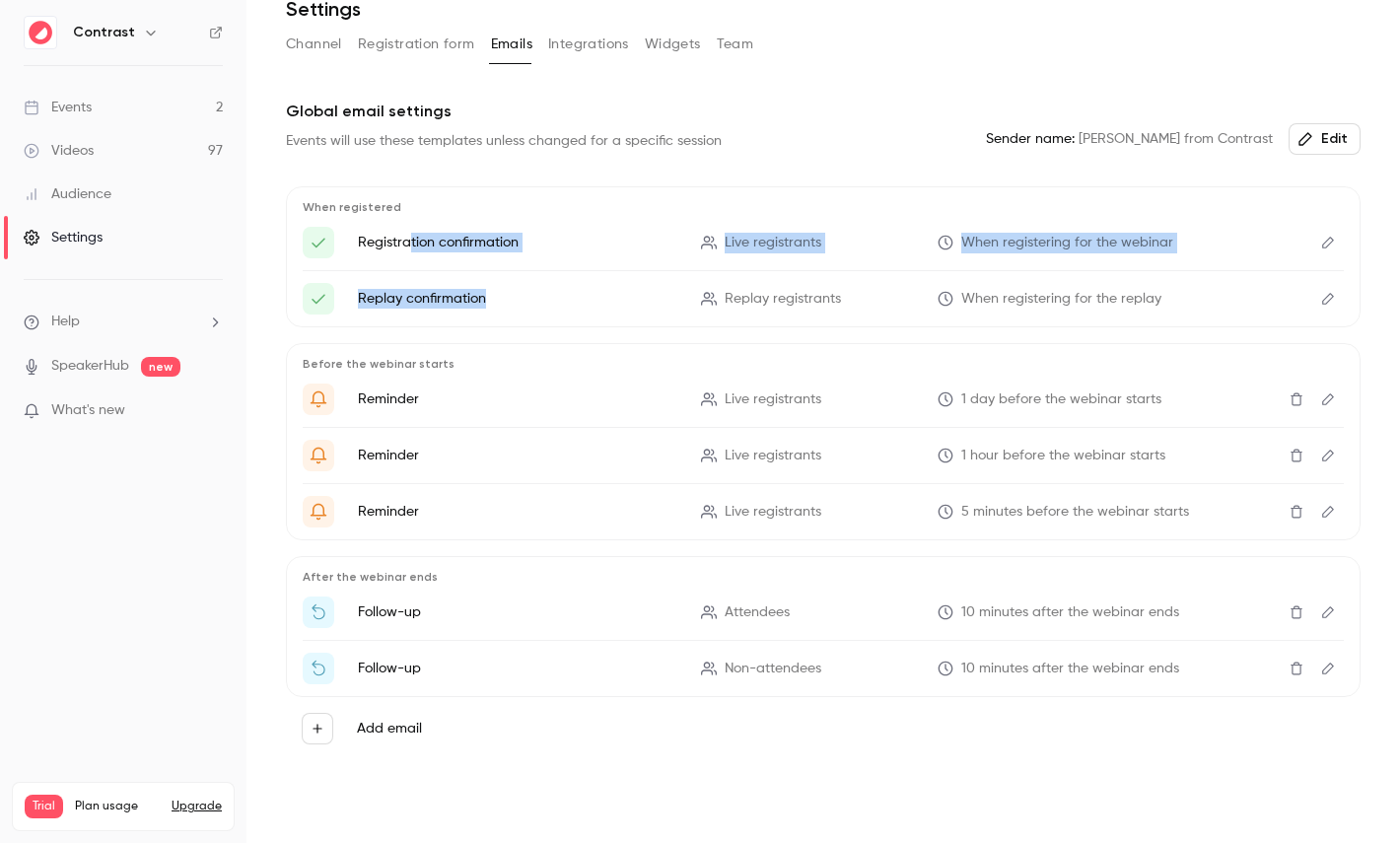
drag, startPoint x: 411, startPoint y: 243, endPoint x: 661, endPoint y: 293, distance: 255.0
click at [661, 294] on ul "Registration confirmation Live registrants When registering for the webinar Rep…" at bounding box center [824, 270] width 1041 height 87
click at [1322, 240] on icon "Edit" at bounding box center [1327, 243] width 16 height 14
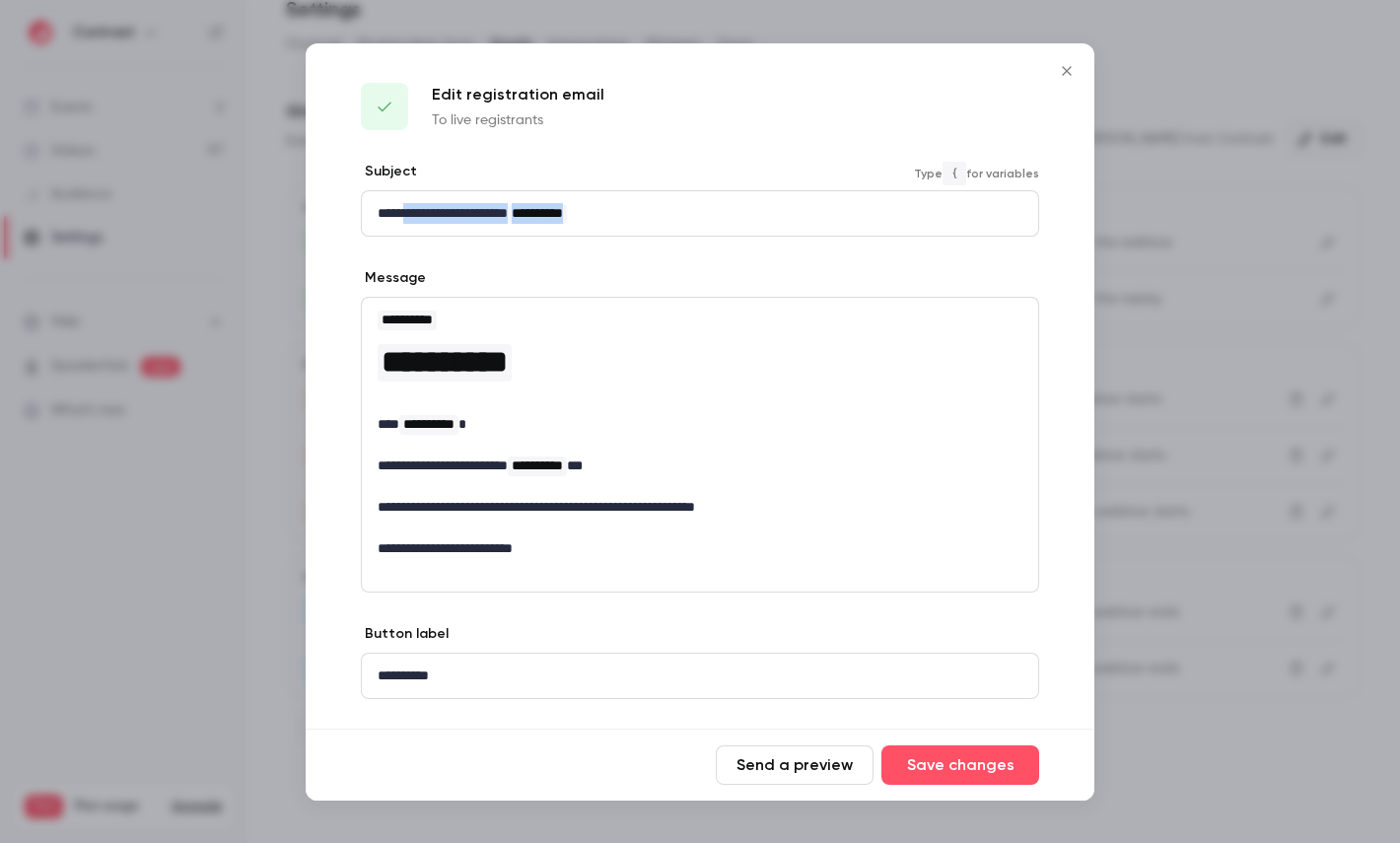
drag, startPoint x: 415, startPoint y: 208, endPoint x: 674, endPoint y: 208, distance: 259.0
click at [674, 208] on p "**********" at bounding box center [700, 213] width 645 height 21
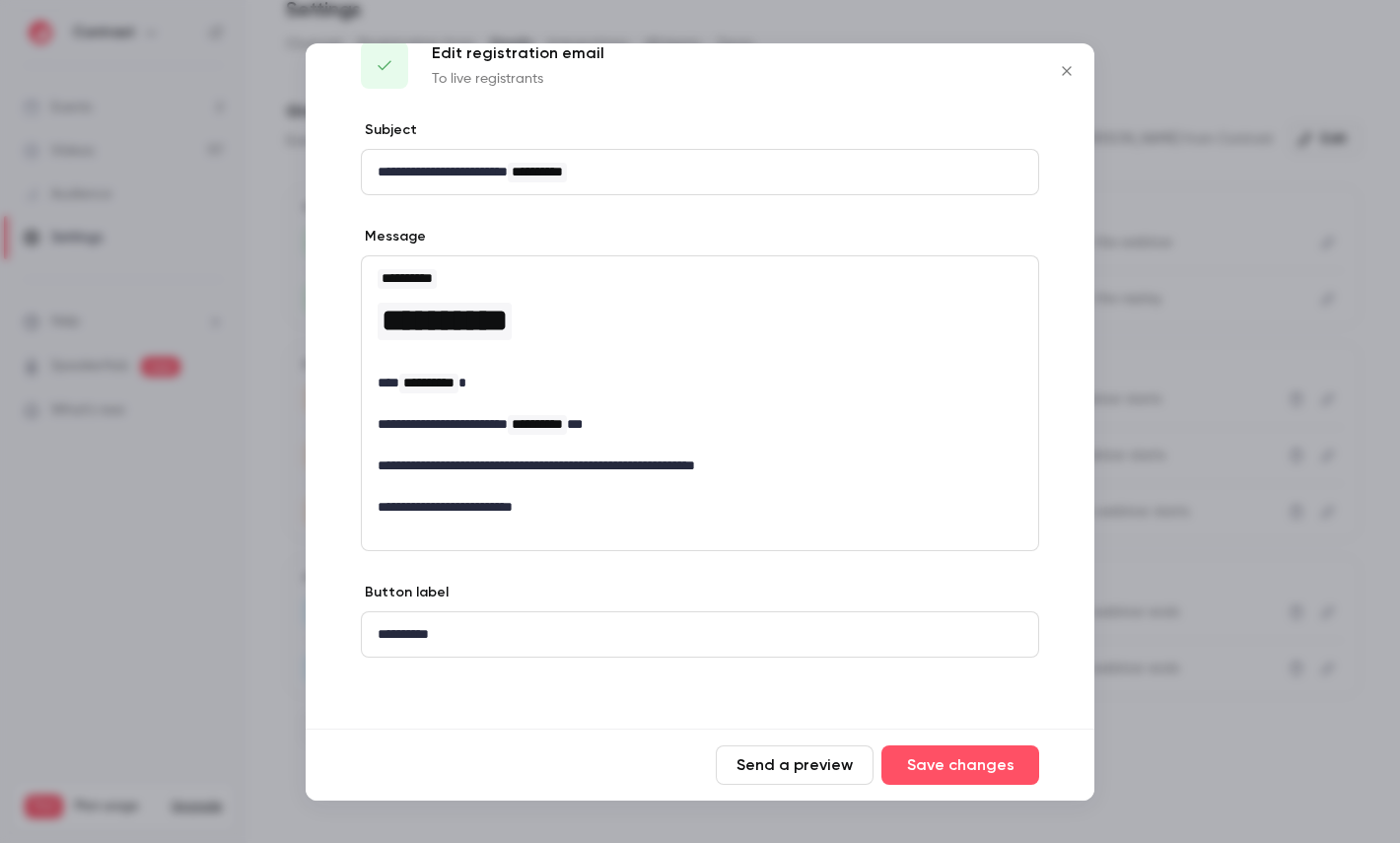
click at [1160, 371] on div at bounding box center [700, 422] width 1400 height 843
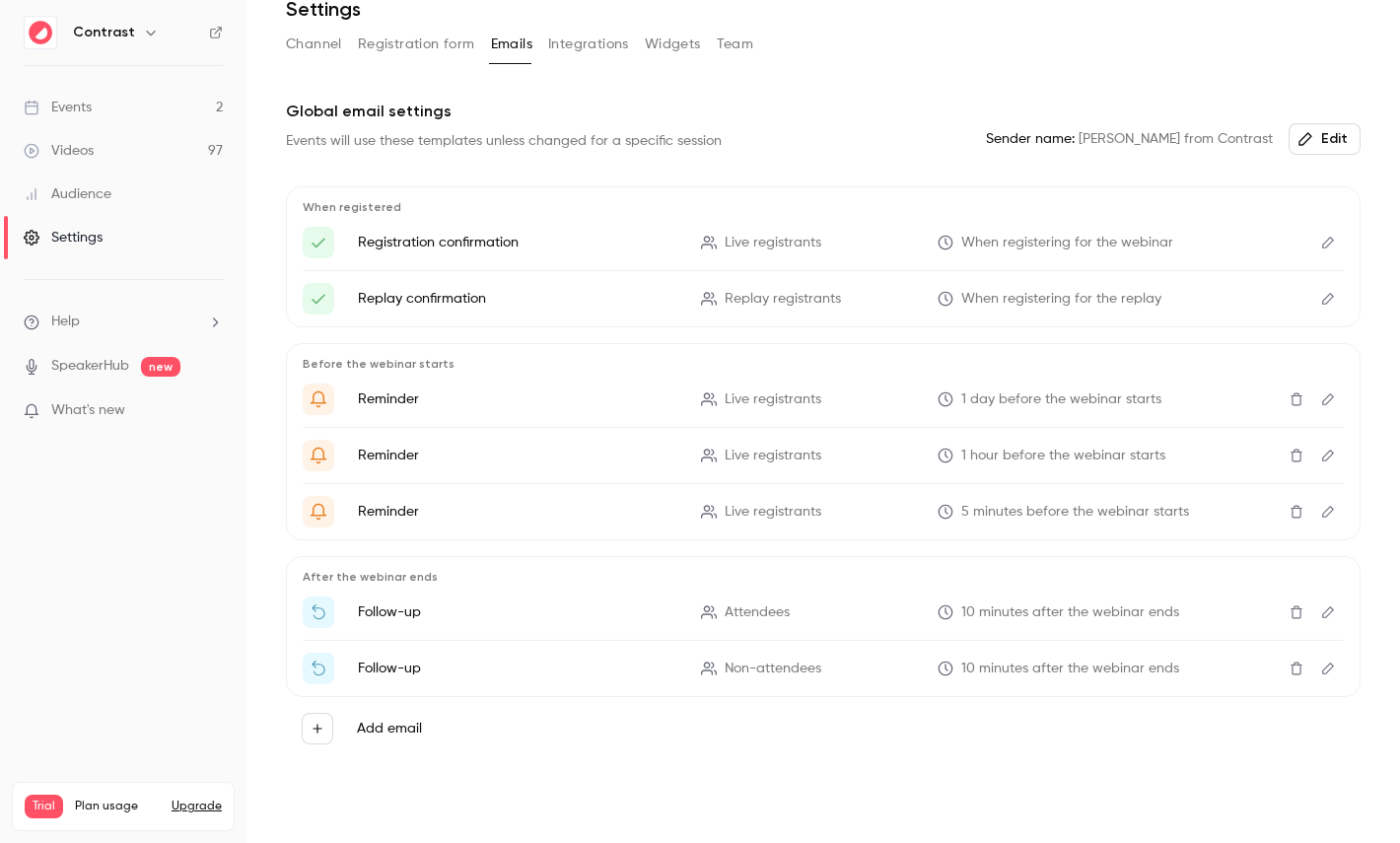
click at [615, 53] on button "Integrations" at bounding box center [588, 45] width 80 height 32
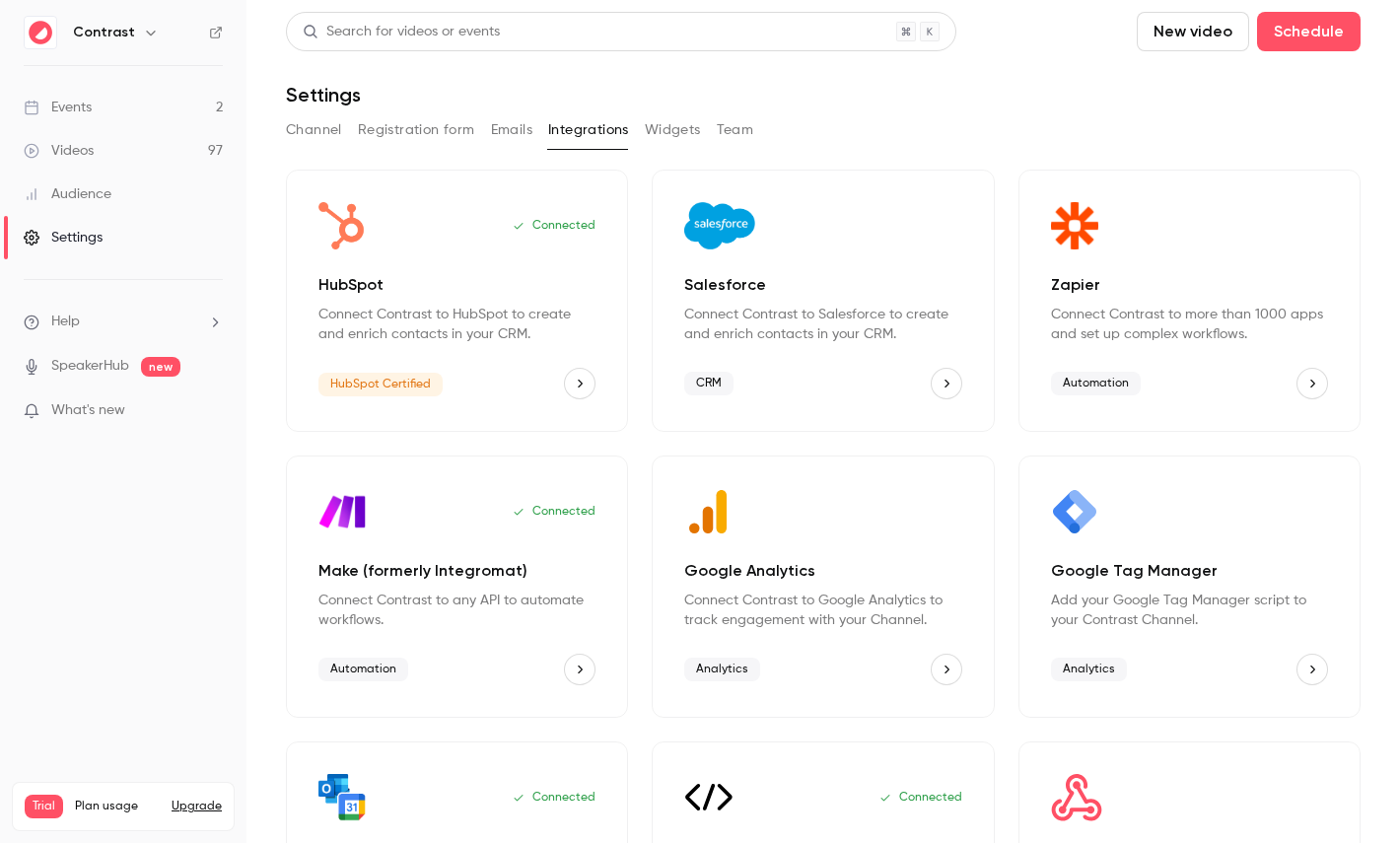
click at [737, 131] on button "Team" at bounding box center [735, 130] width 38 height 32
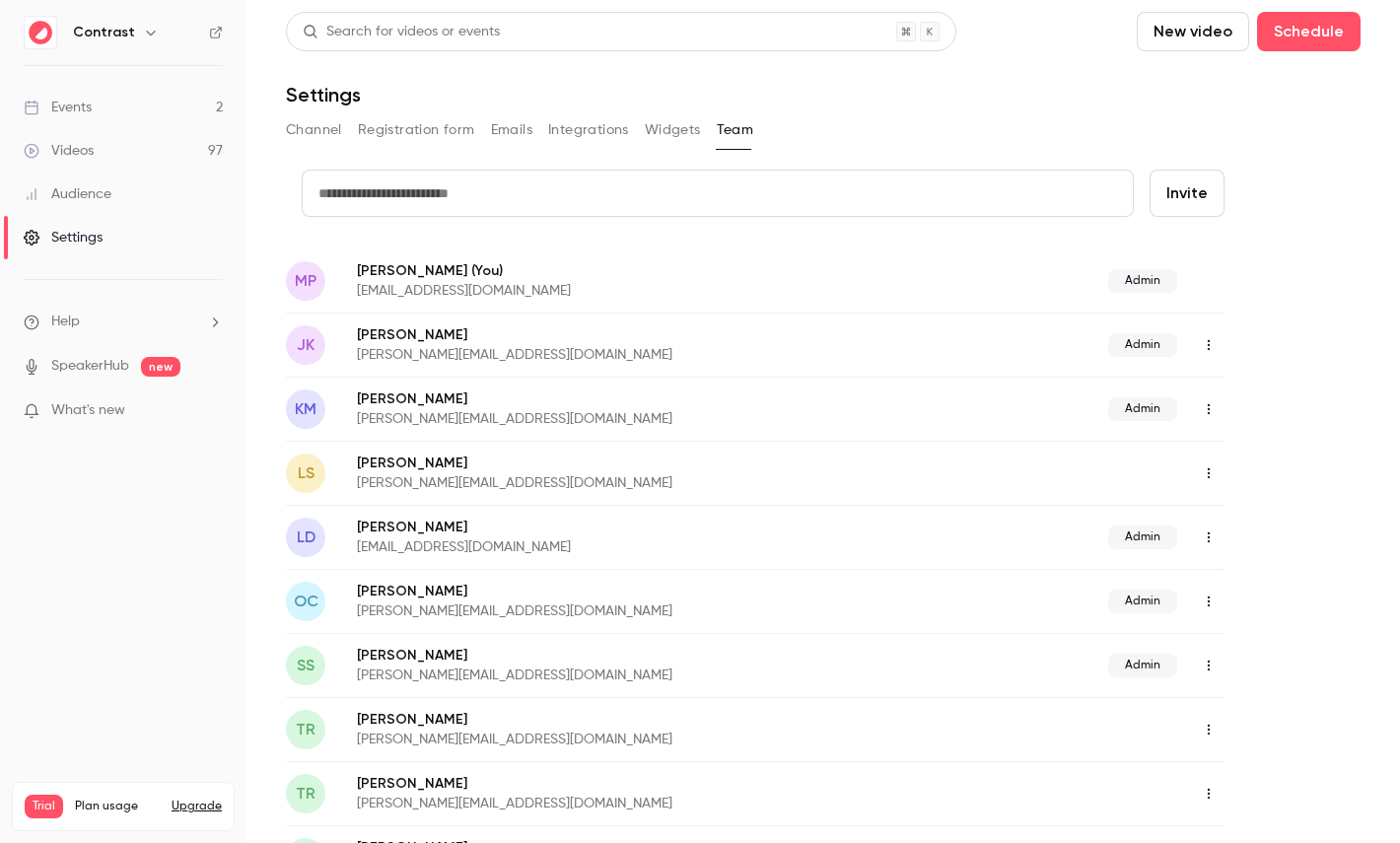
click at [98, 209] on link "Audience" at bounding box center [123, 195] width 246 height 44
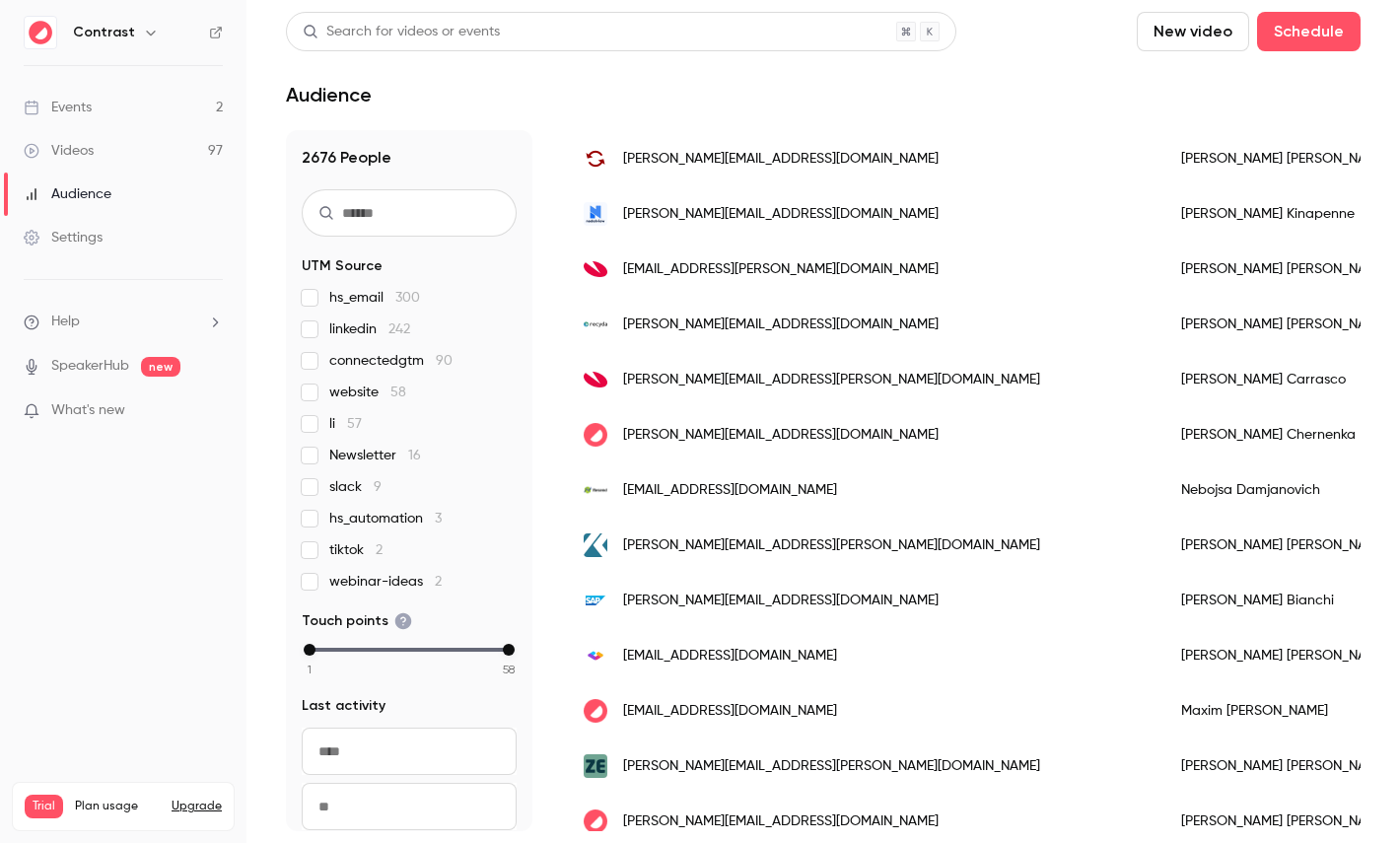
scroll to position [433, 0]
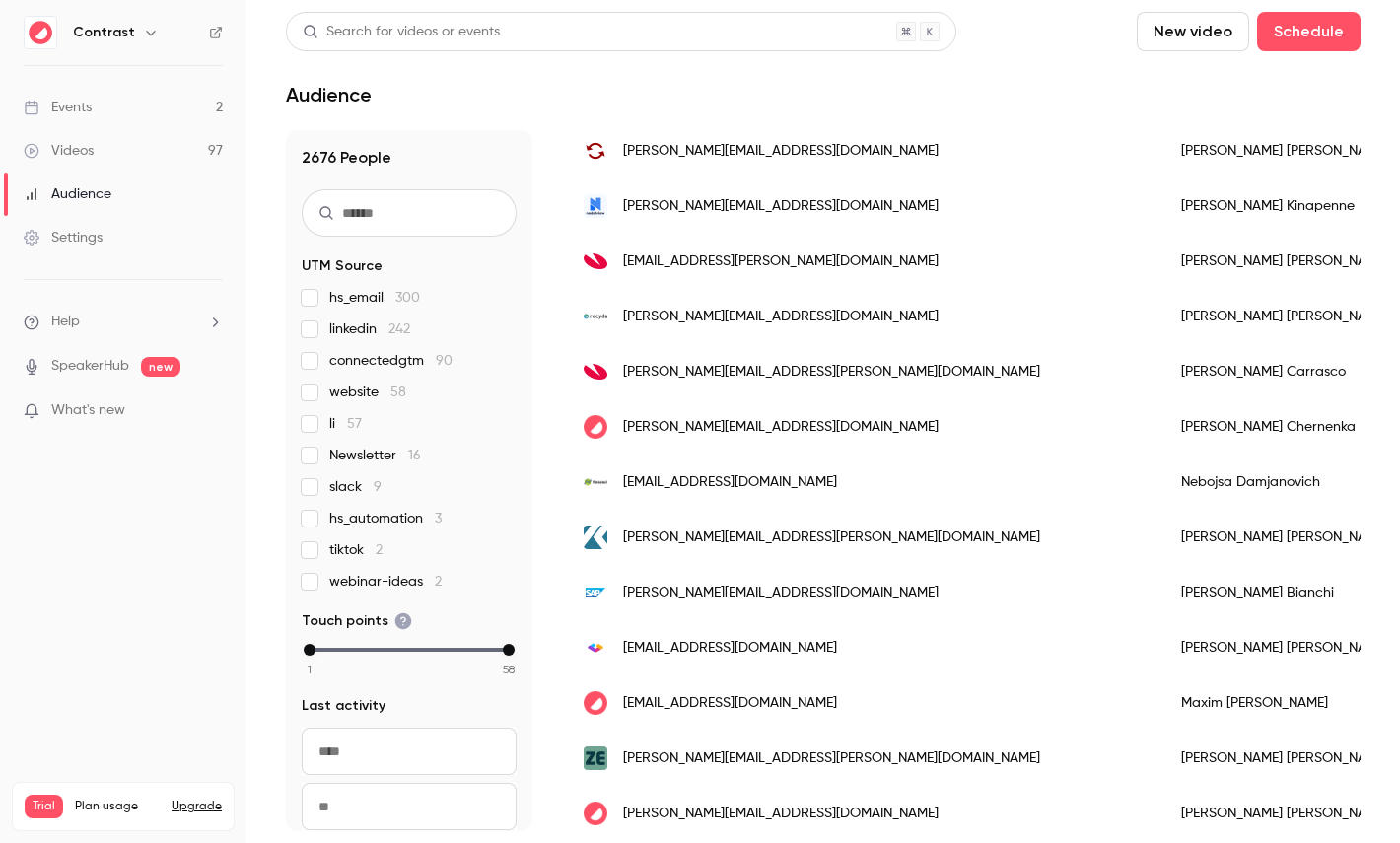
click at [1162, 408] on div "[PERSON_NAME]" at bounding box center [1289, 427] width 255 height 56
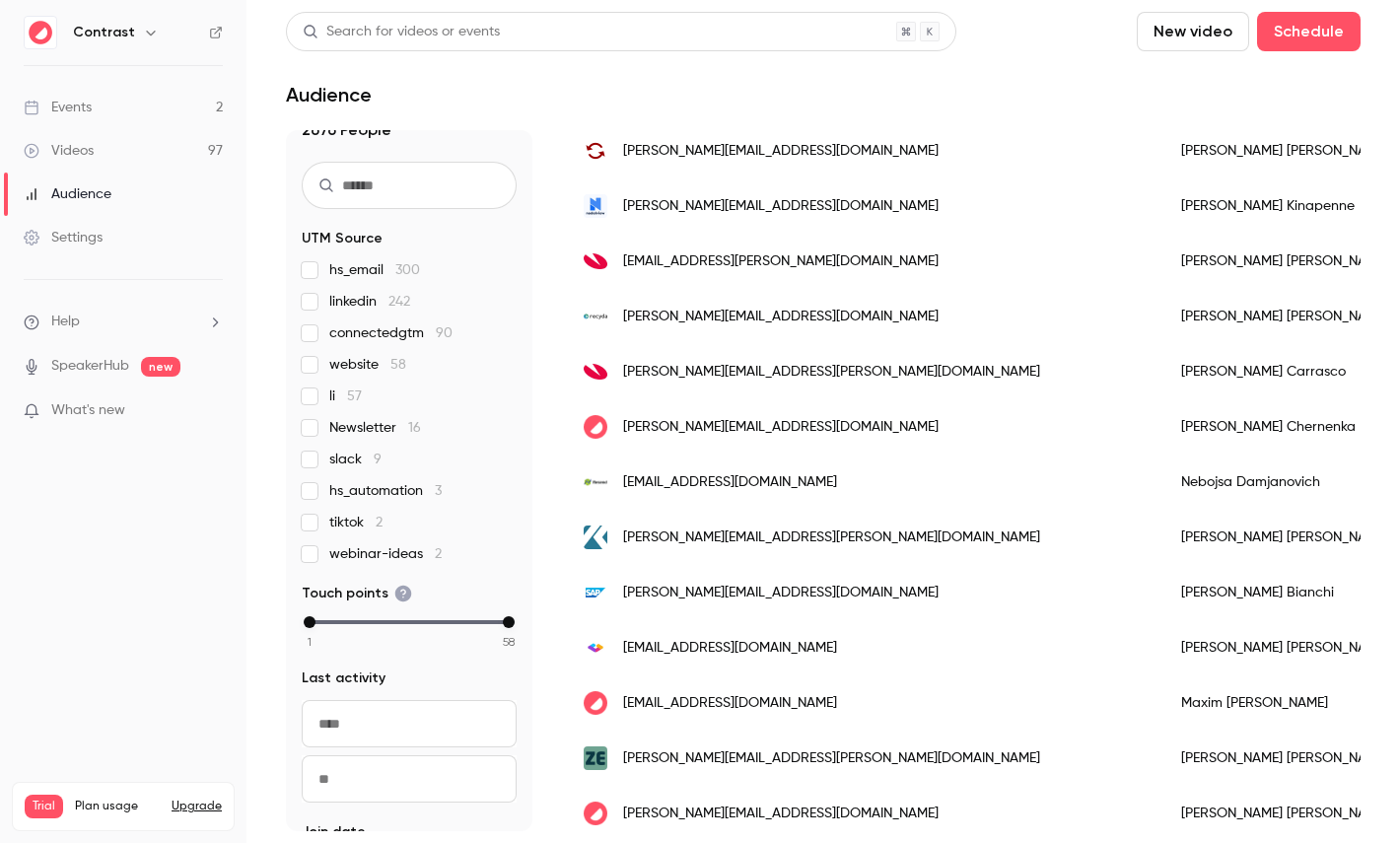
scroll to position [0, 0]
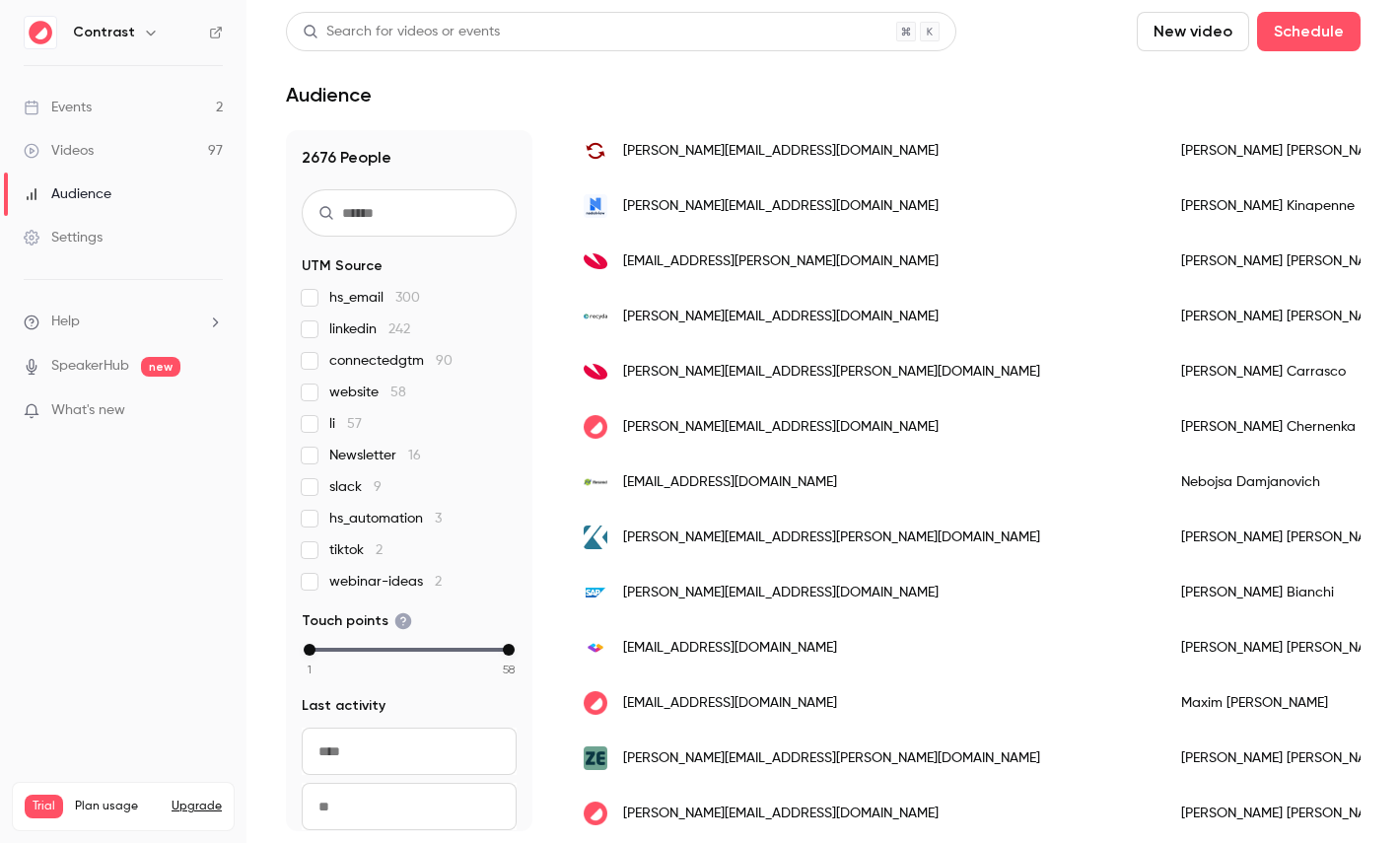
click at [86, 144] on div "Videos" at bounding box center [59, 151] width 70 height 20
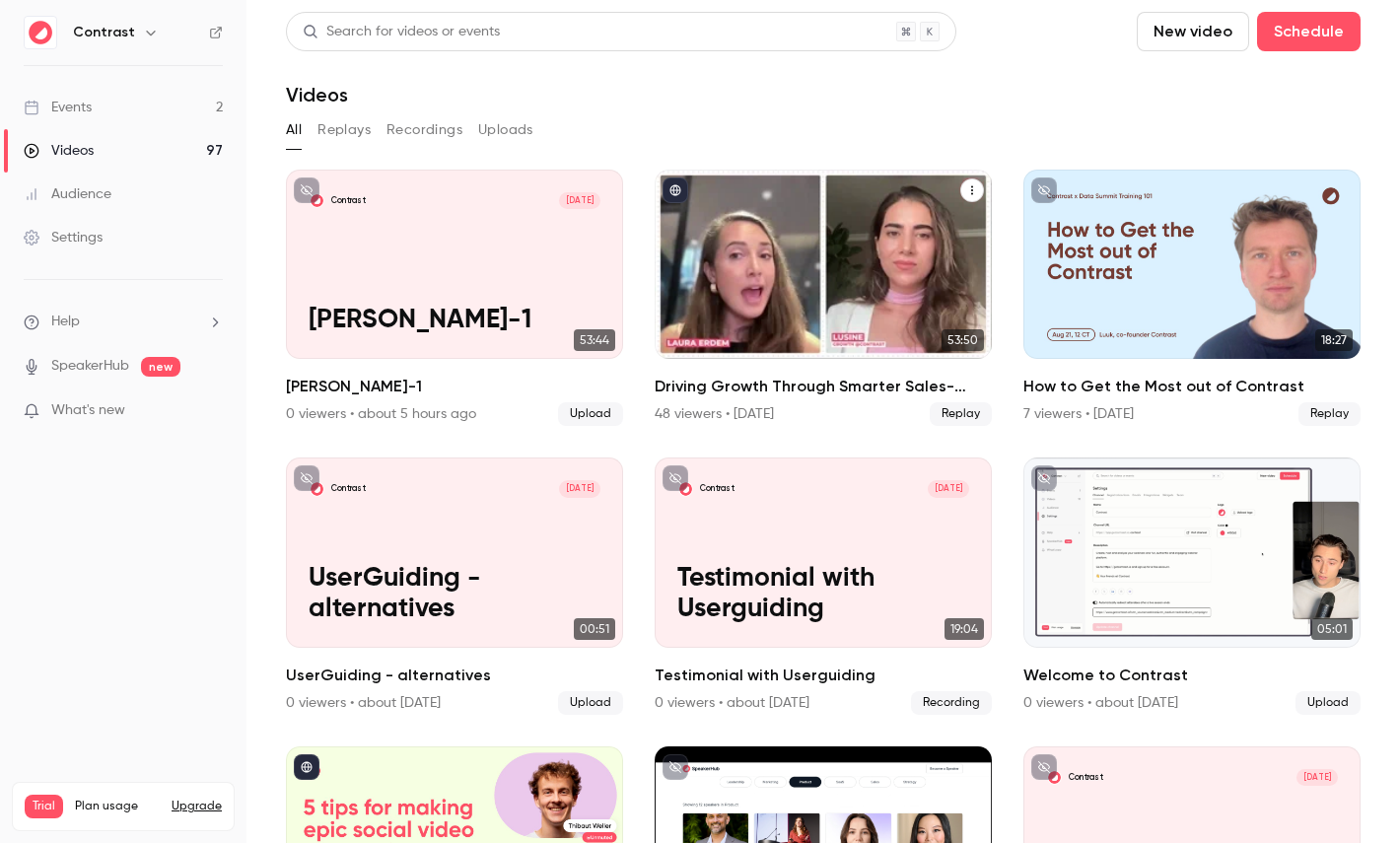
click at [827, 245] on div "Driving Growth Through Smarter Sales-Marketing Collaboration" at bounding box center [823, 264] width 337 height 189
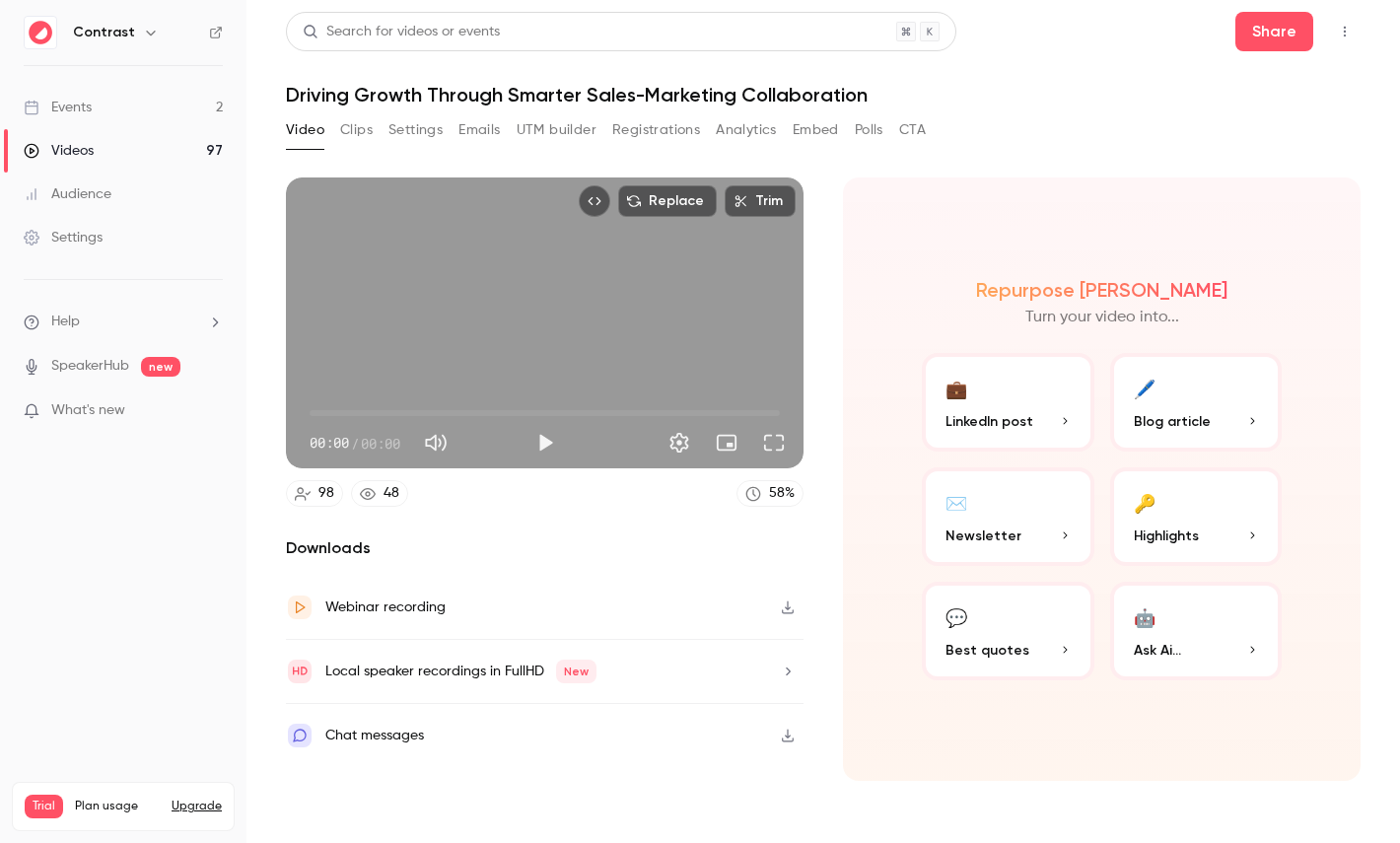
click at [651, 129] on button "Registrations" at bounding box center [656, 130] width 87 height 32
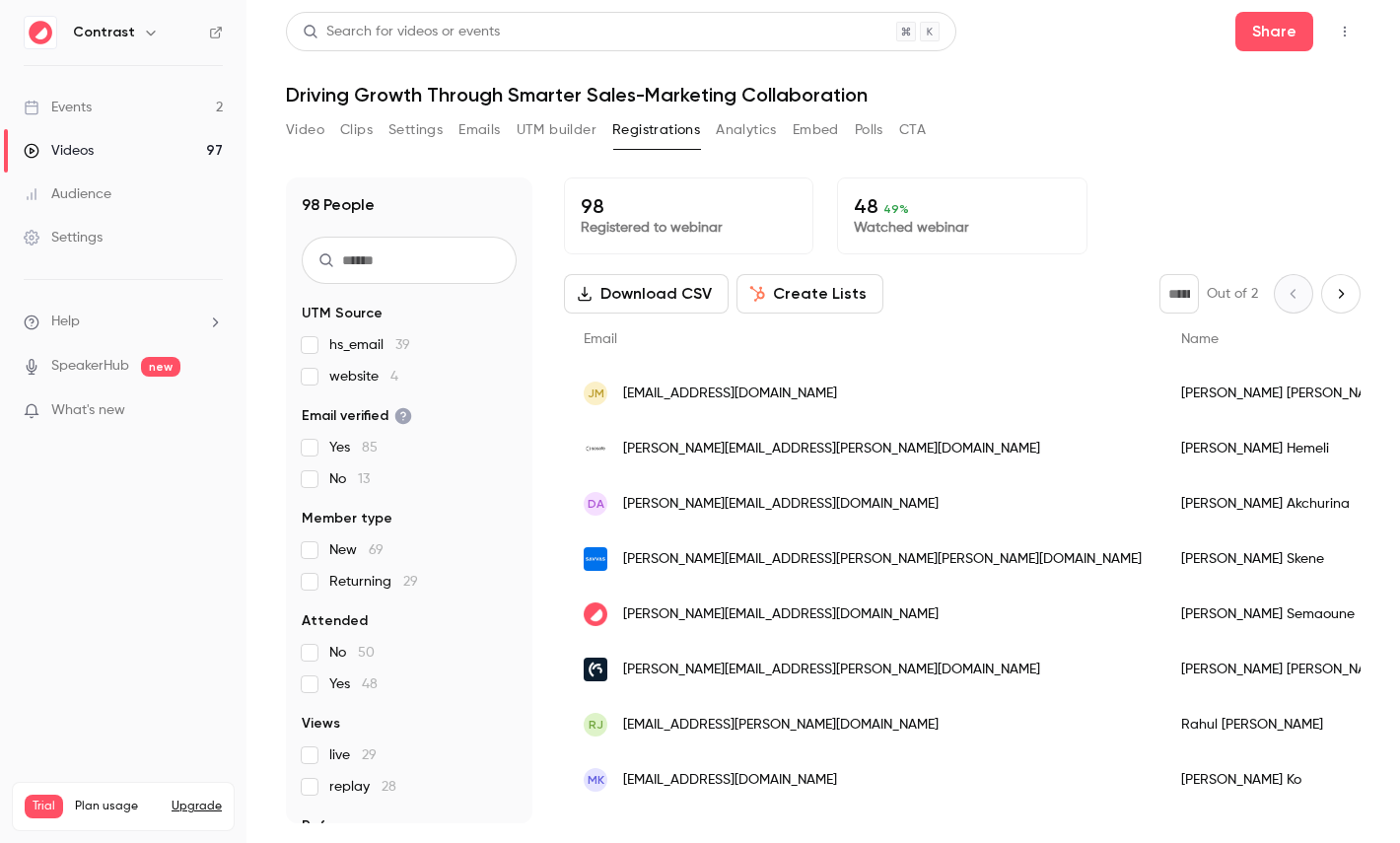
scroll to position [91, 0]
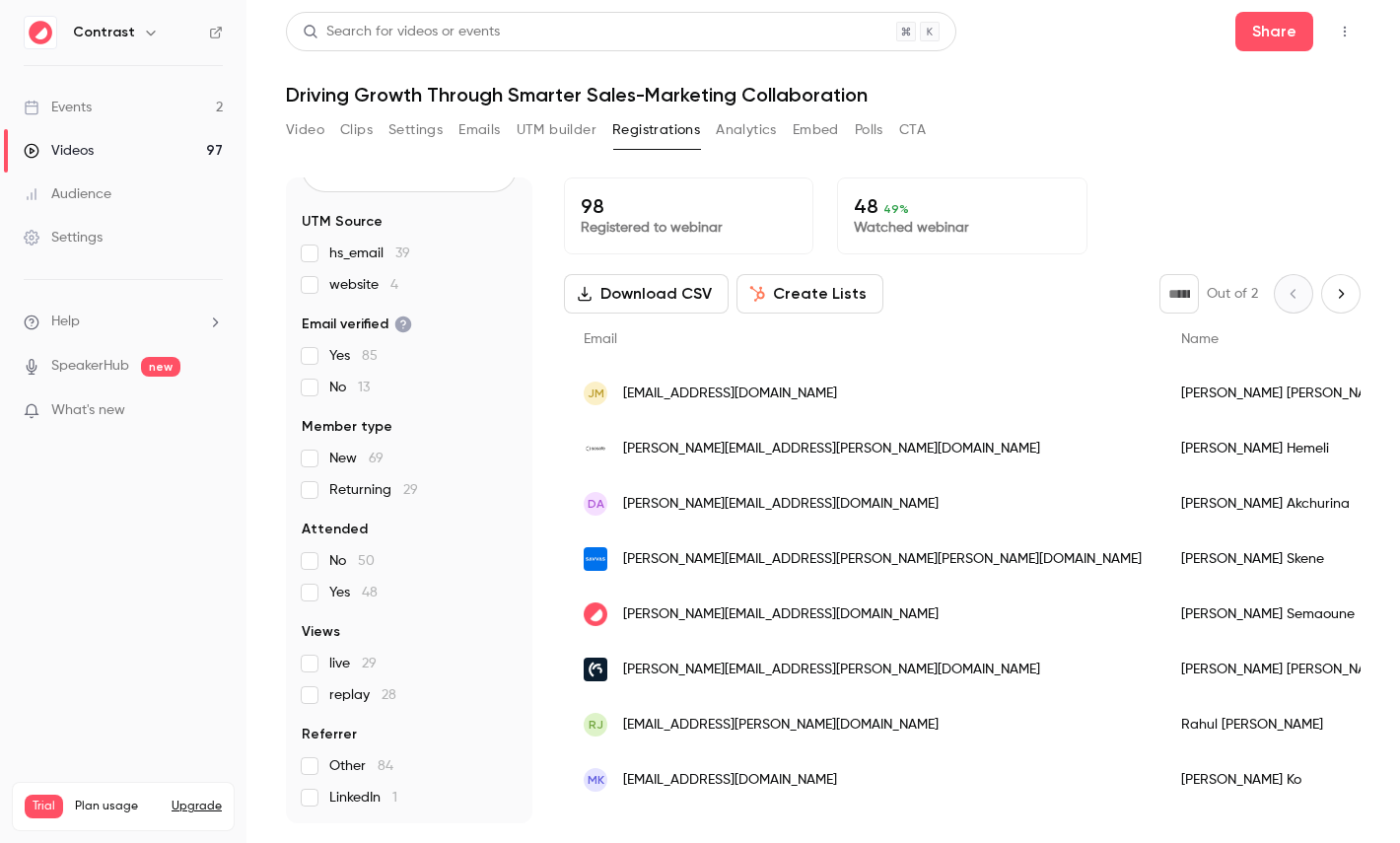
click at [807, 297] on button "Create Lists" at bounding box center [810, 294] width 147 height 40
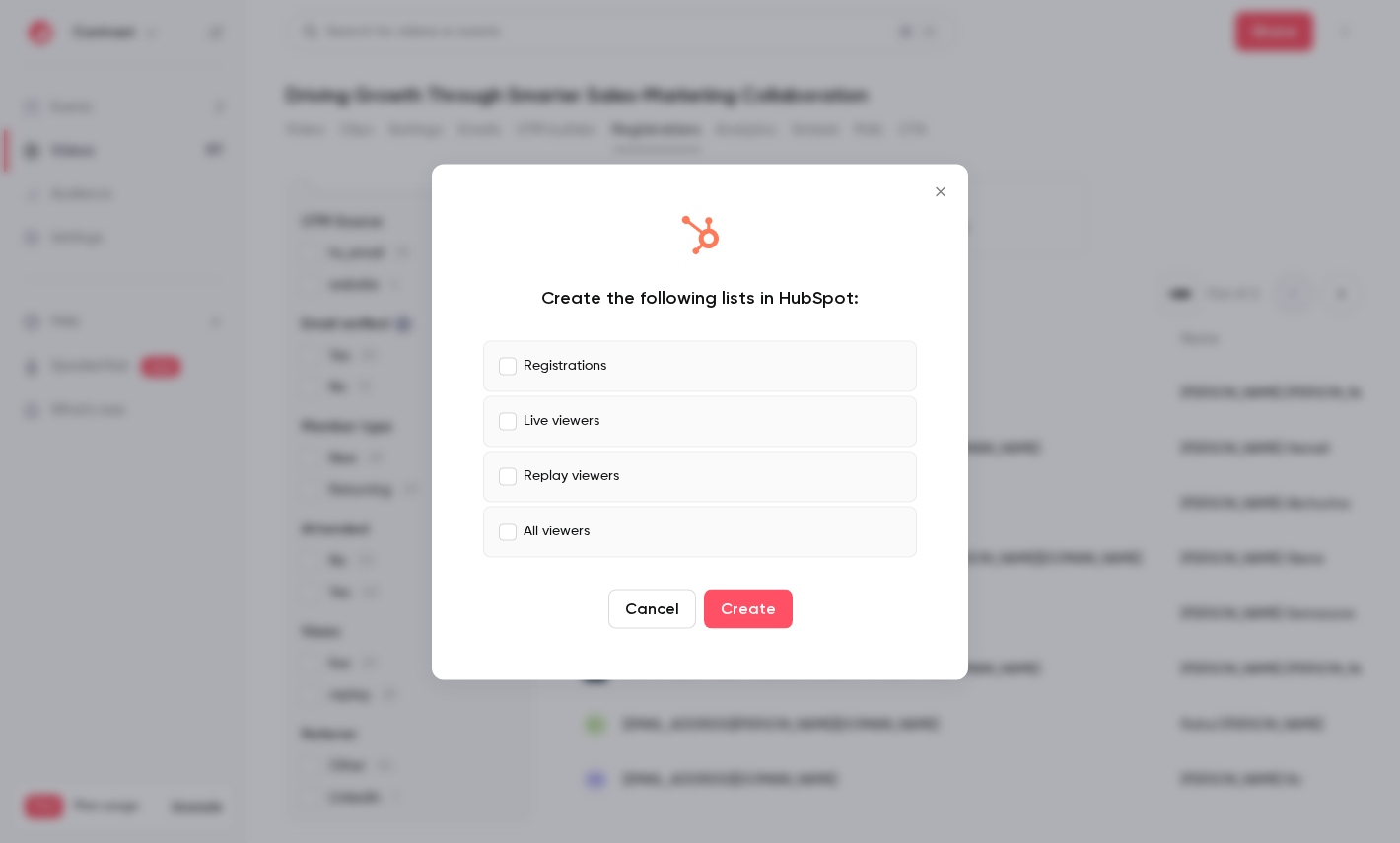
click at [596, 402] on label "Live viewers" at bounding box center [700, 422] width 434 height 52
click at [596, 463] on label "Replay viewers" at bounding box center [700, 476] width 434 height 52
click at [596, 396] on label "Live viewers" at bounding box center [700, 422] width 434 height 52
click at [596, 478] on p "Replay viewers" at bounding box center [571, 476] width 95 height 21
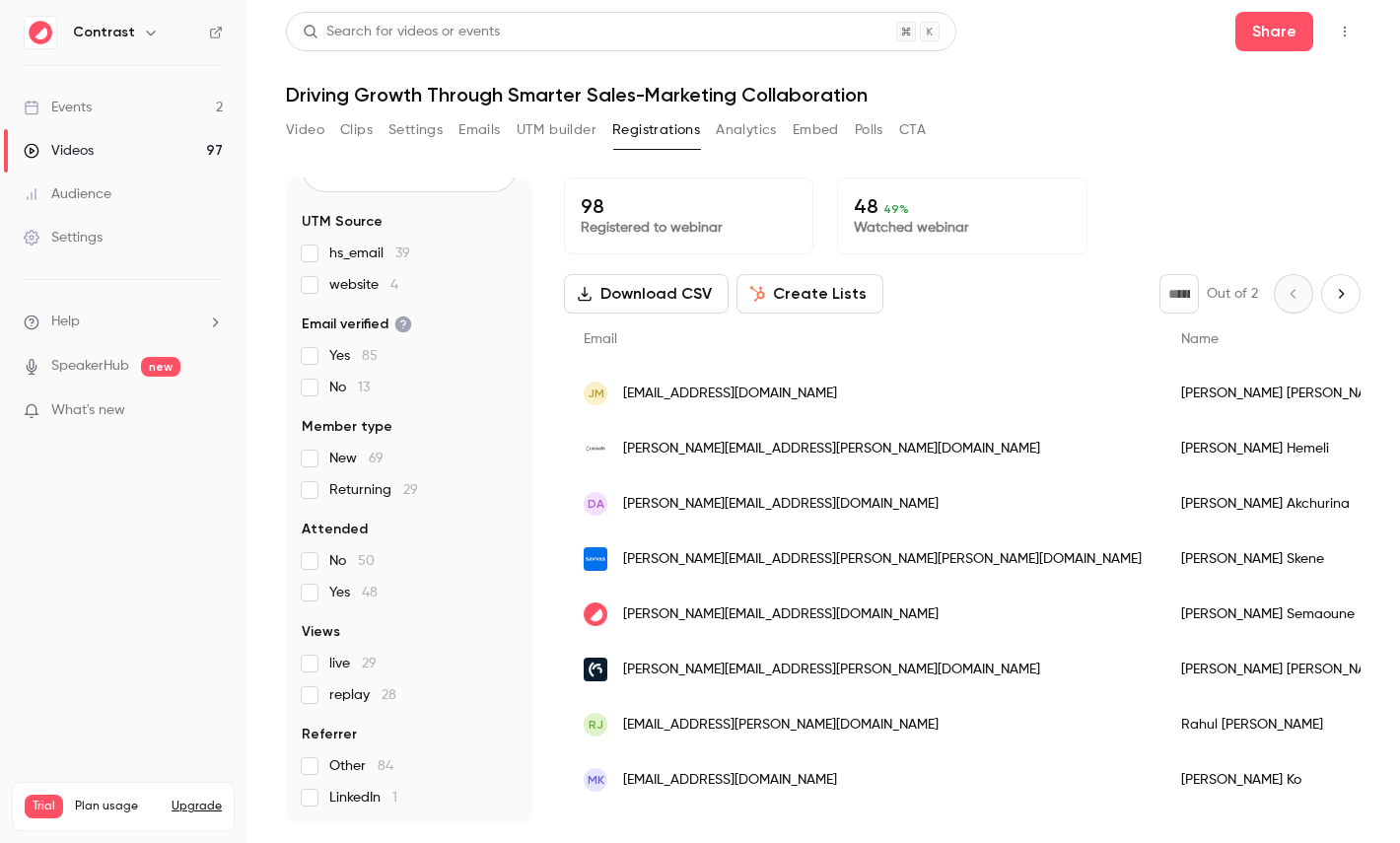
click at [748, 134] on button "Analytics" at bounding box center [746, 130] width 62 height 32
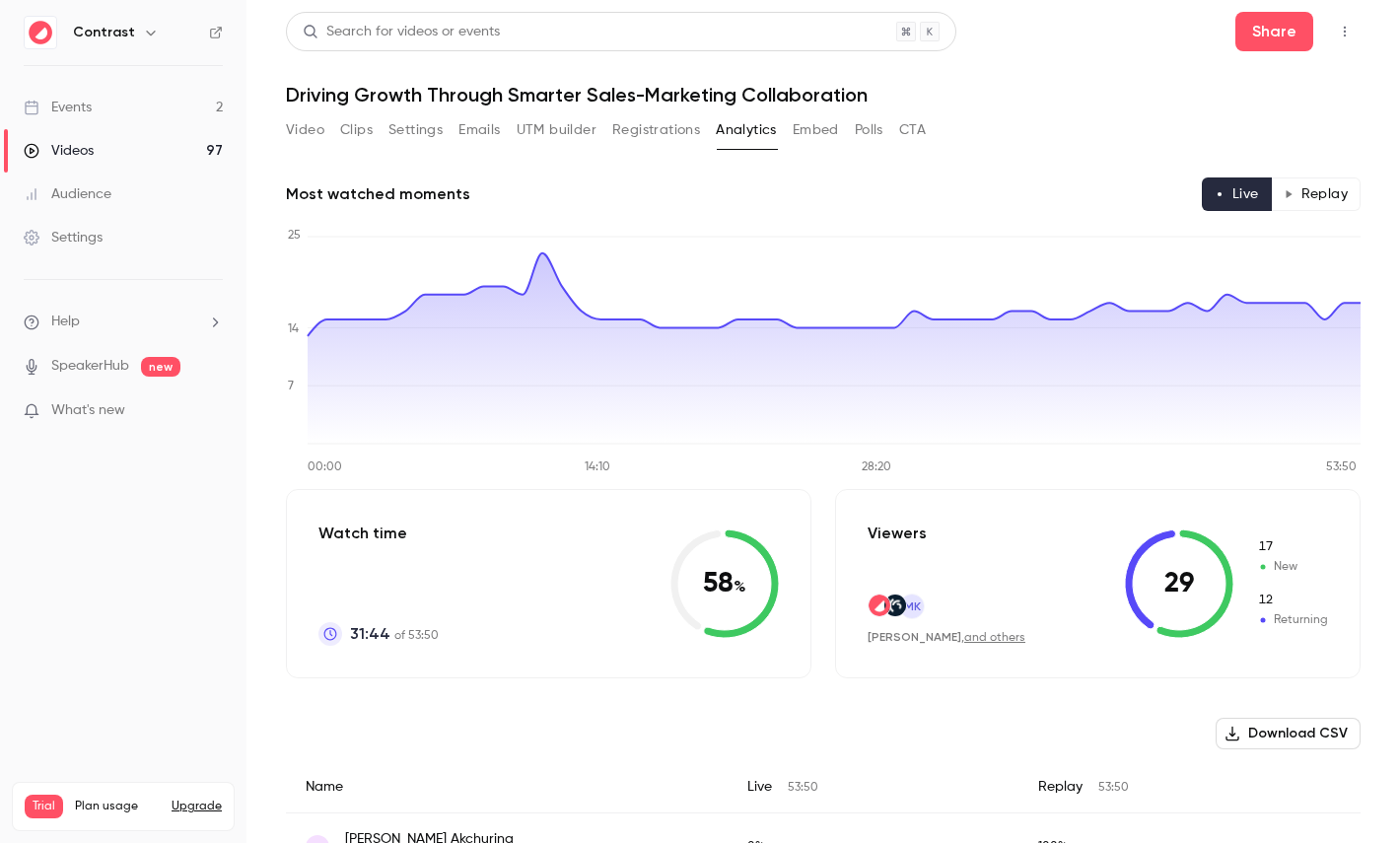
click at [1322, 187] on button "Replay" at bounding box center [1316, 195] width 89 height 34
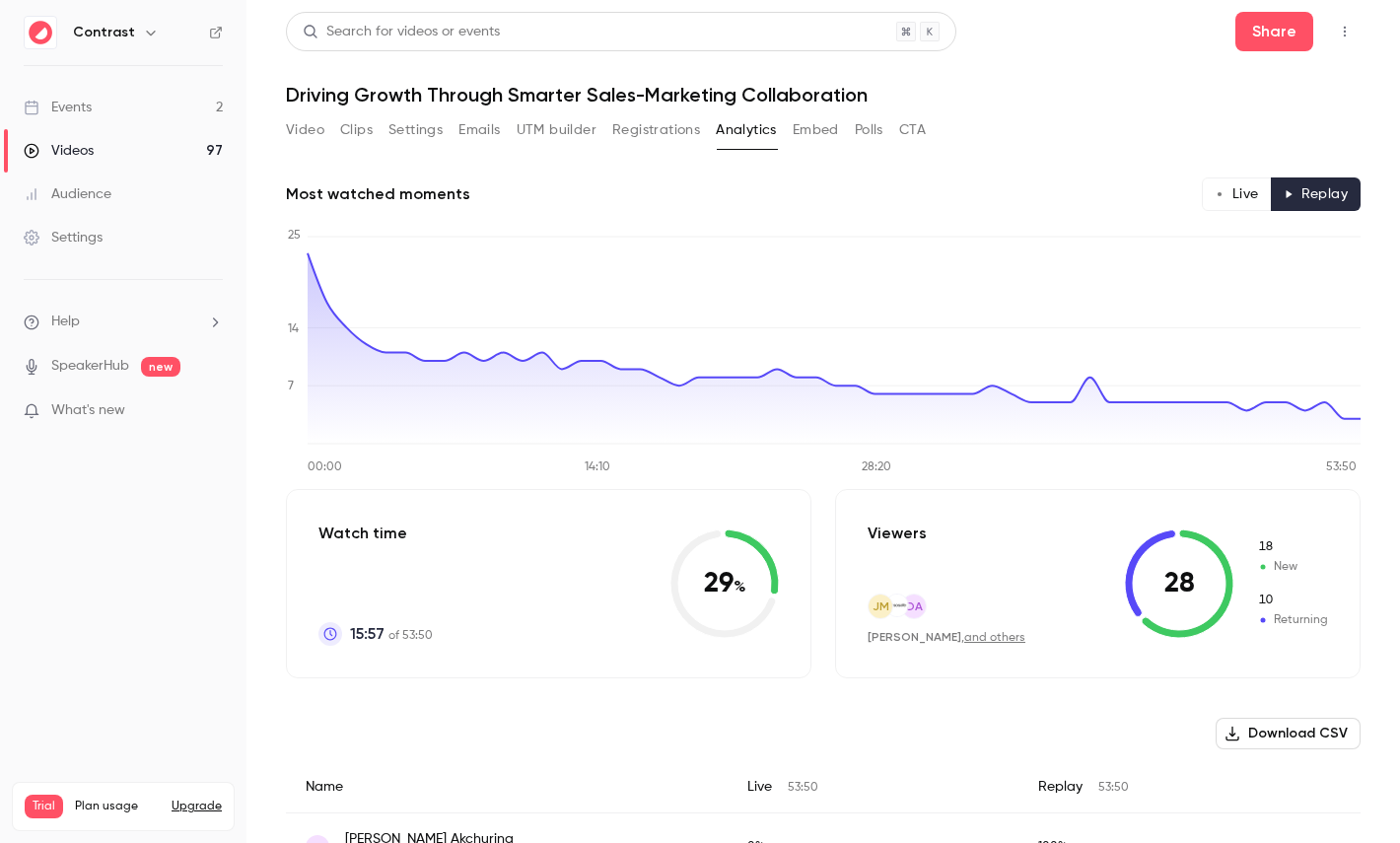
click at [1235, 185] on button "Live" at bounding box center [1236, 195] width 70 height 34
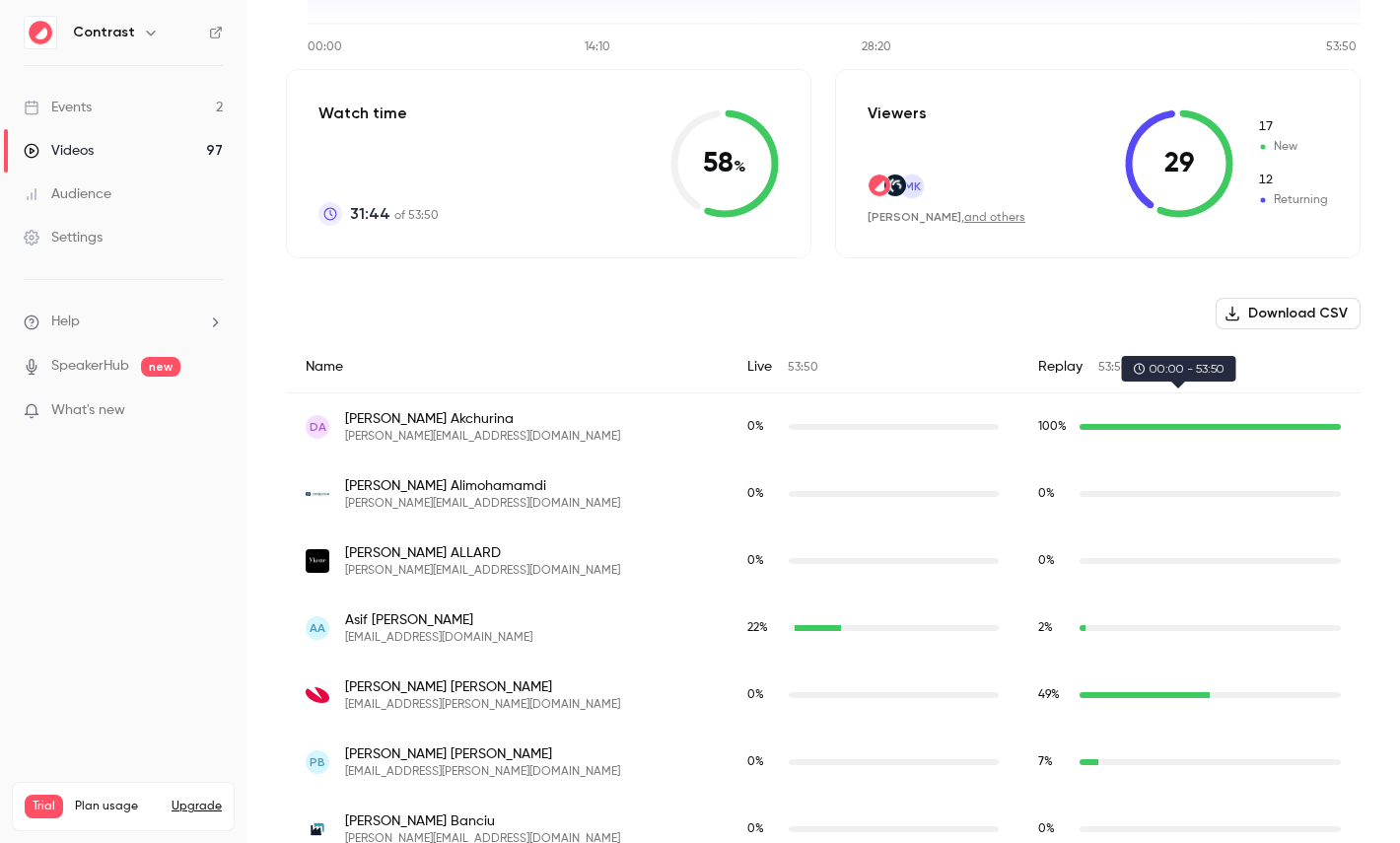
scroll to position [452, 0]
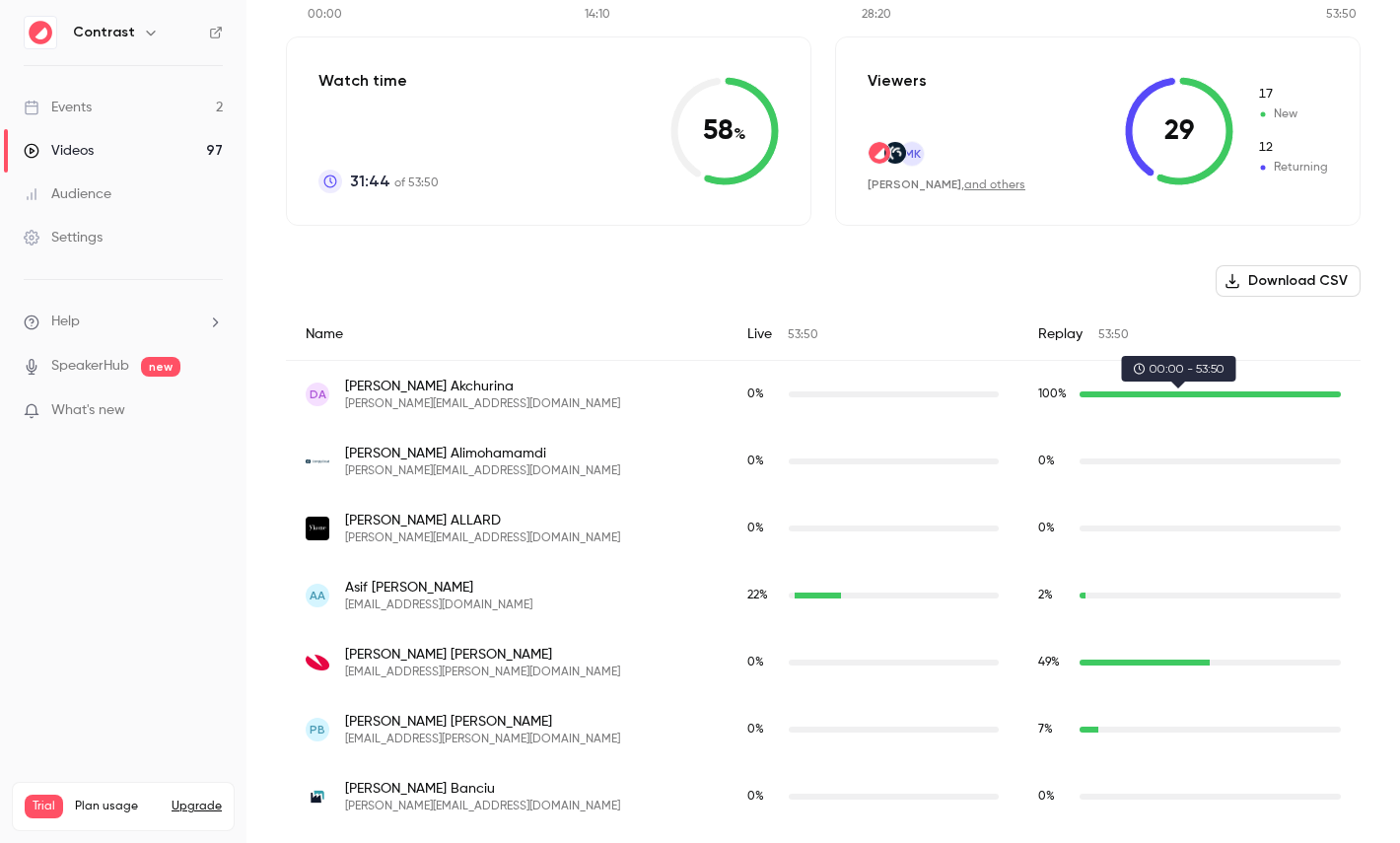
type button "live"
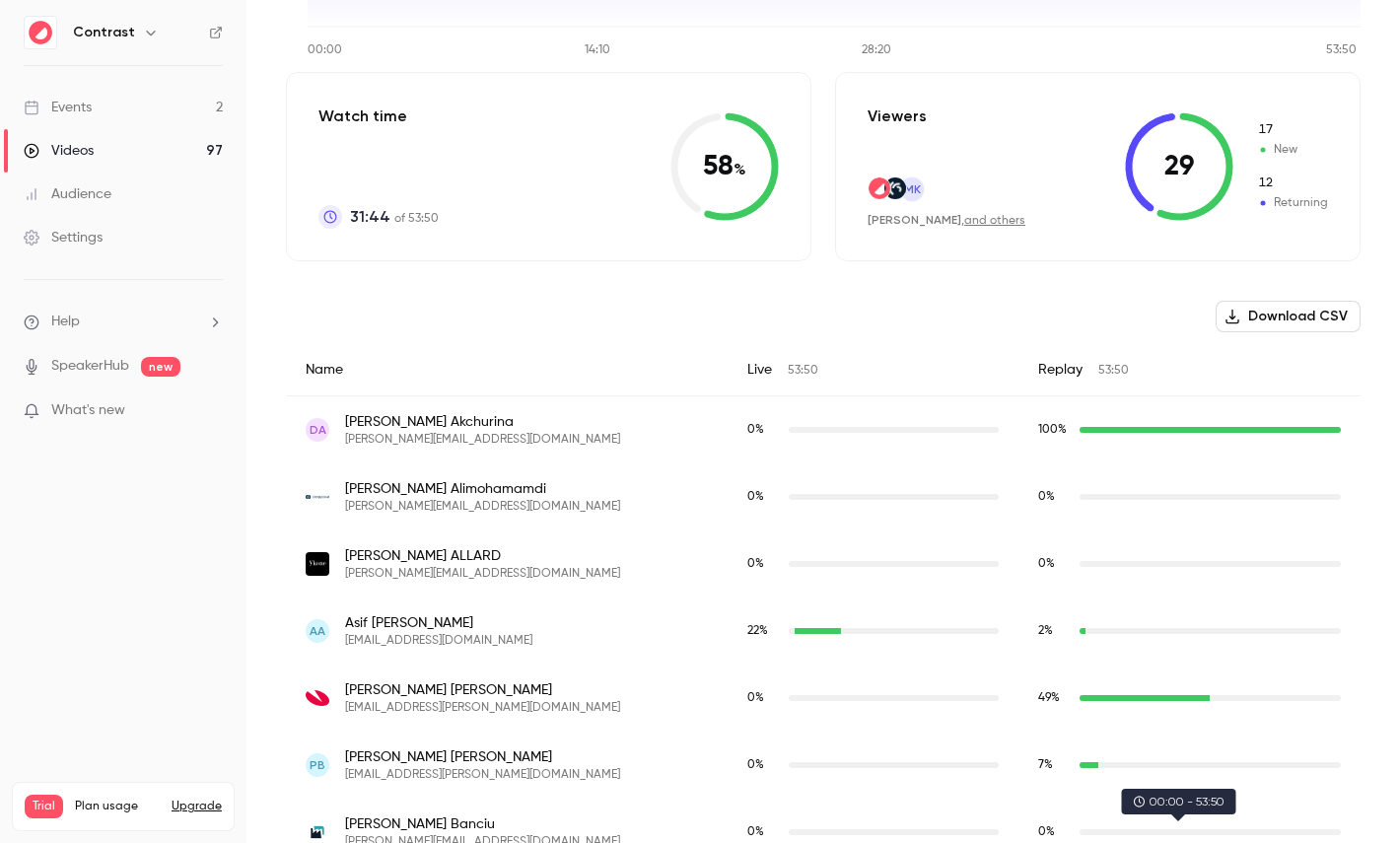
scroll to position [0, 0]
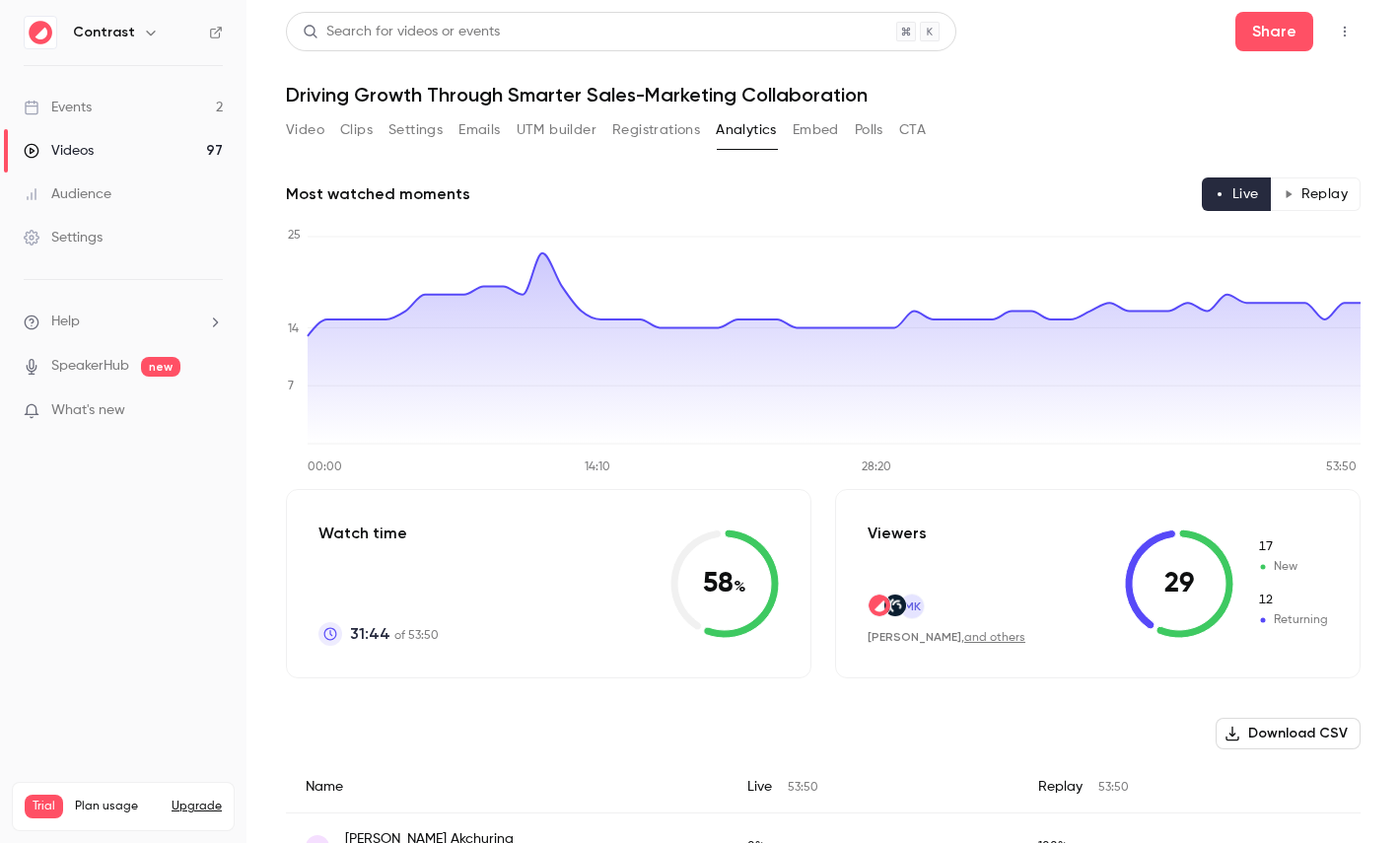
click at [875, 128] on button "Polls" at bounding box center [868, 130] width 29 height 32
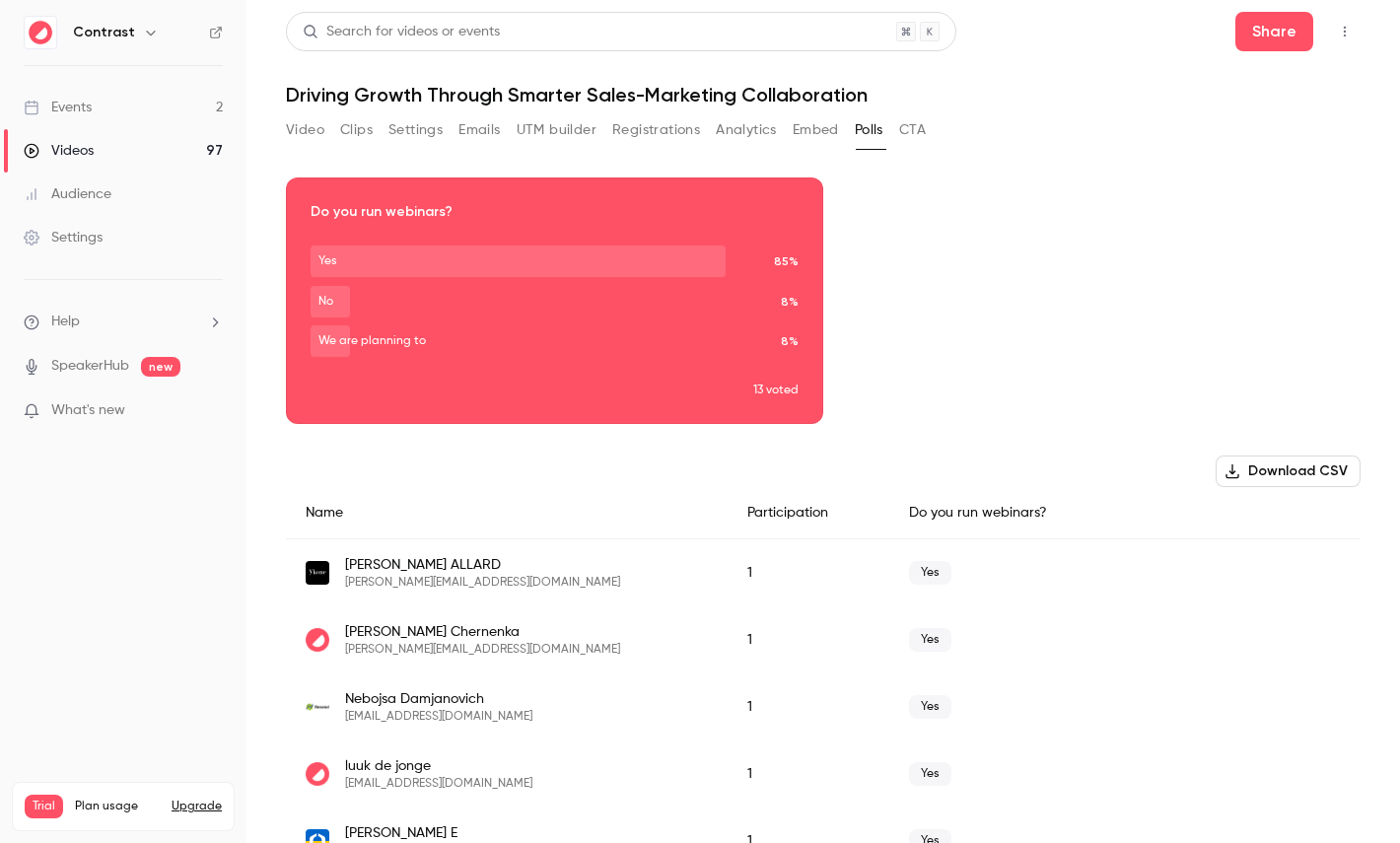
click at [610, 281] on div "Download image" at bounding box center [554, 301] width 536 height 245
click at [912, 117] on button "CTA" at bounding box center [912, 130] width 27 height 32
